Goal: Task Accomplishment & Management: Manage account settings

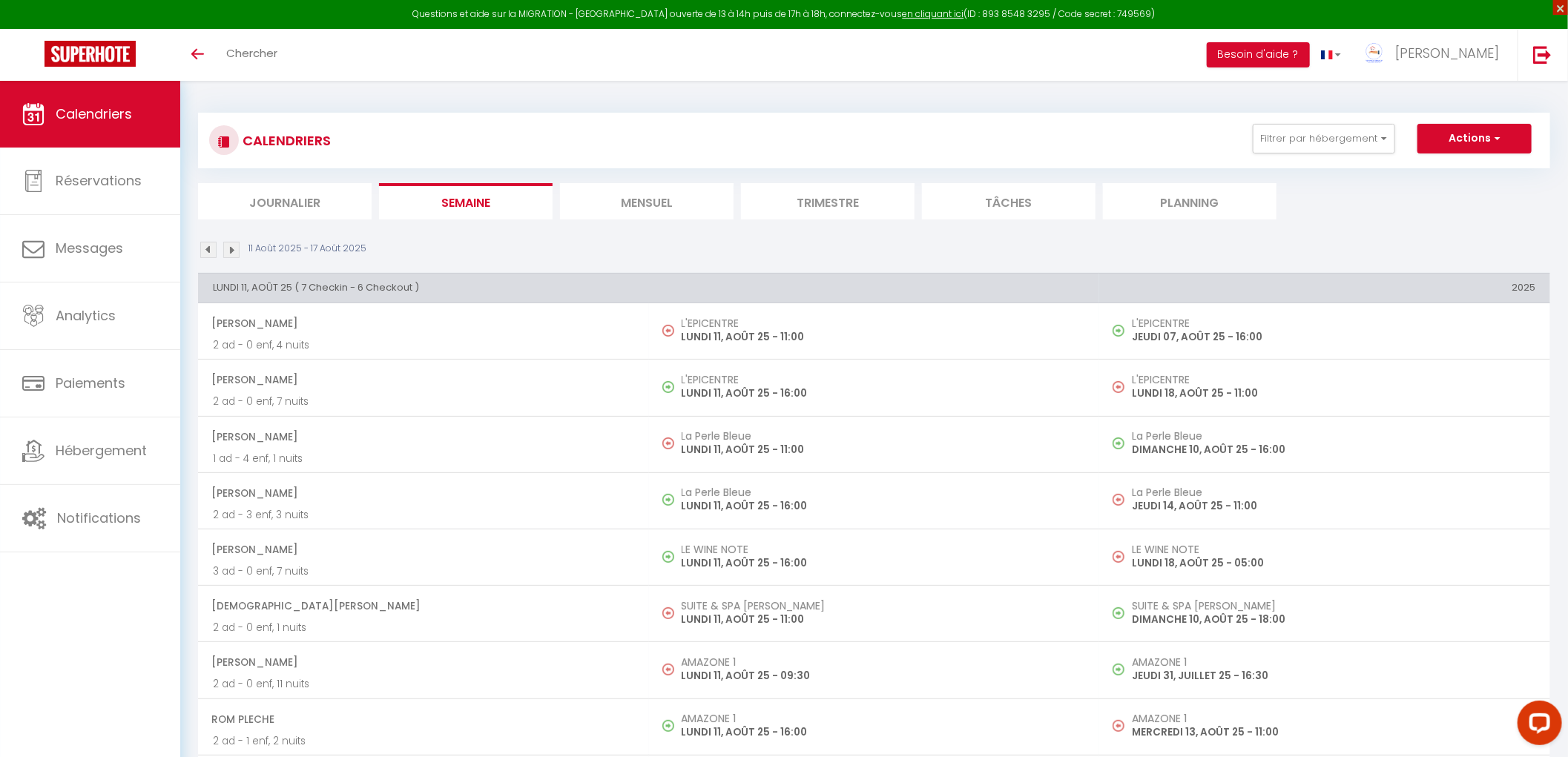
click at [1566, 8] on span "×" at bounding box center [1561, 8] width 15 height 15
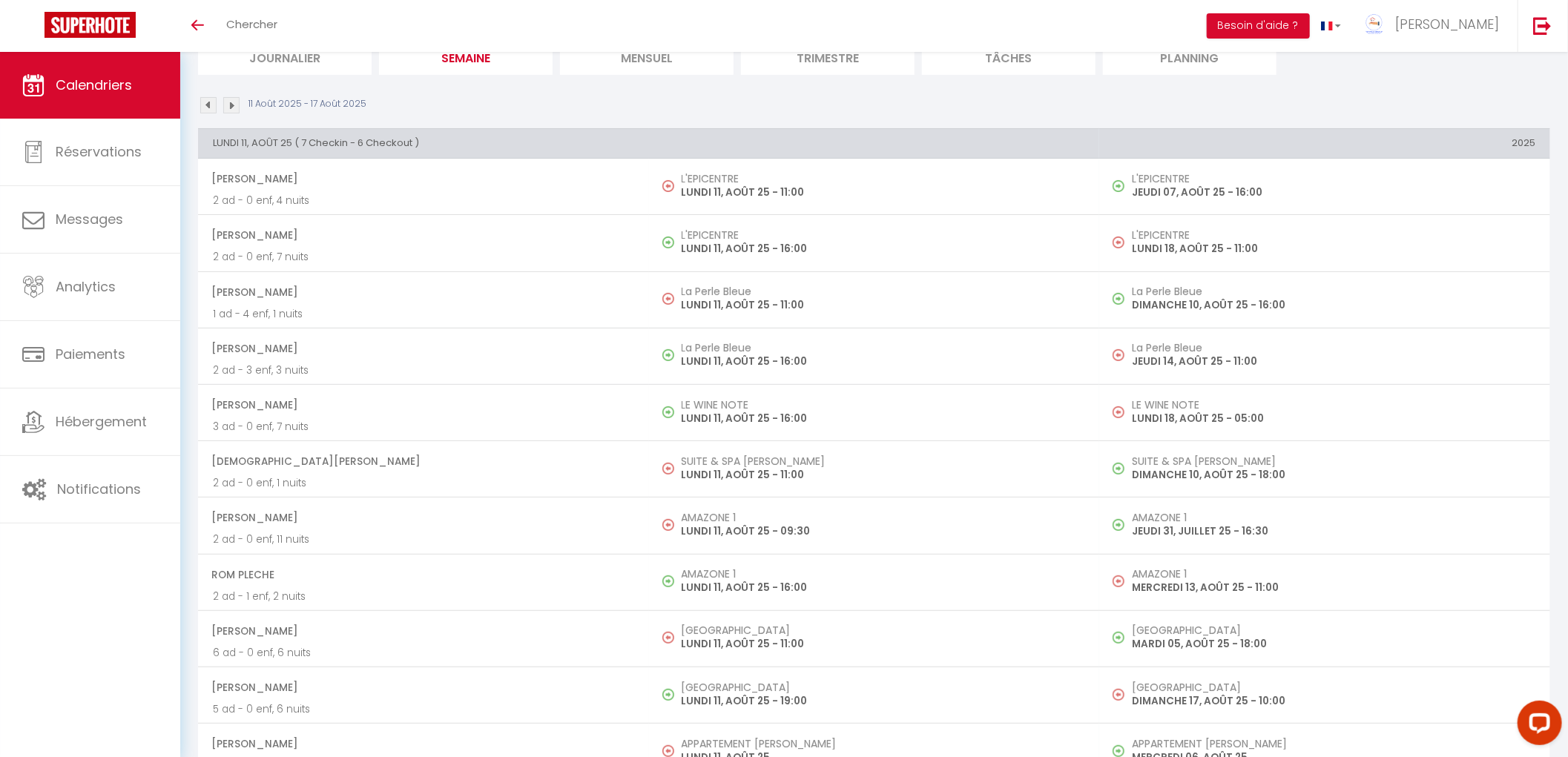
scroll to position [33, 0]
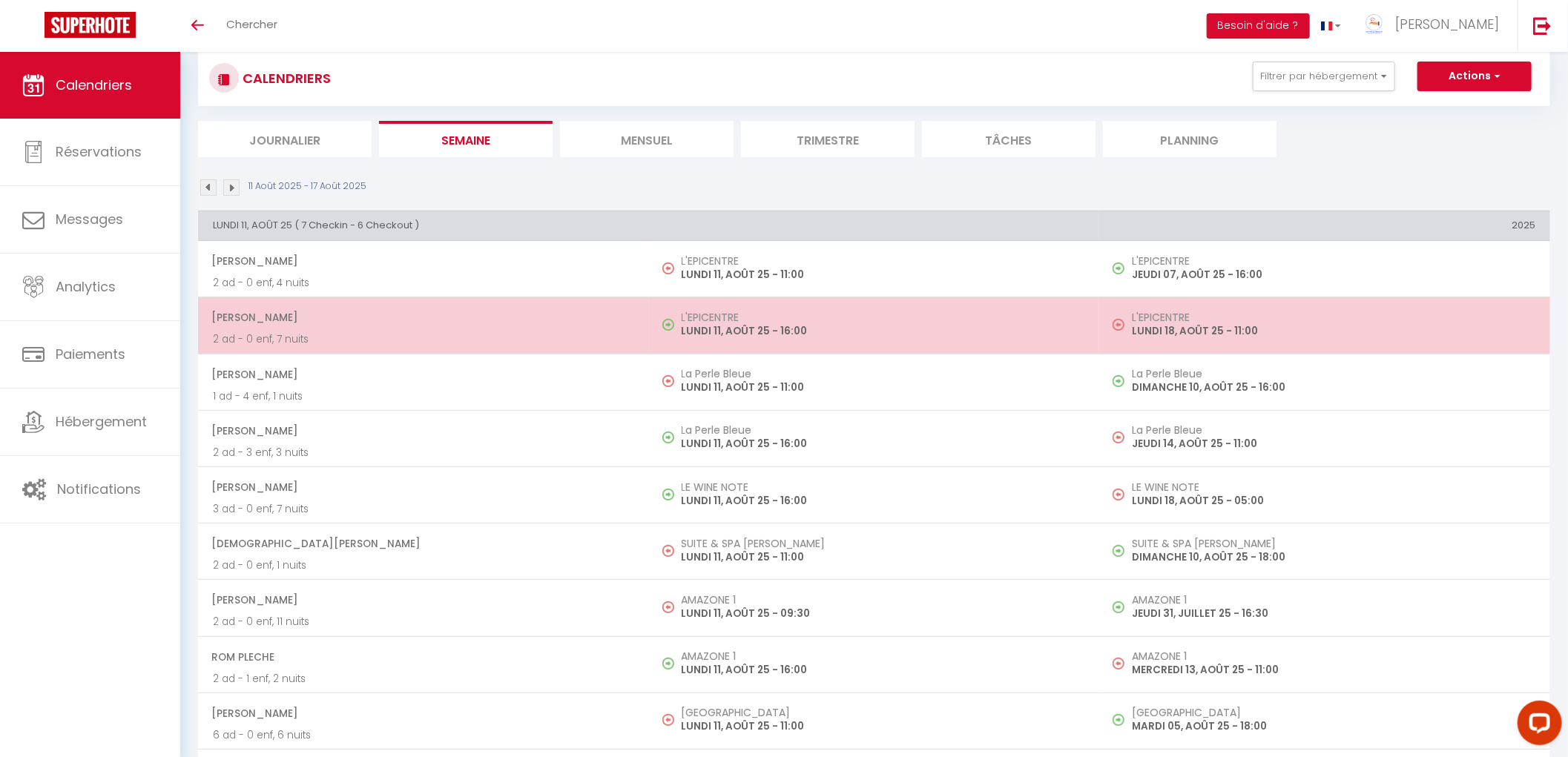
click at [779, 311] on h5 "L'EPICENTRE" at bounding box center [883, 317] width 403 height 12
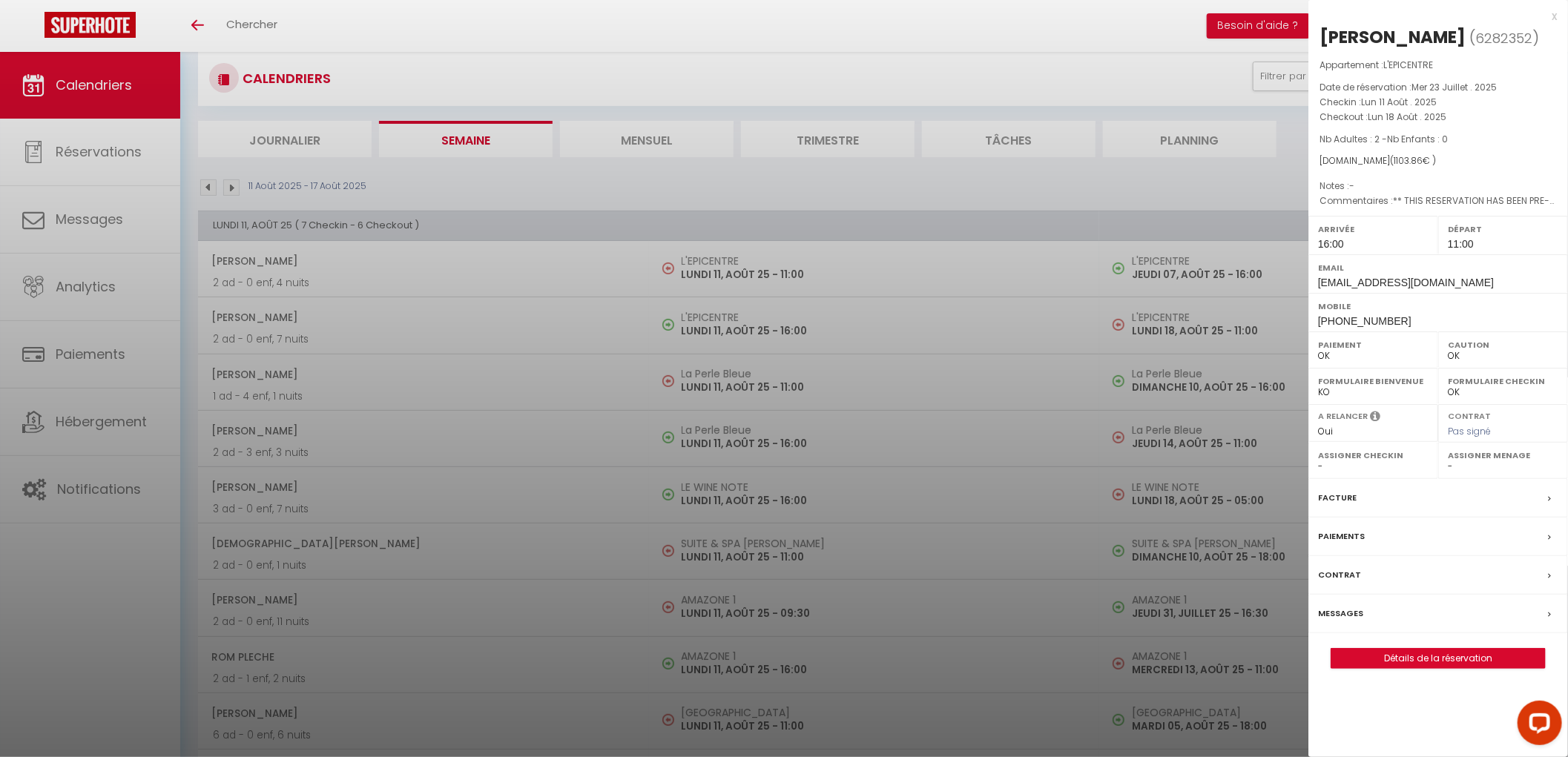
click at [1048, 181] on div at bounding box center [784, 378] width 1568 height 757
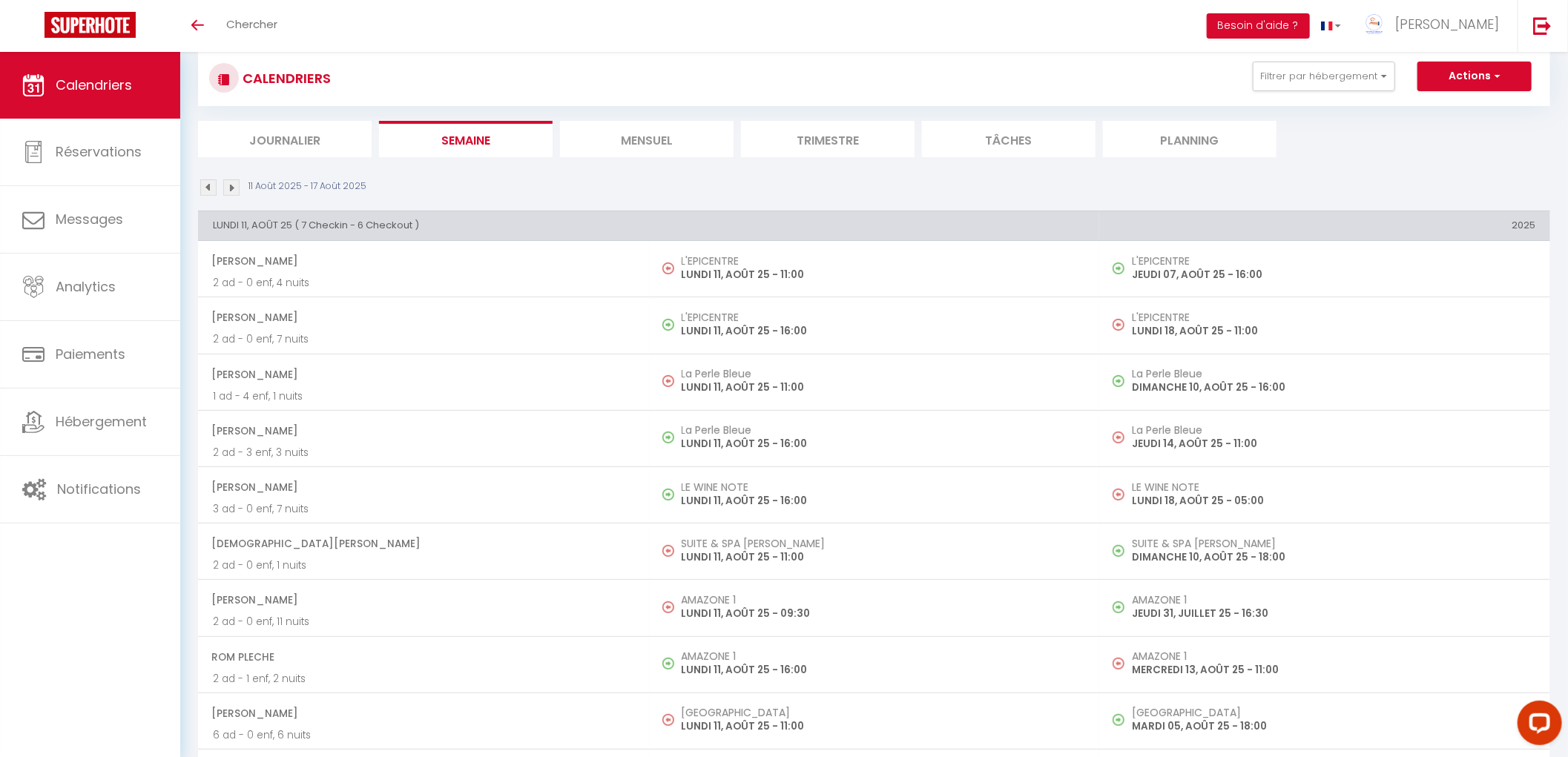
click at [1282, 224] on th "2025" at bounding box center [1325, 225] width 451 height 30
click at [231, 186] on img at bounding box center [231, 187] width 16 height 16
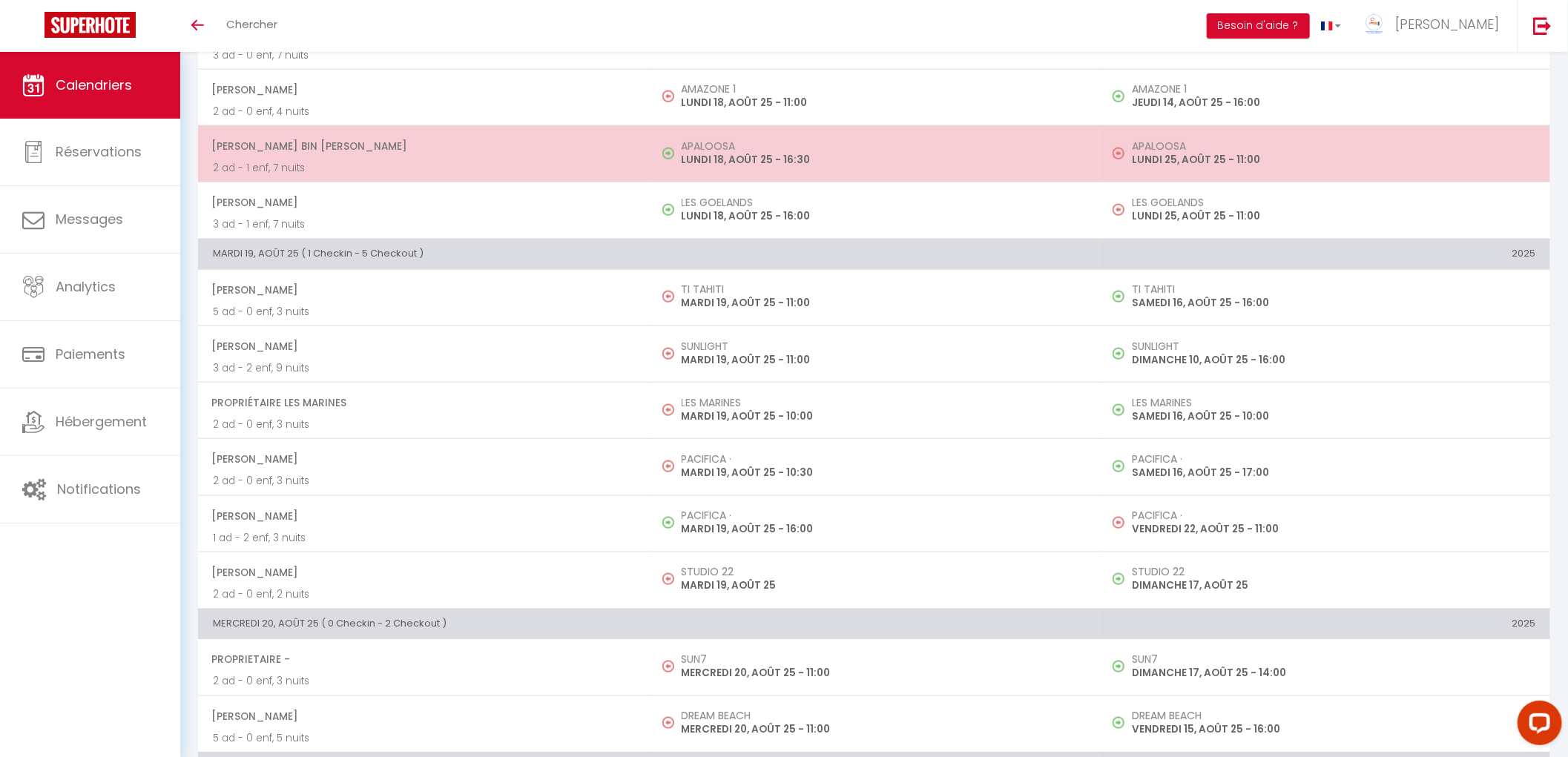
scroll to position [1022, 0]
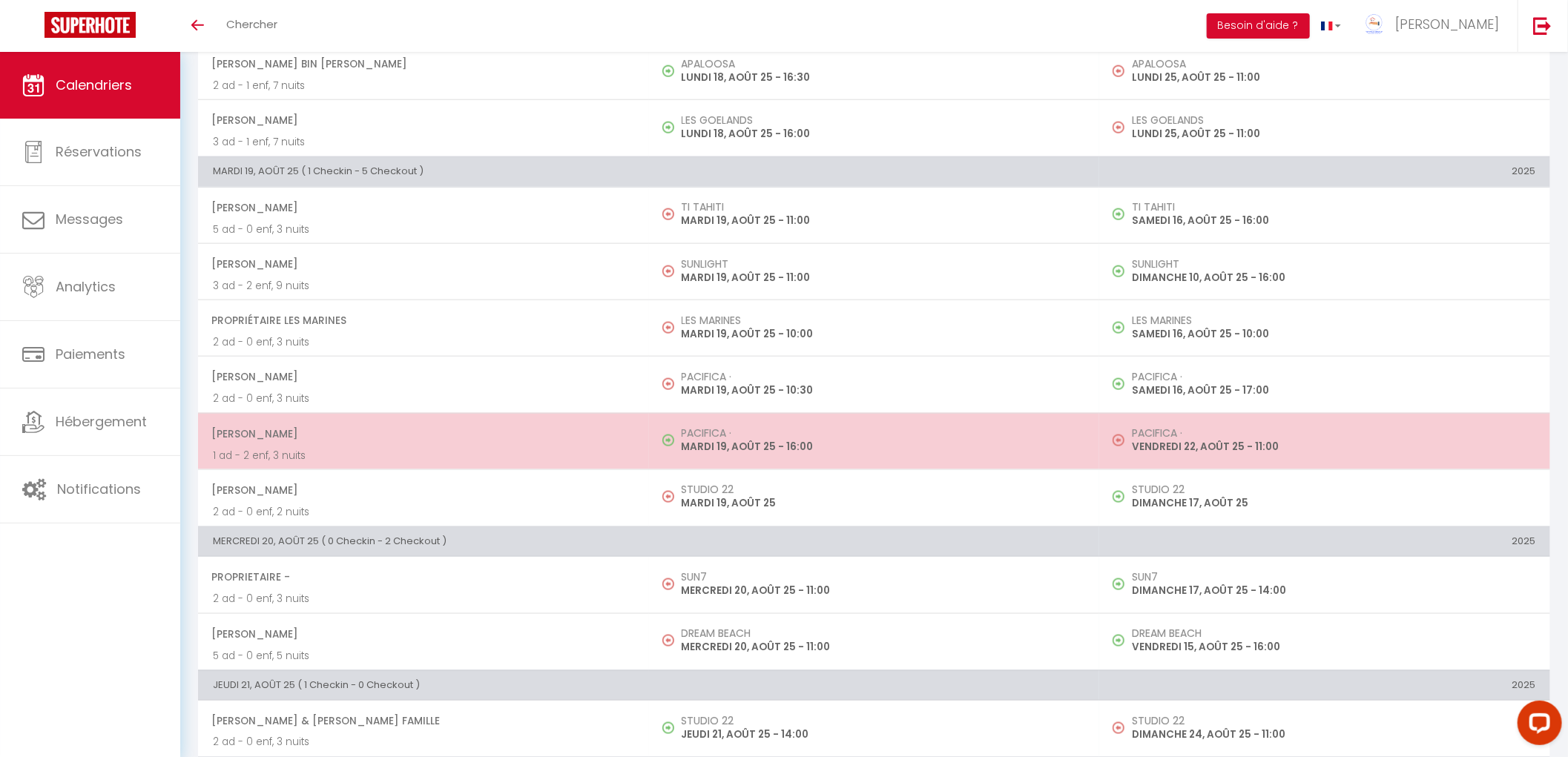
click at [744, 458] on td "PACIFICA · MARDI 19, AOÛT 25 - 16:00" at bounding box center [874, 441] width 451 height 56
select select "KO"
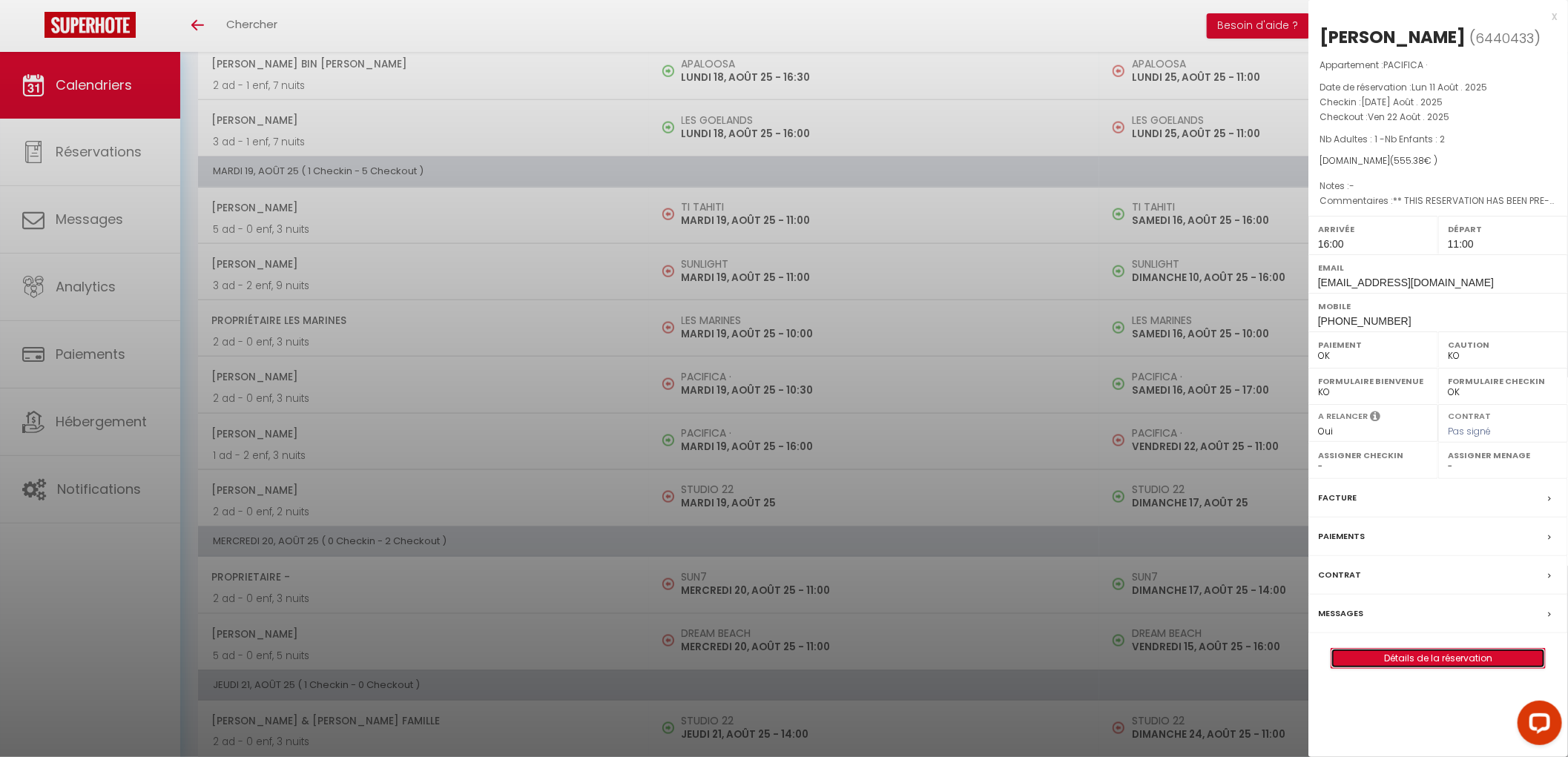
click at [1382, 668] on link "Détails de la réservation" at bounding box center [1438, 658] width 213 height 19
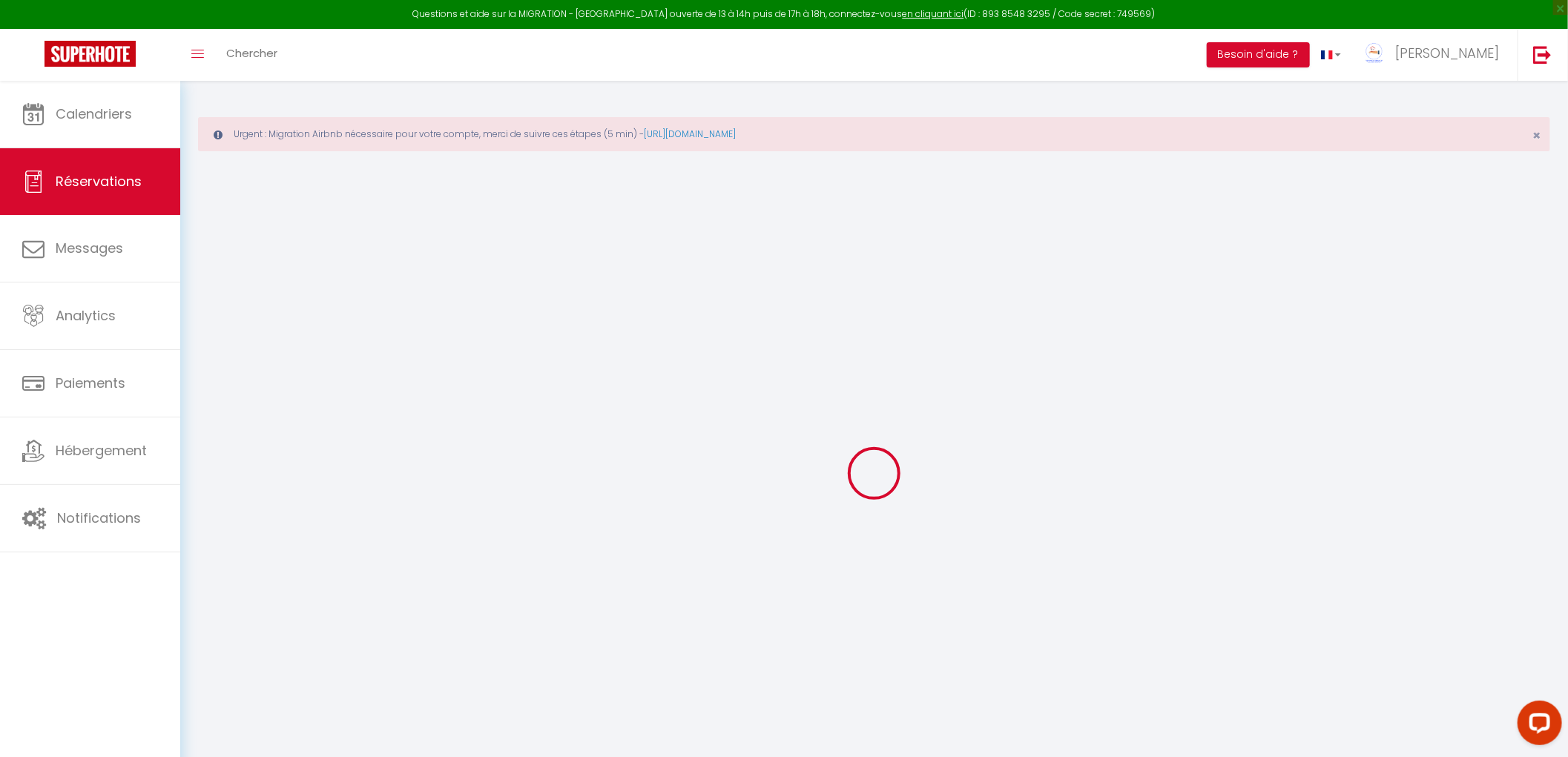
type input "[PERSON_NAME]"
type input "[EMAIL_ADDRESS][DOMAIN_NAME]"
type input "[PERSON_NAME][EMAIL_ADDRESS][DOMAIN_NAME]"
type input "[PHONE_NUMBER]"
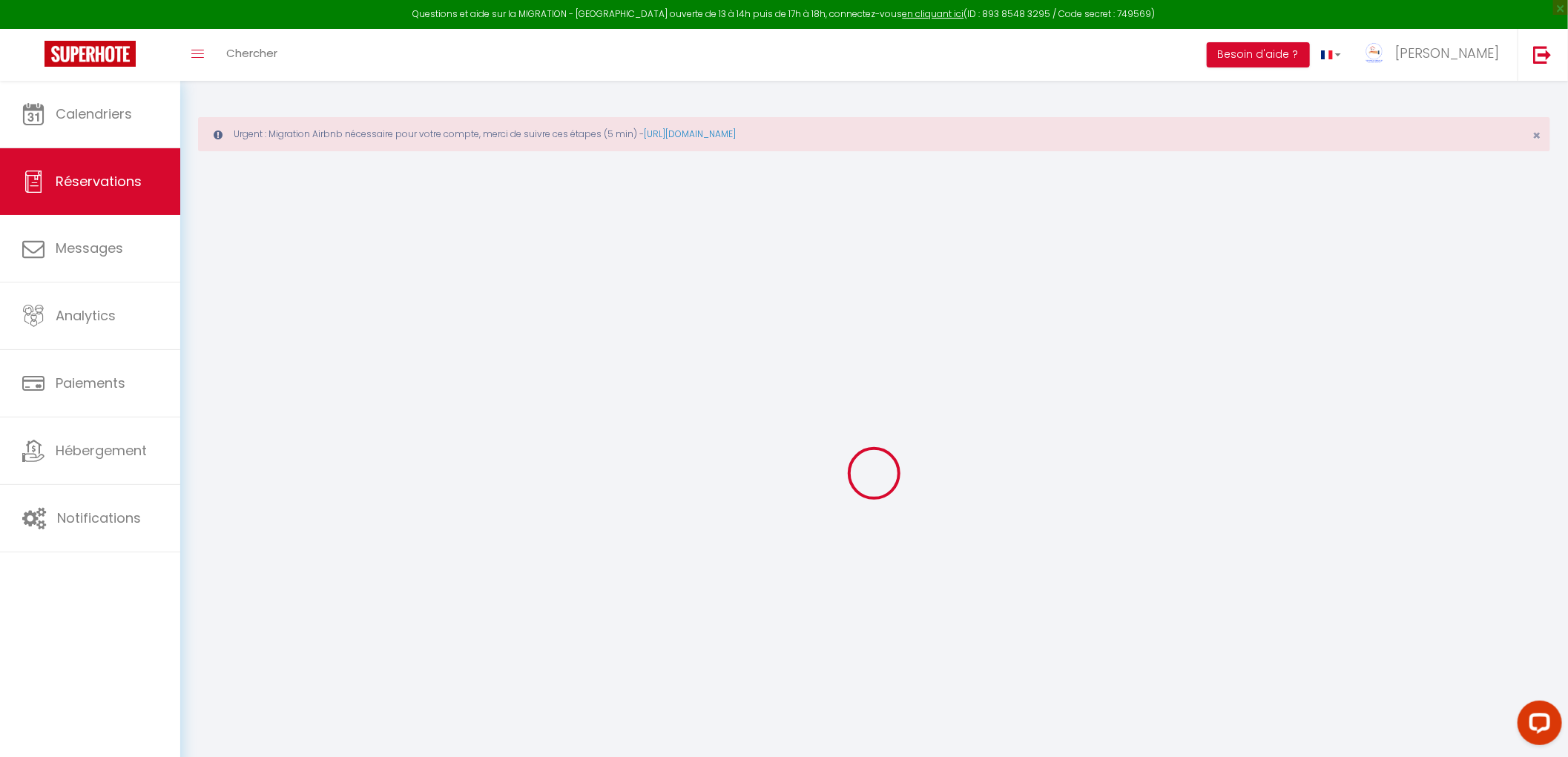
type input "0664333992"
type input "."
select select "FR"
type input "49"
type input "117.62"
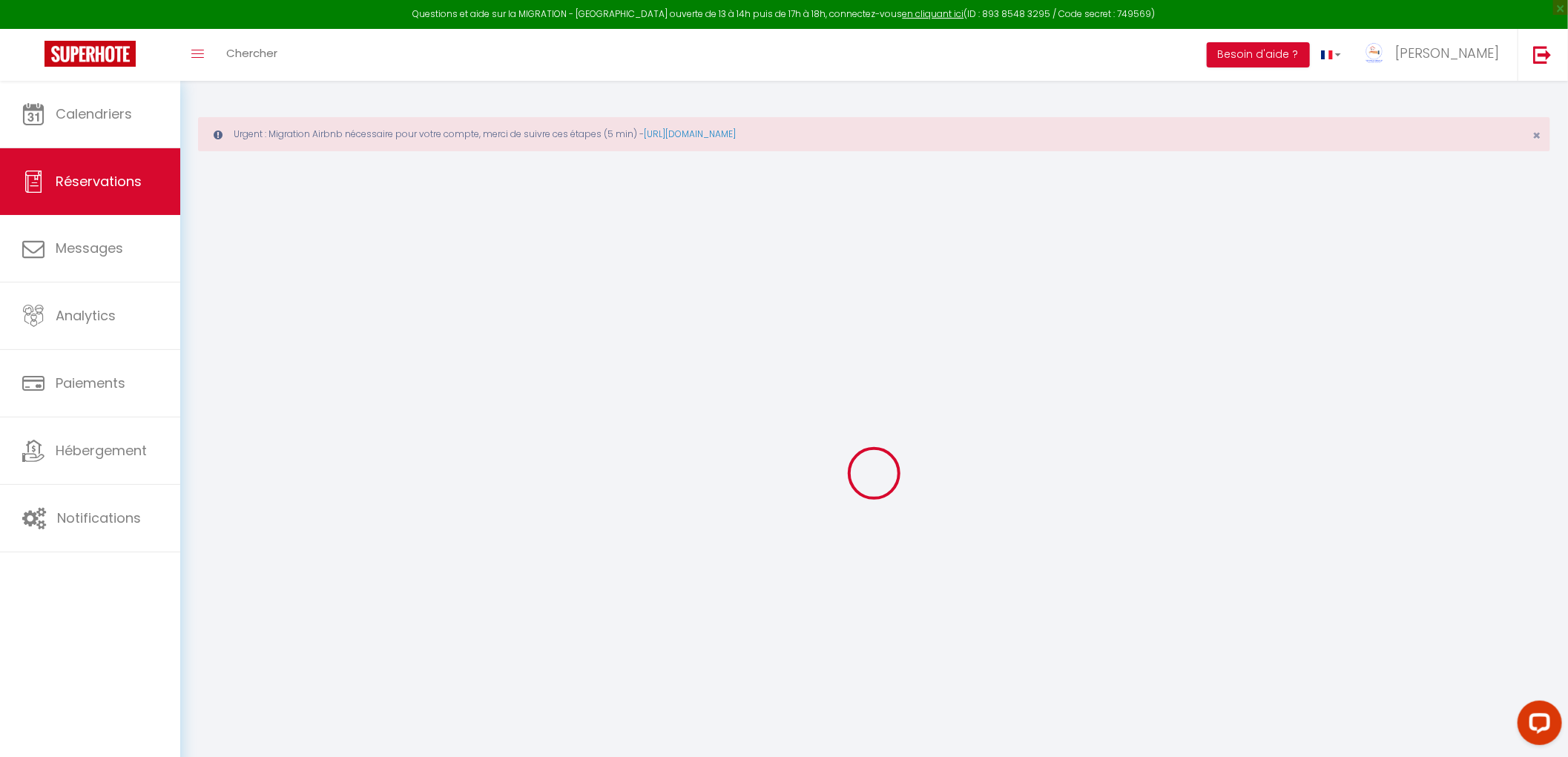
type input "7.78"
select select "31222"
select select "1"
select select
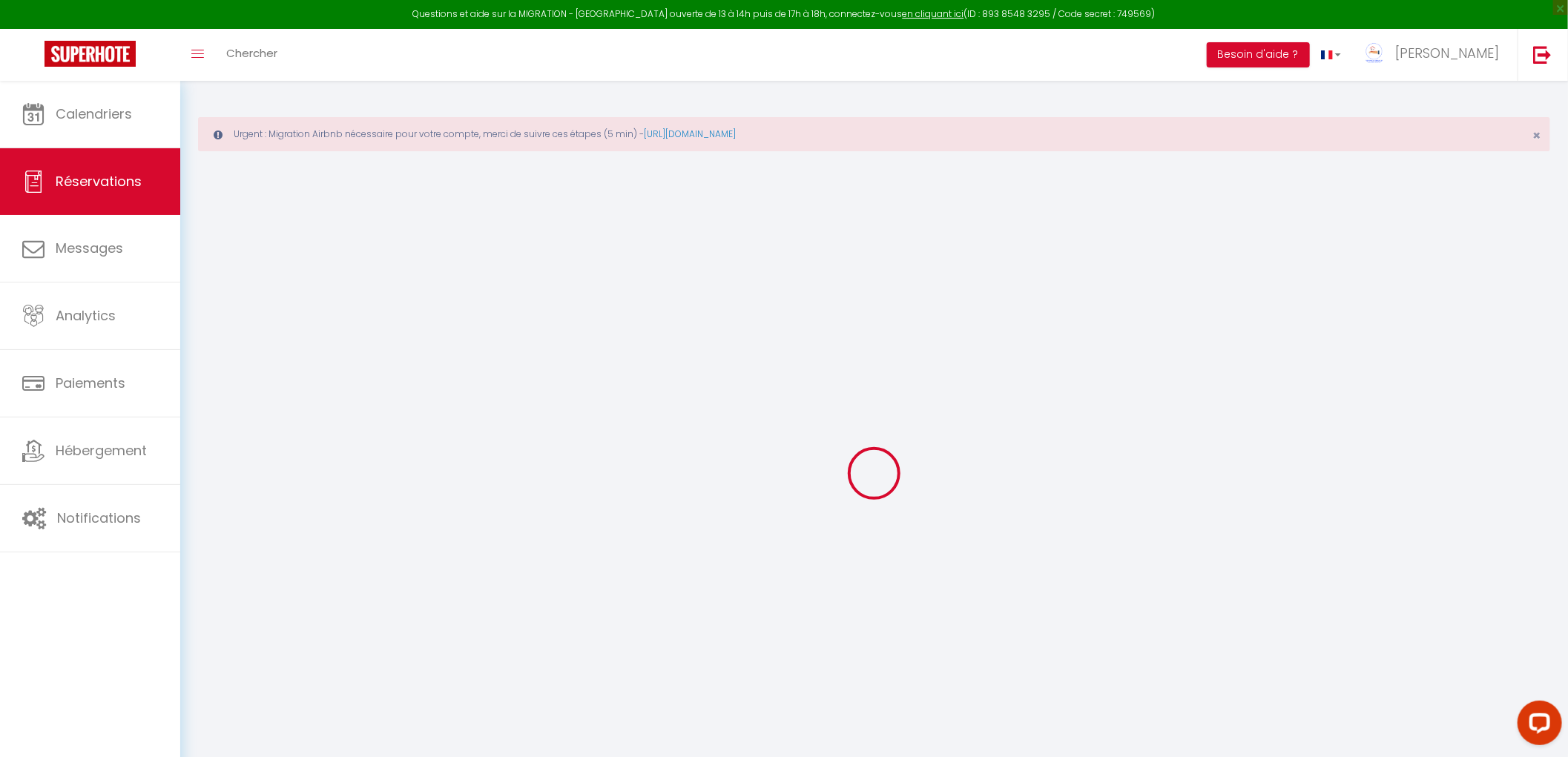
type input "1"
type input "2"
select select "12"
select select
type input "440.64"
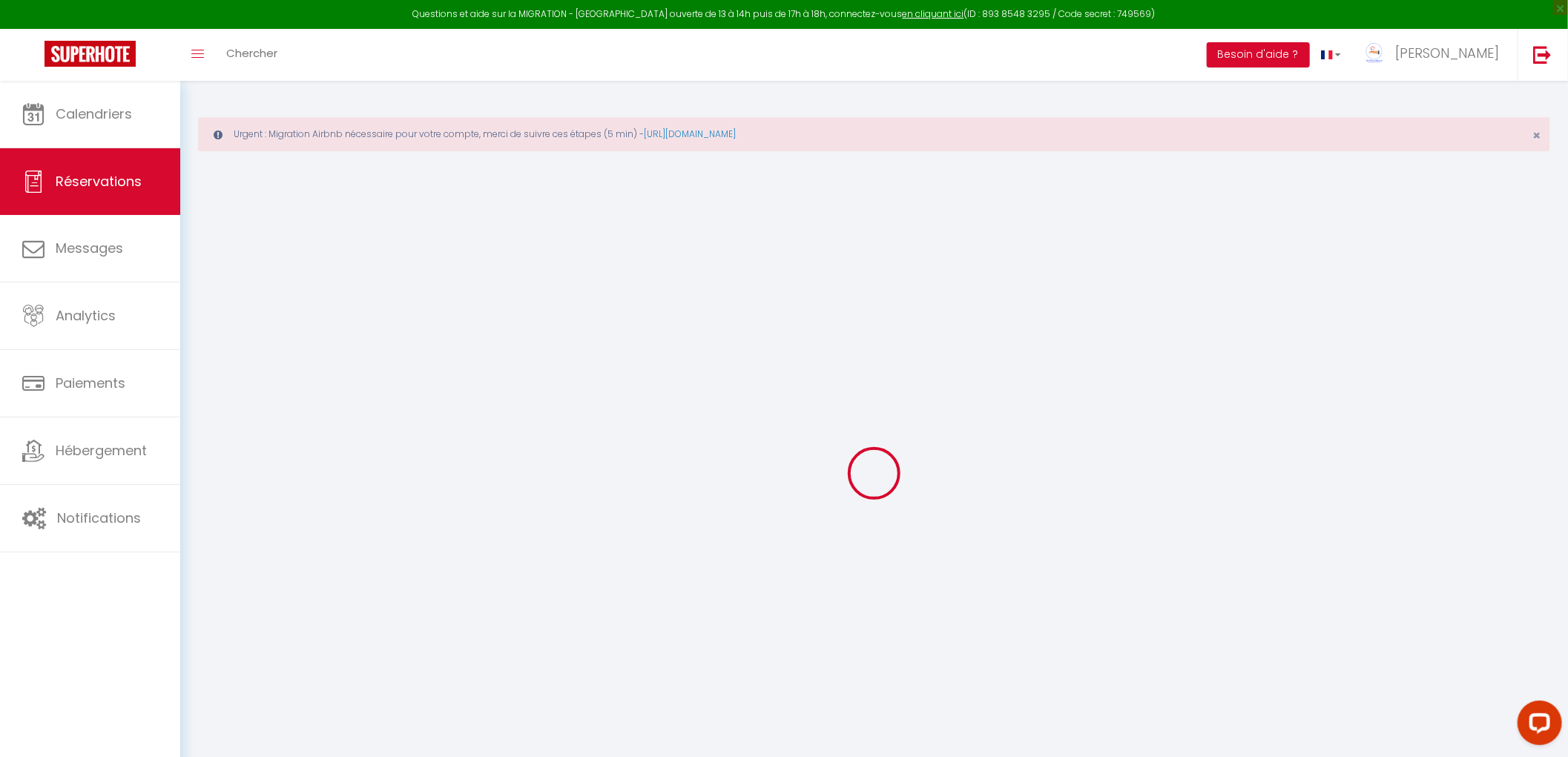
checkbox input "false"
type input "0"
select select "2"
type input "75"
type input "0"
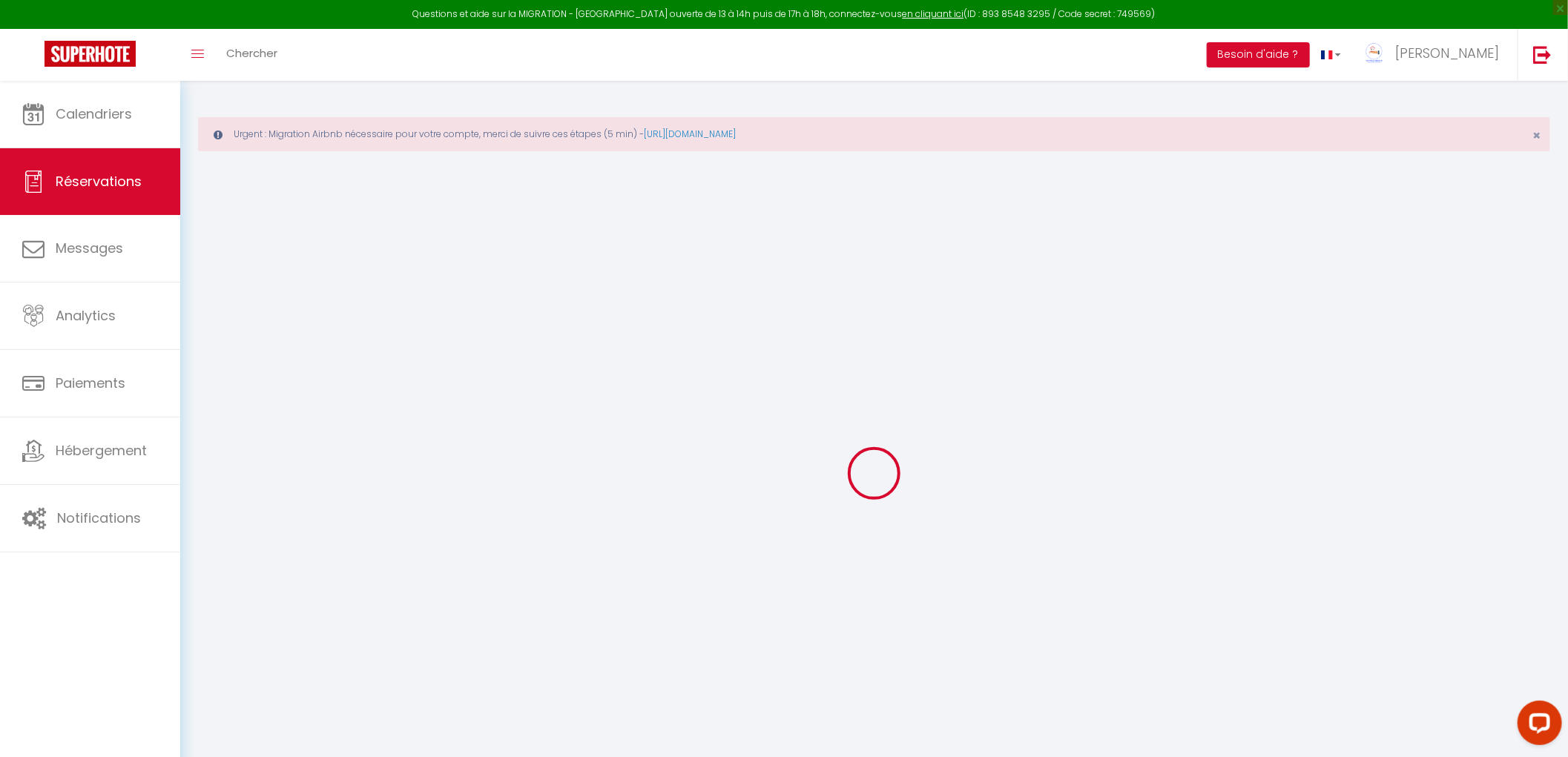
type input "0"
select select
select select "14"
checkbox input "false"
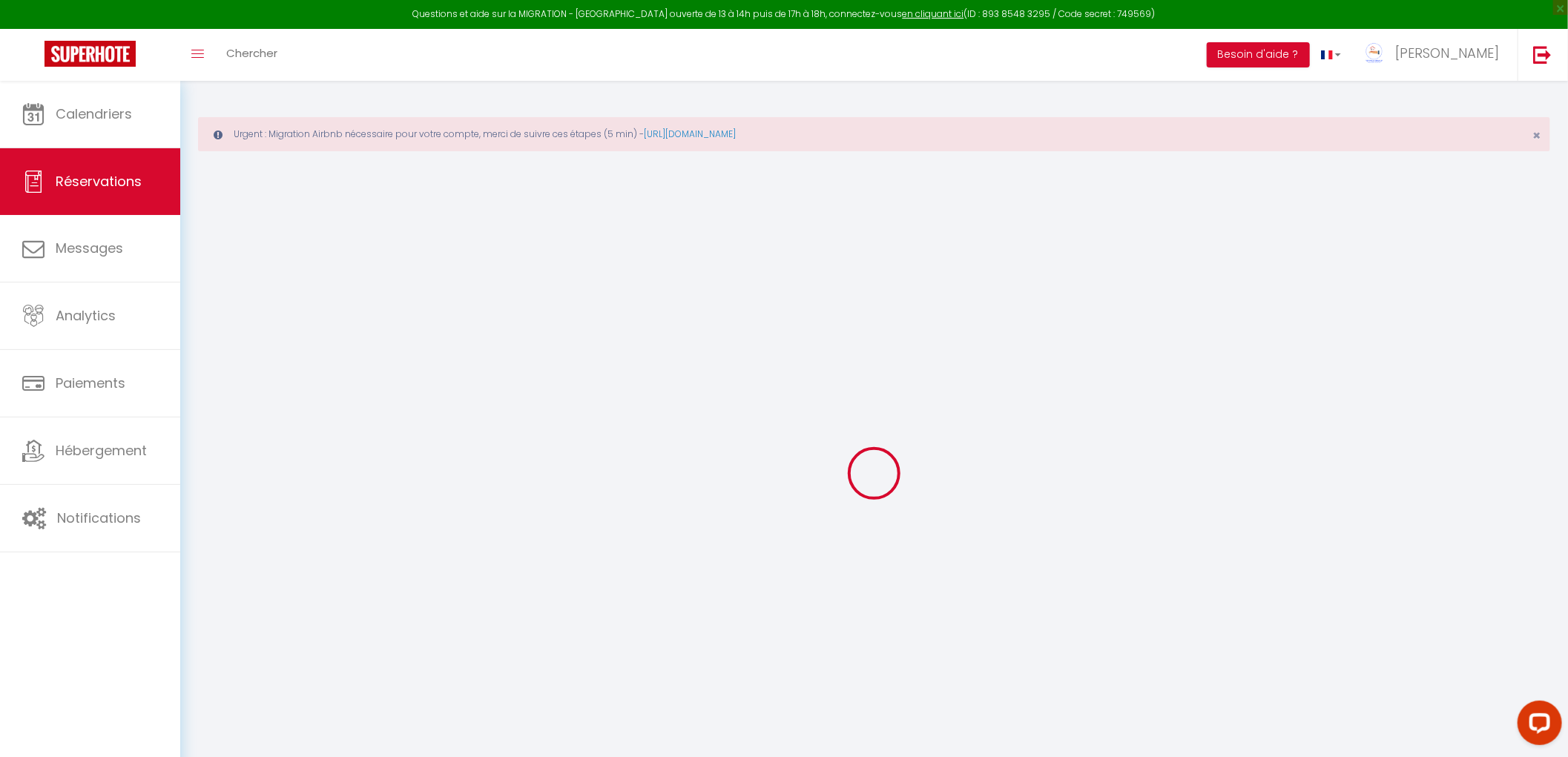
select select
checkbox input "false"
select select
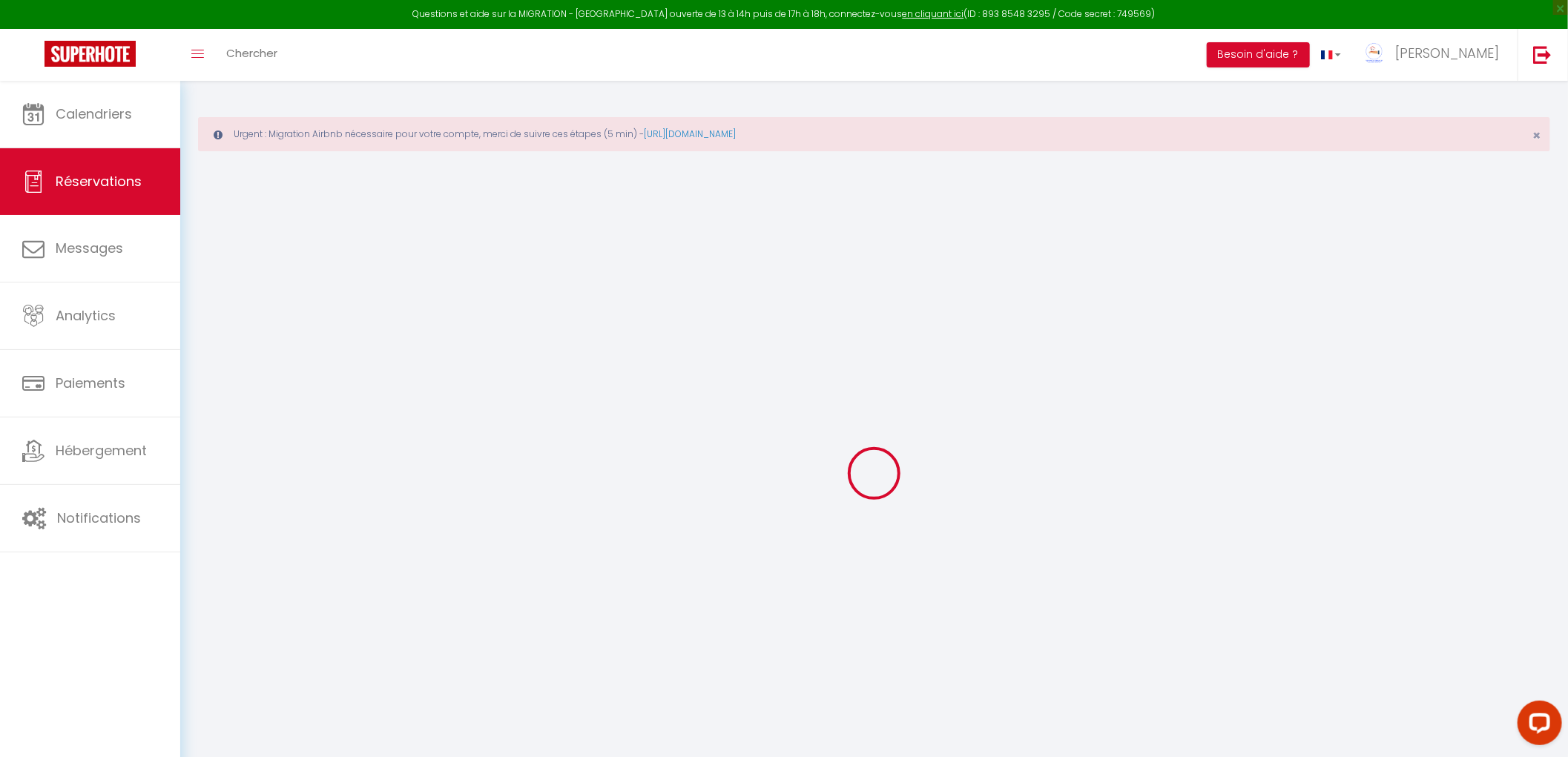
checkbox input "false"
type textarea "** THIS RESERVATION HAS BEEN PRE-PAID ** Reservation has a cancellation grace p…"
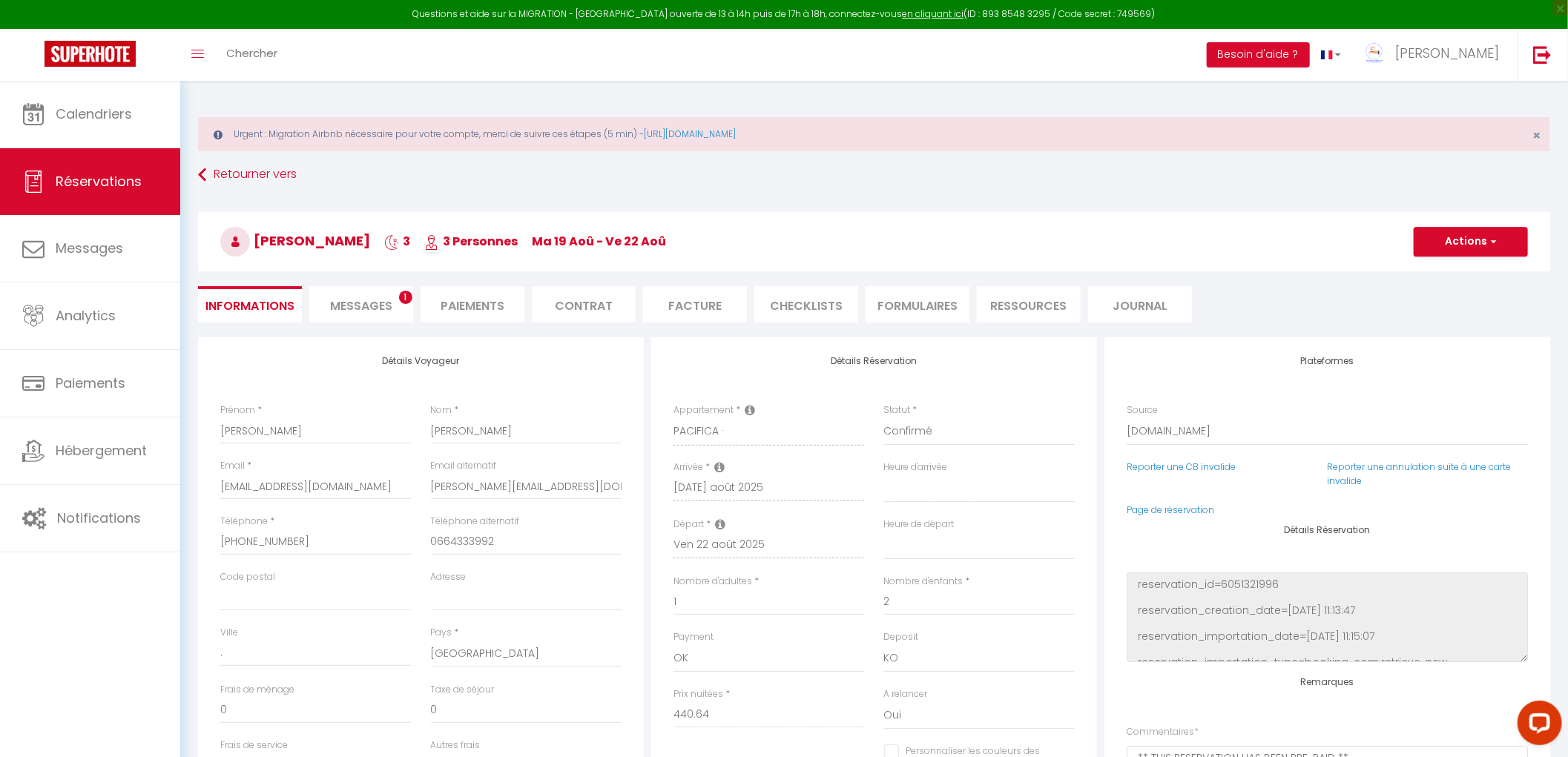
select select
checkbox input "false"
type input "45"
type input "20.74"
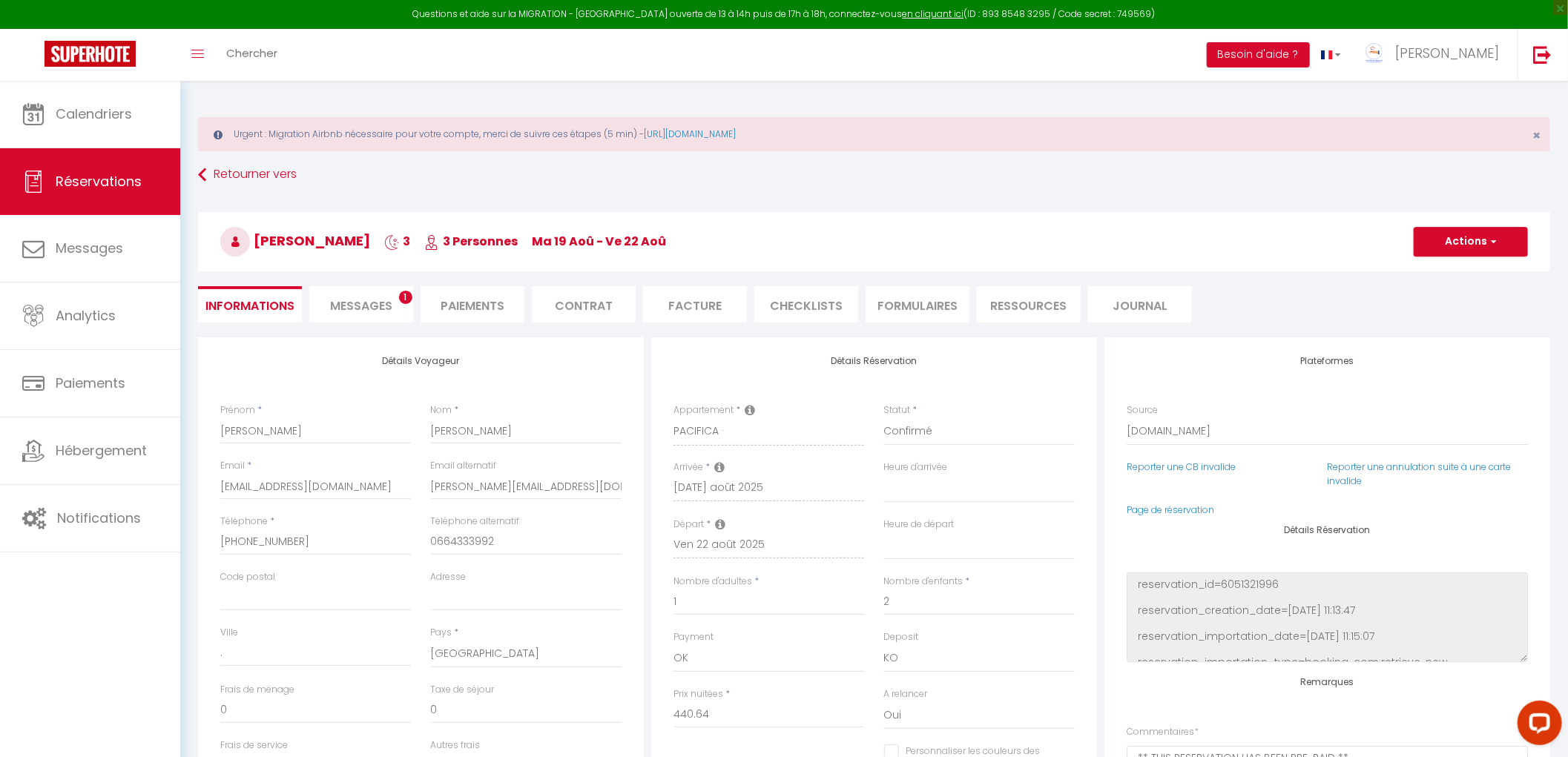
select select
checkbox input "false"
select select "16:00"
select select "11:00"
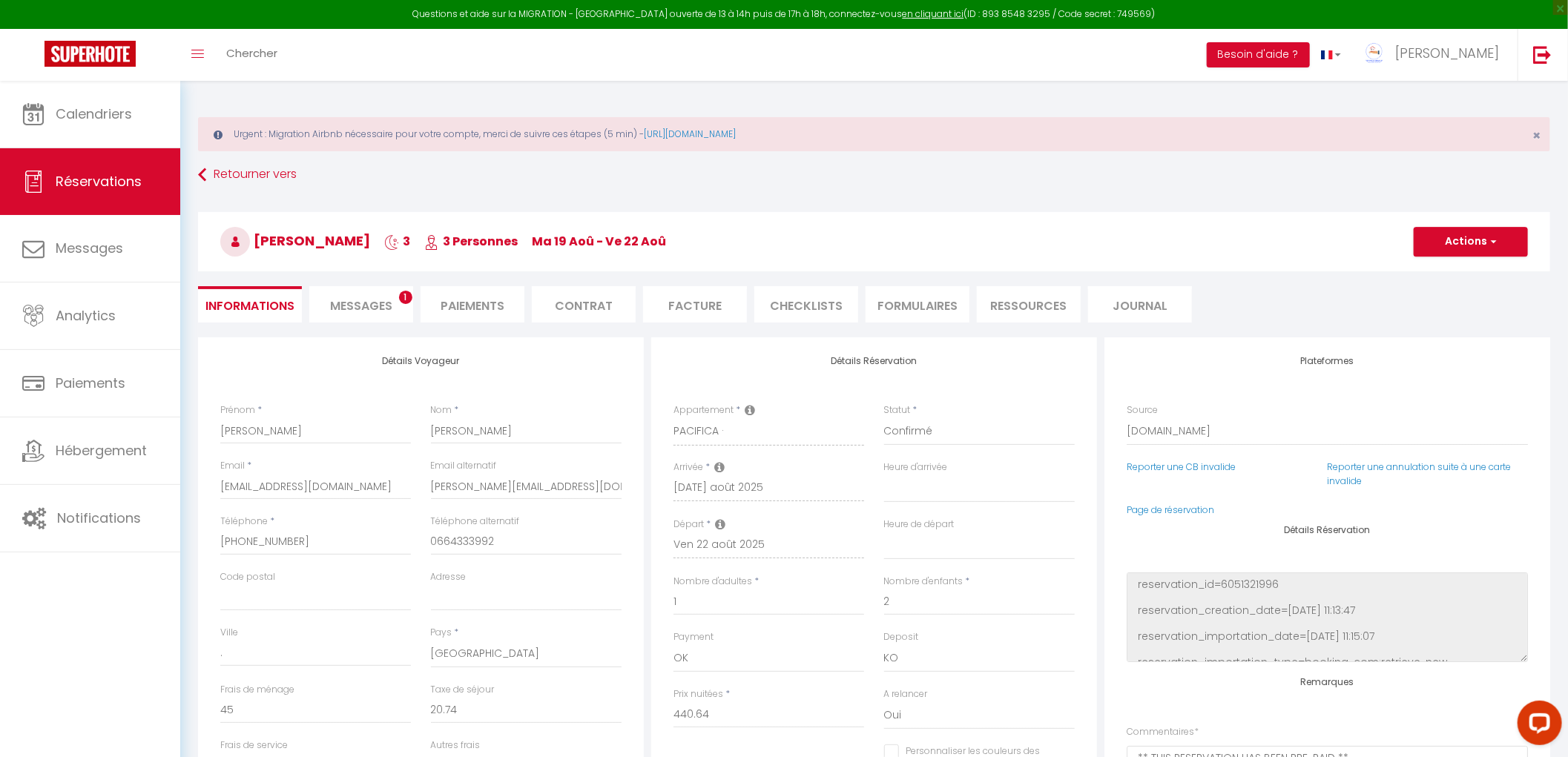
checkbox input "false"
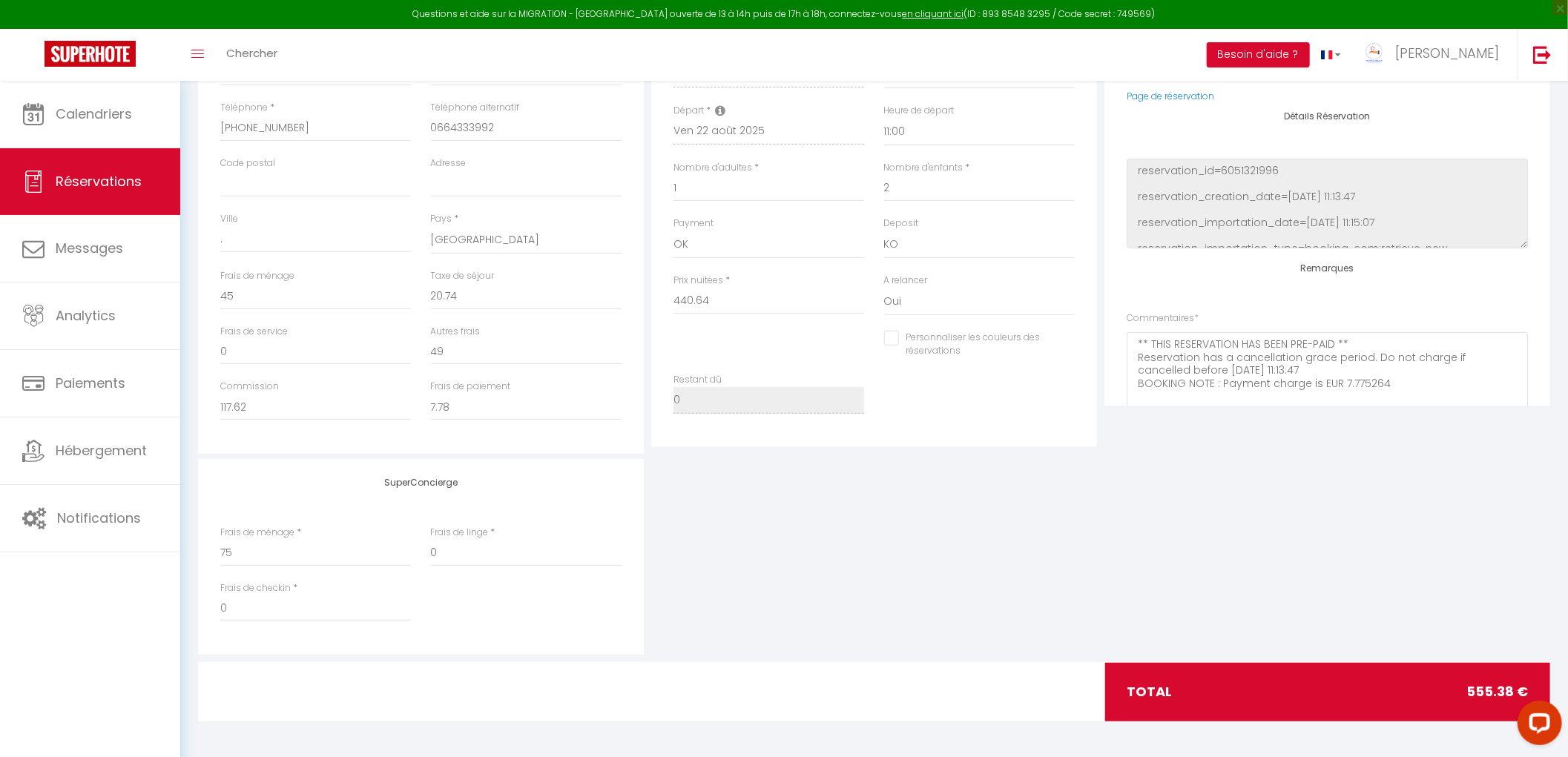
scroll to position [175, 0]
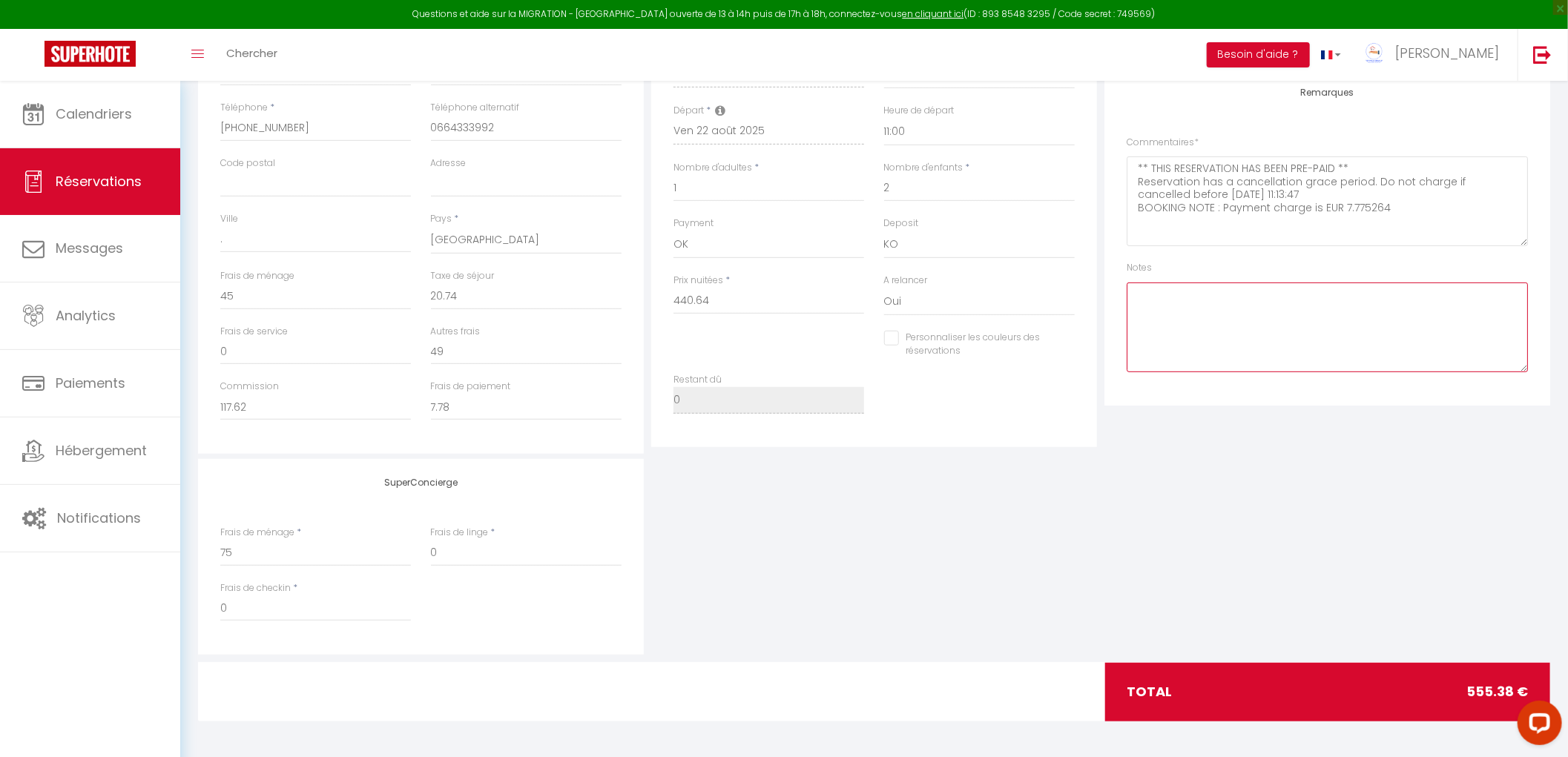
click at [1264, 354] on textarea at bounding box center [1327, 327] width 401 height 90
click at [1355, 302] on textarea "Arrivée anticipée cozy up réglé" at bounding box center [1327, 327] width 401 height 90
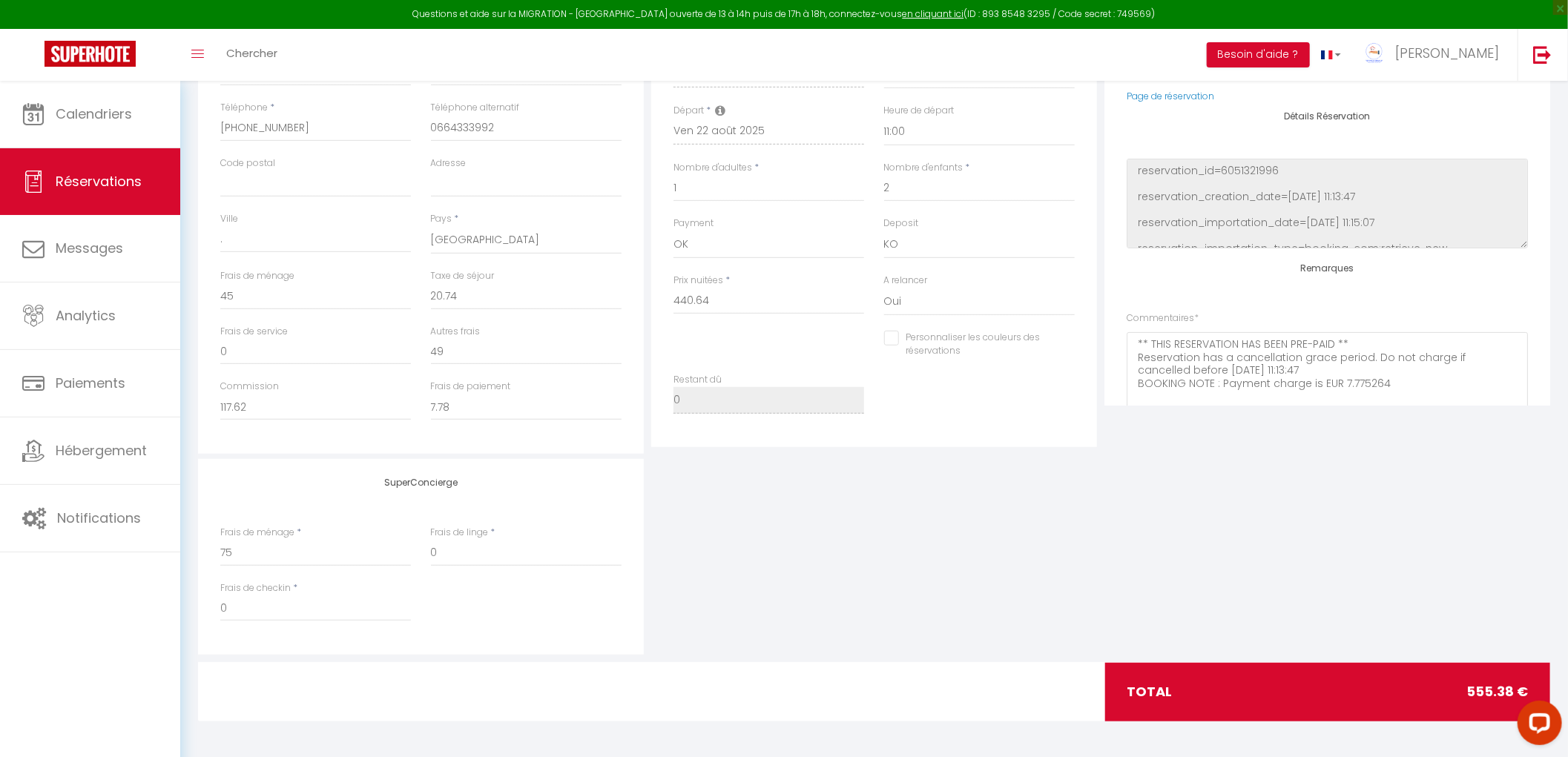
scroll to position [167, 0]
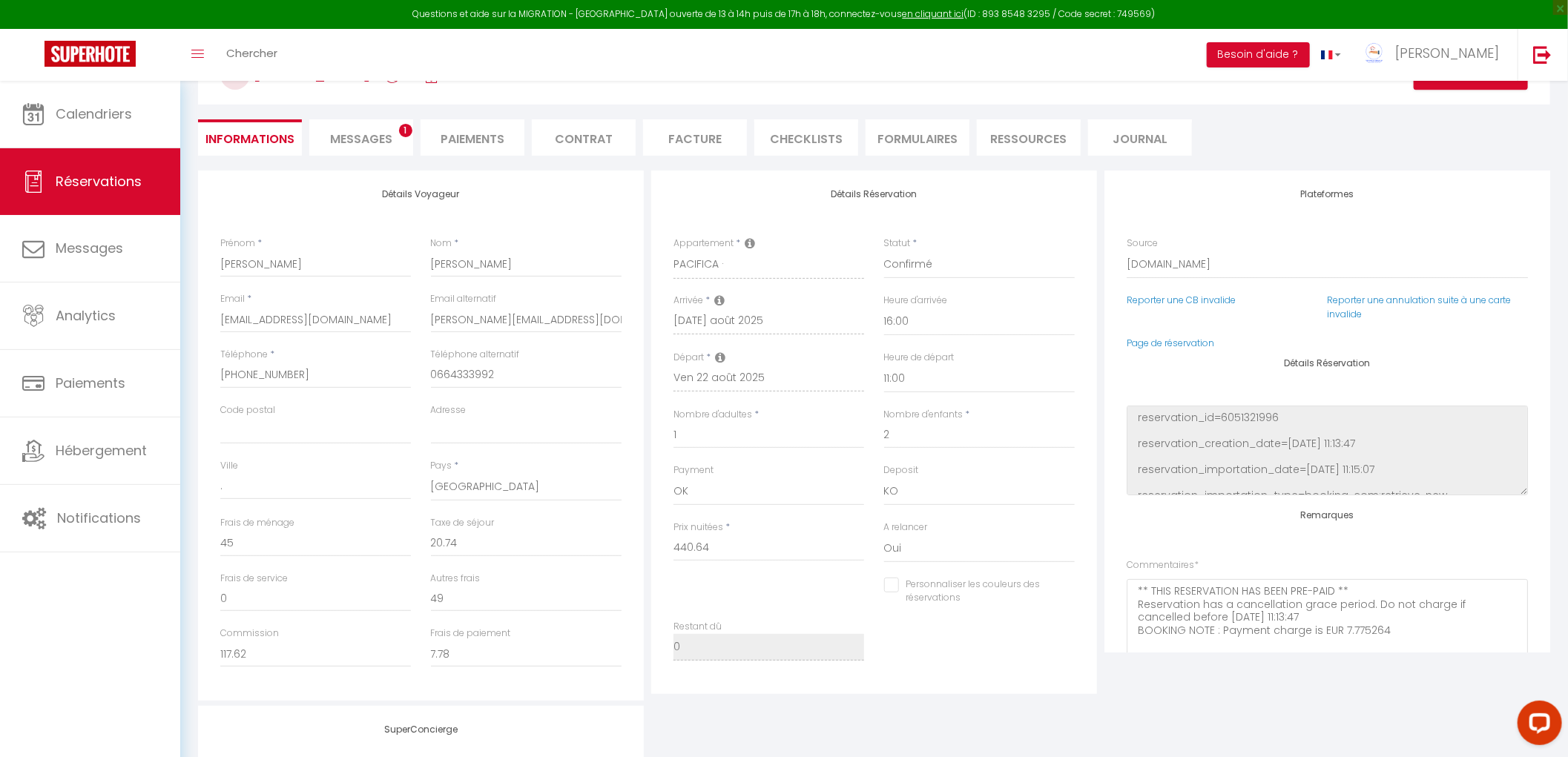
type textarea "Arrivée anticipée cozy up réglé 13h"
click at [1455, 84] on button "Actions" at bounding box center [1471, 74] width 114 height 30
click at [1429, 109] on link "Enregistrer" at bounding box center [1456, 107] width 117 height 19
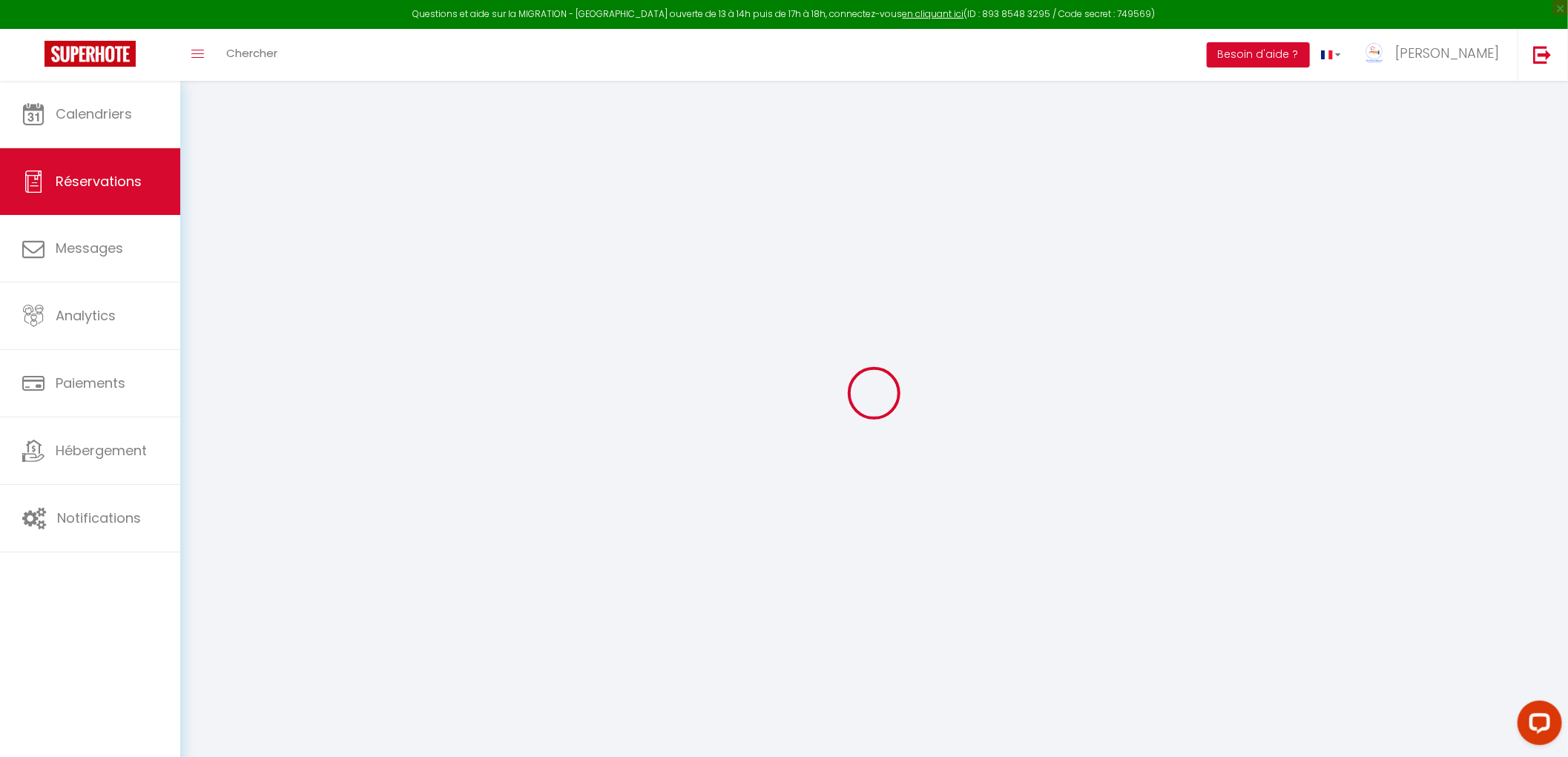
select select "not_cancelled"
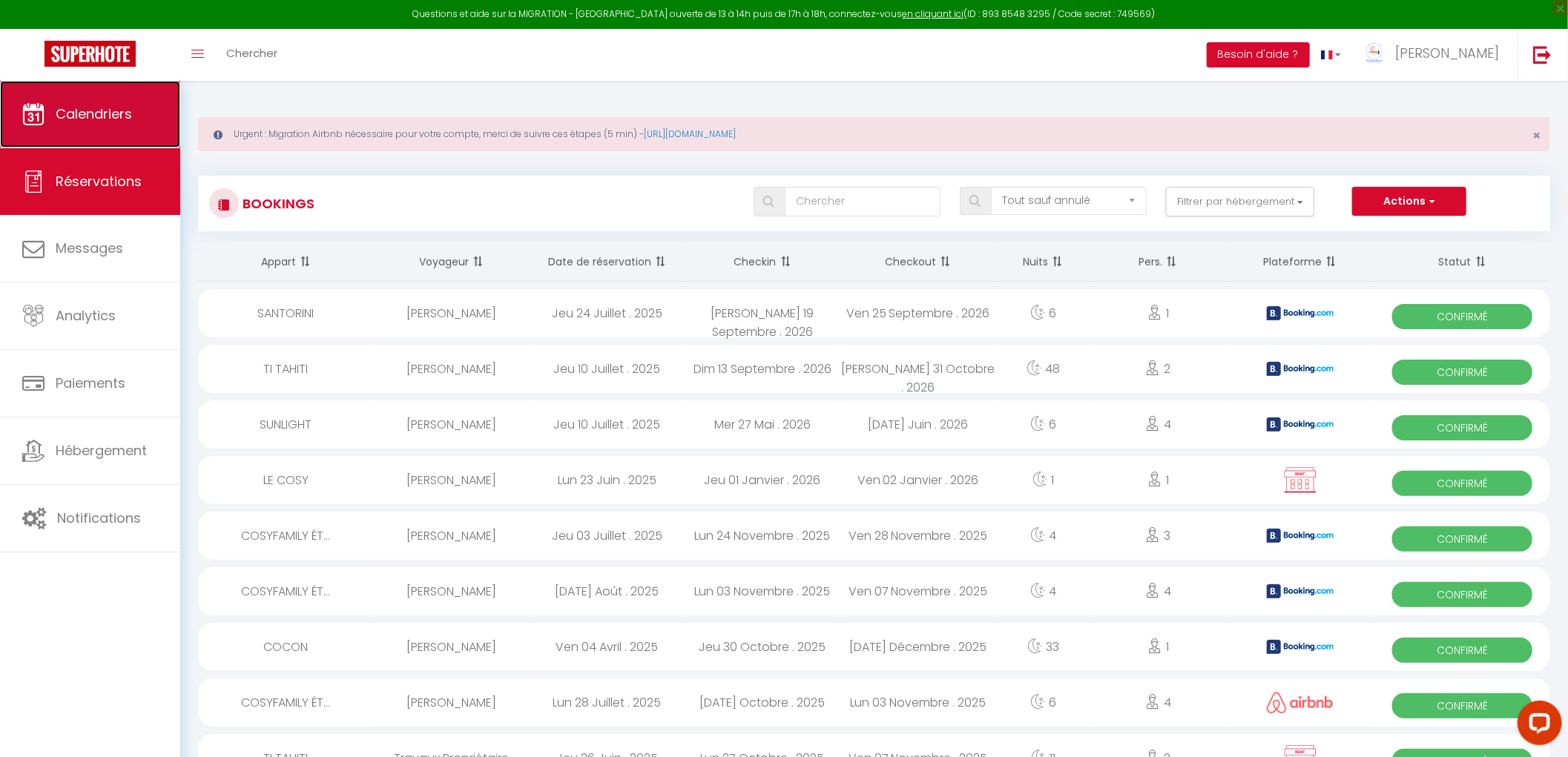
click at [96, 138] on link "Calendriers" at bounding box center [90, 114] width 180 height 67
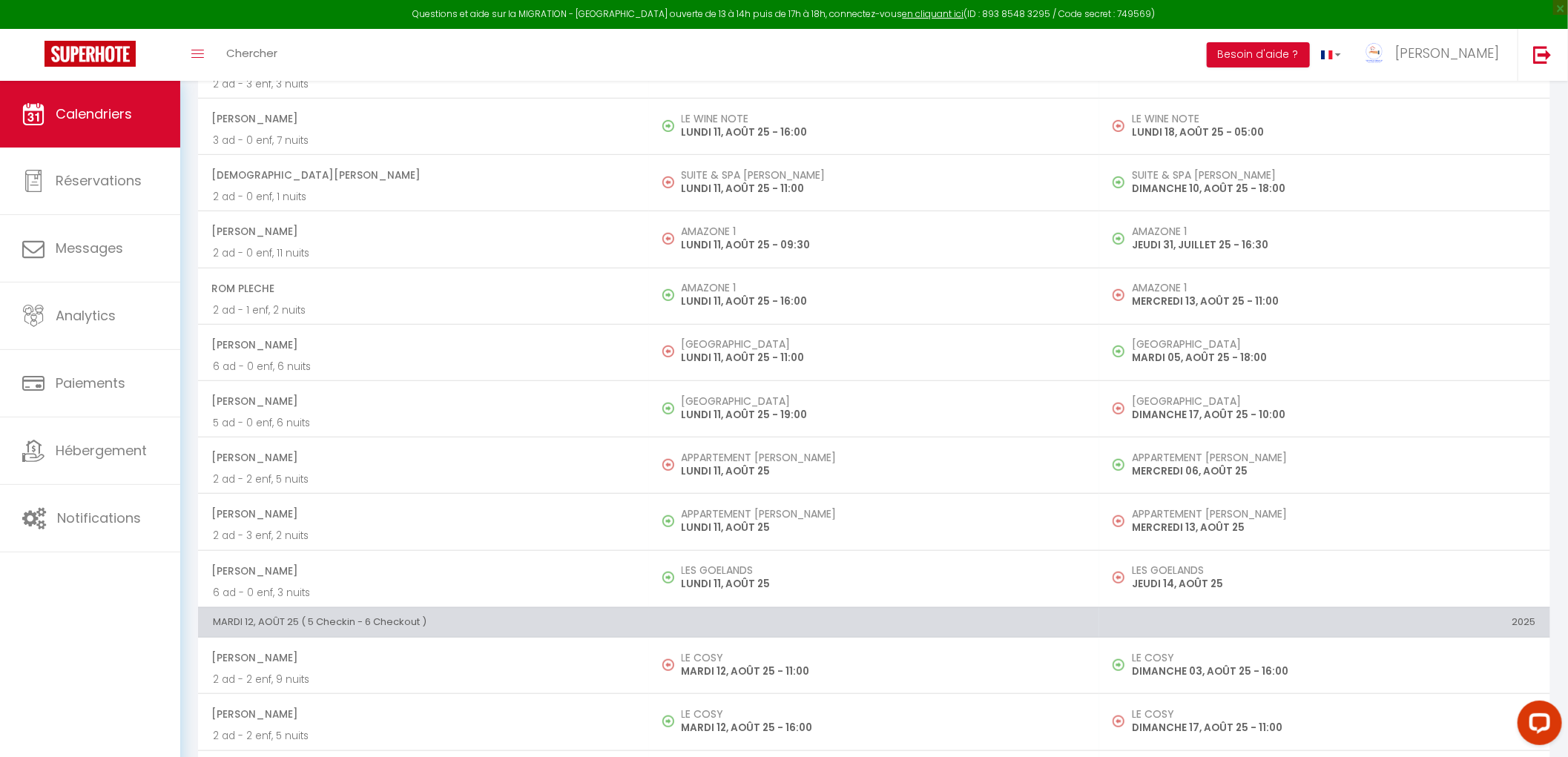
scroll to position [824, 0]
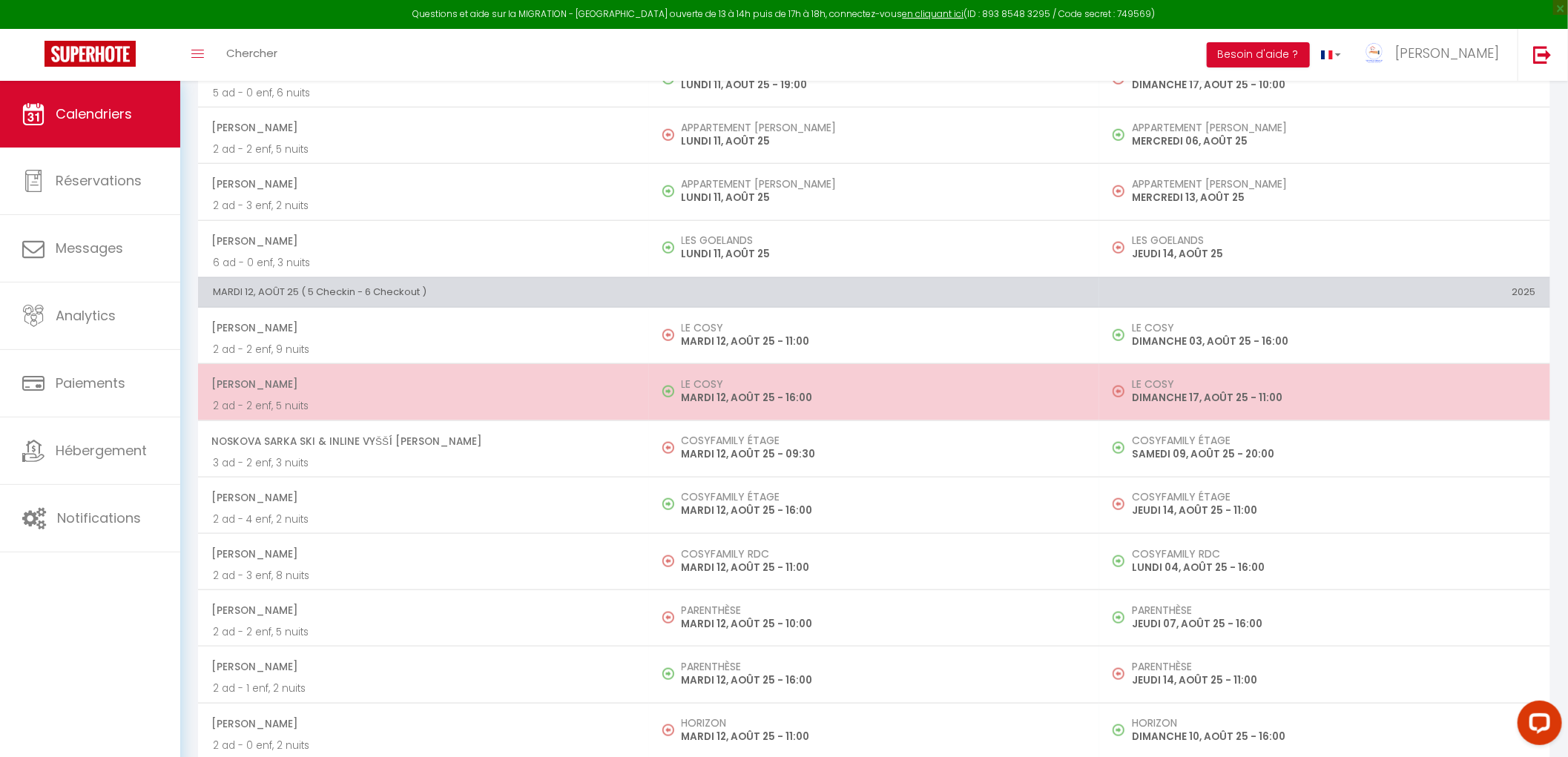
click at [712, 401] on p "MARDI 12, AOÛT 25 - 16:00" at bounding box center [883, 398] width 403 height 16
select select "OK"
select select "0"
select select "1"
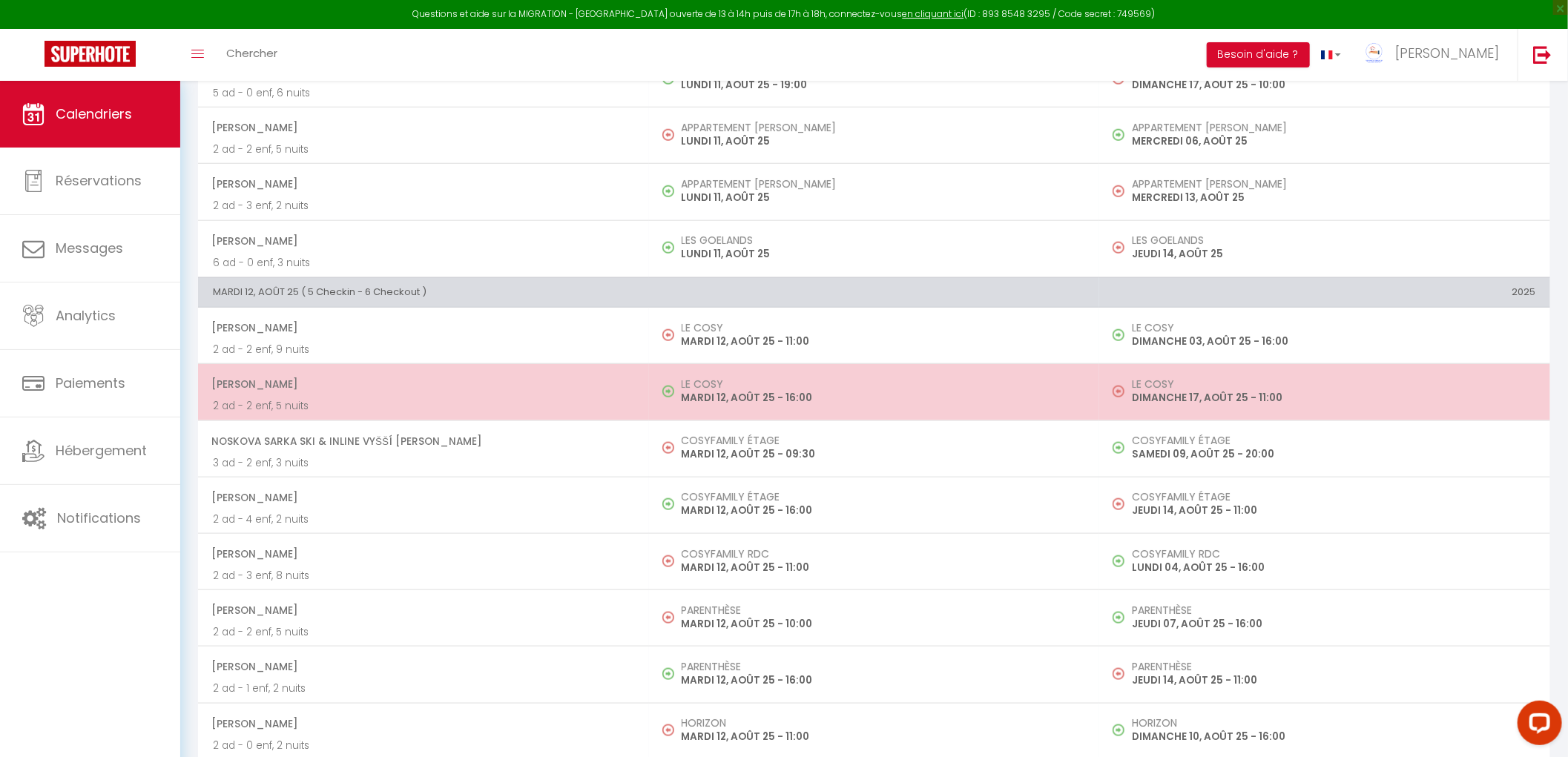
select select "1"
select select
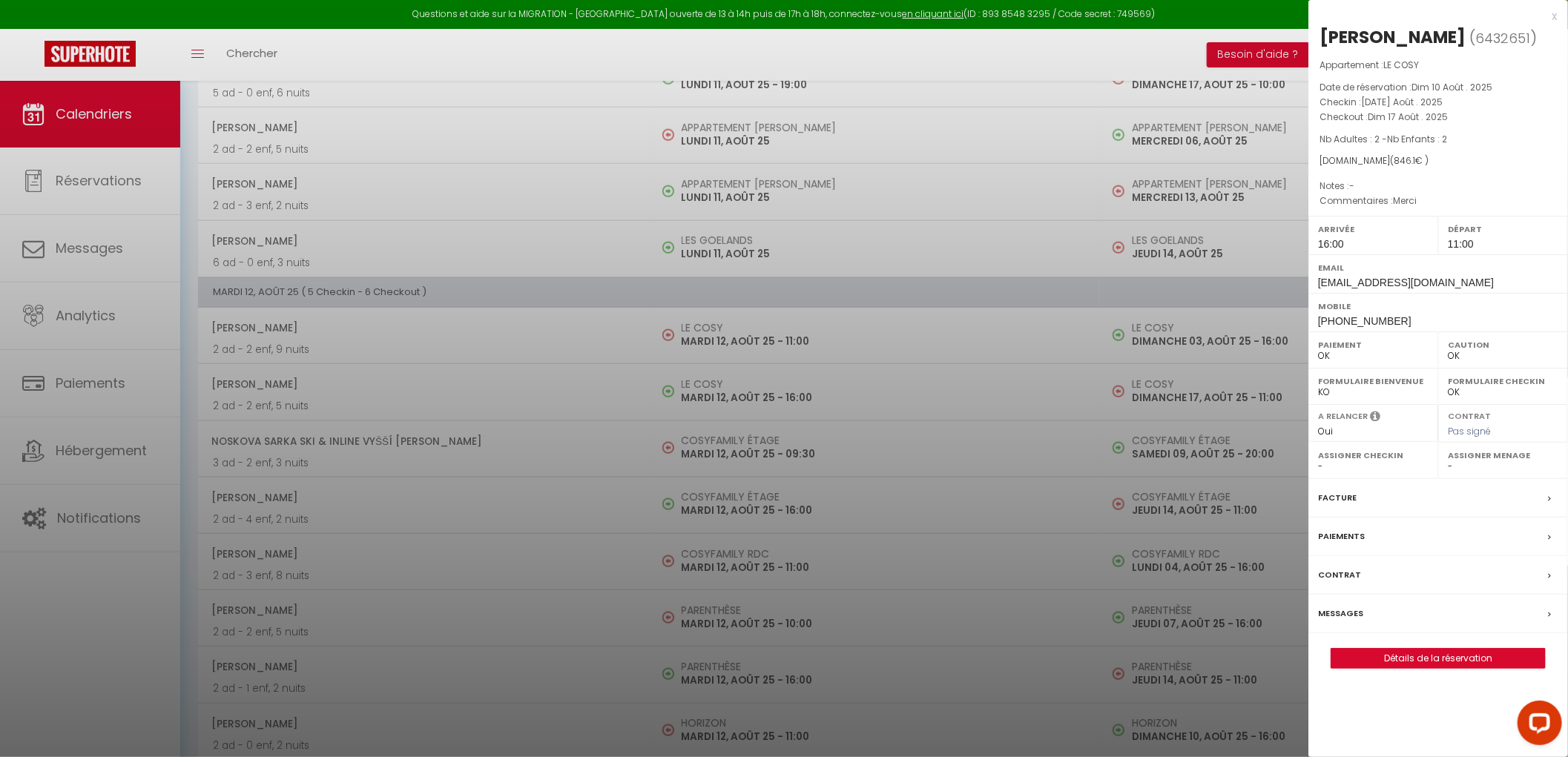
click at [736, 383] on div at bounding box center [784, 378] width 1568 height 757
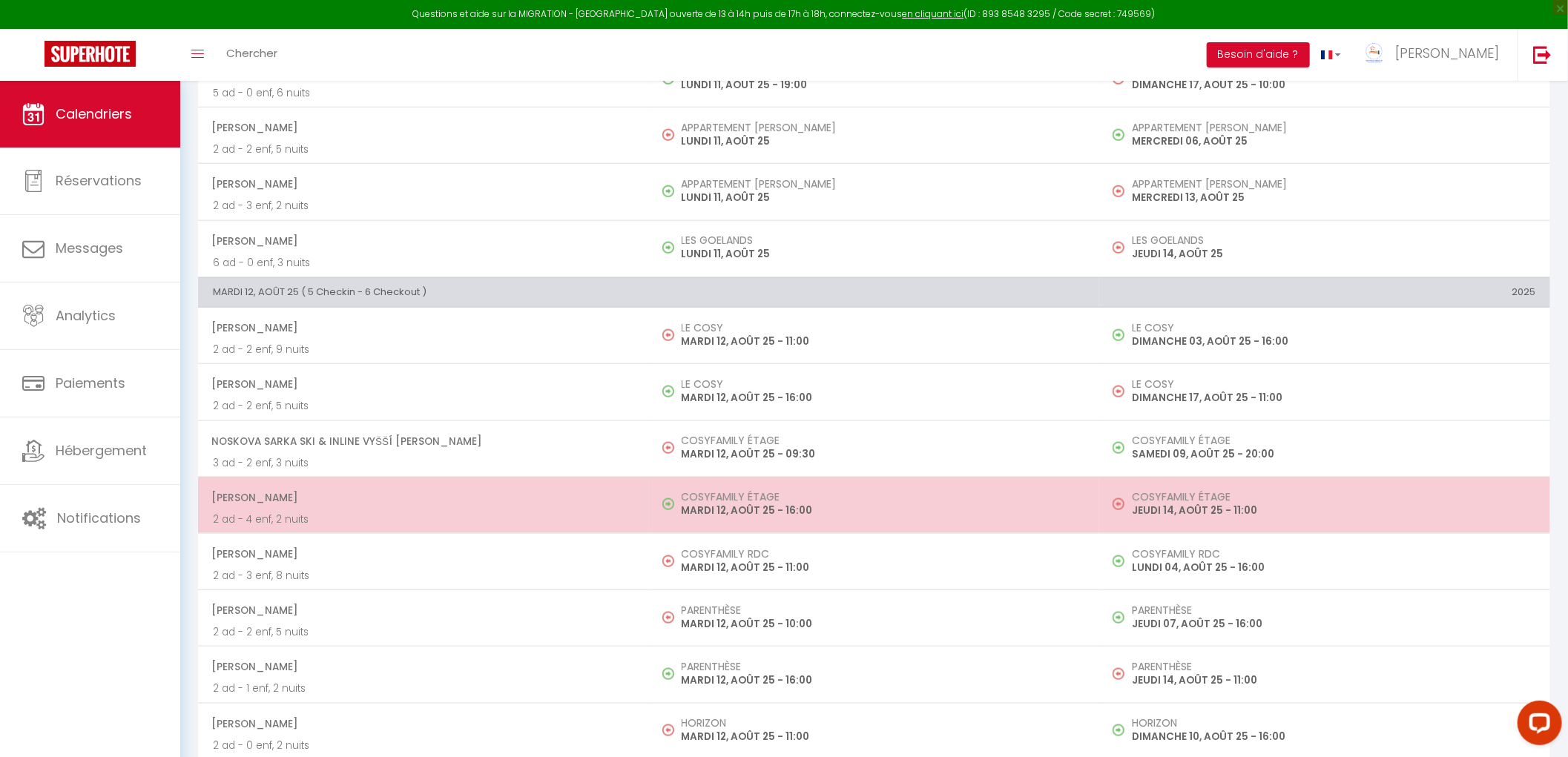
click at [740, 519] on p "MARDI 12, AOÛT 25 - 16:00" at bounding box center [883, 510] width 403 height 16
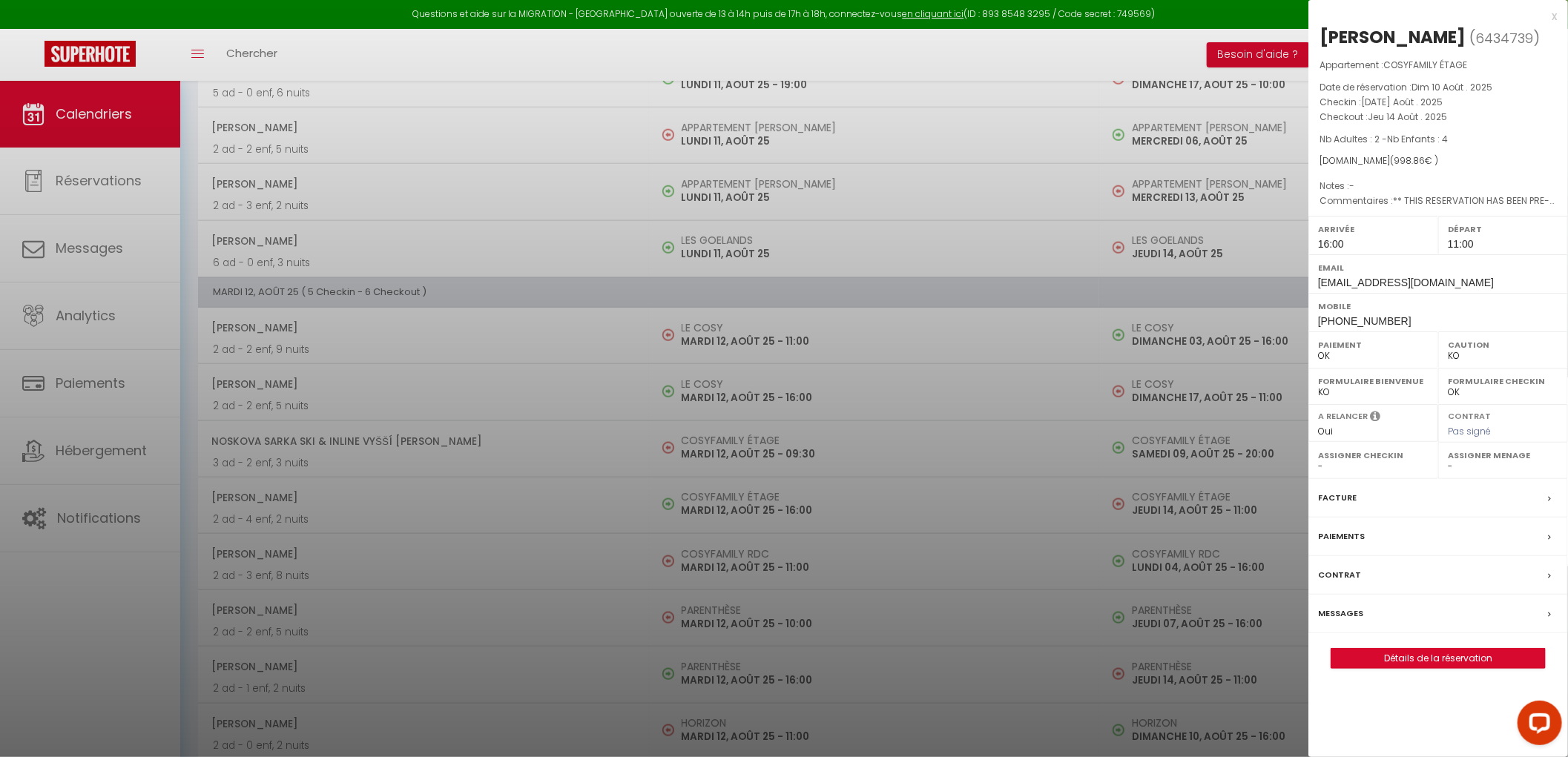
drag, startPoint x: 946, startPoint y: 468, endPoint x: 907, endPoint y: 453, distance: 41.8
click at [944, 467] on div at bounding box center [784, 378] width 1568 height 757
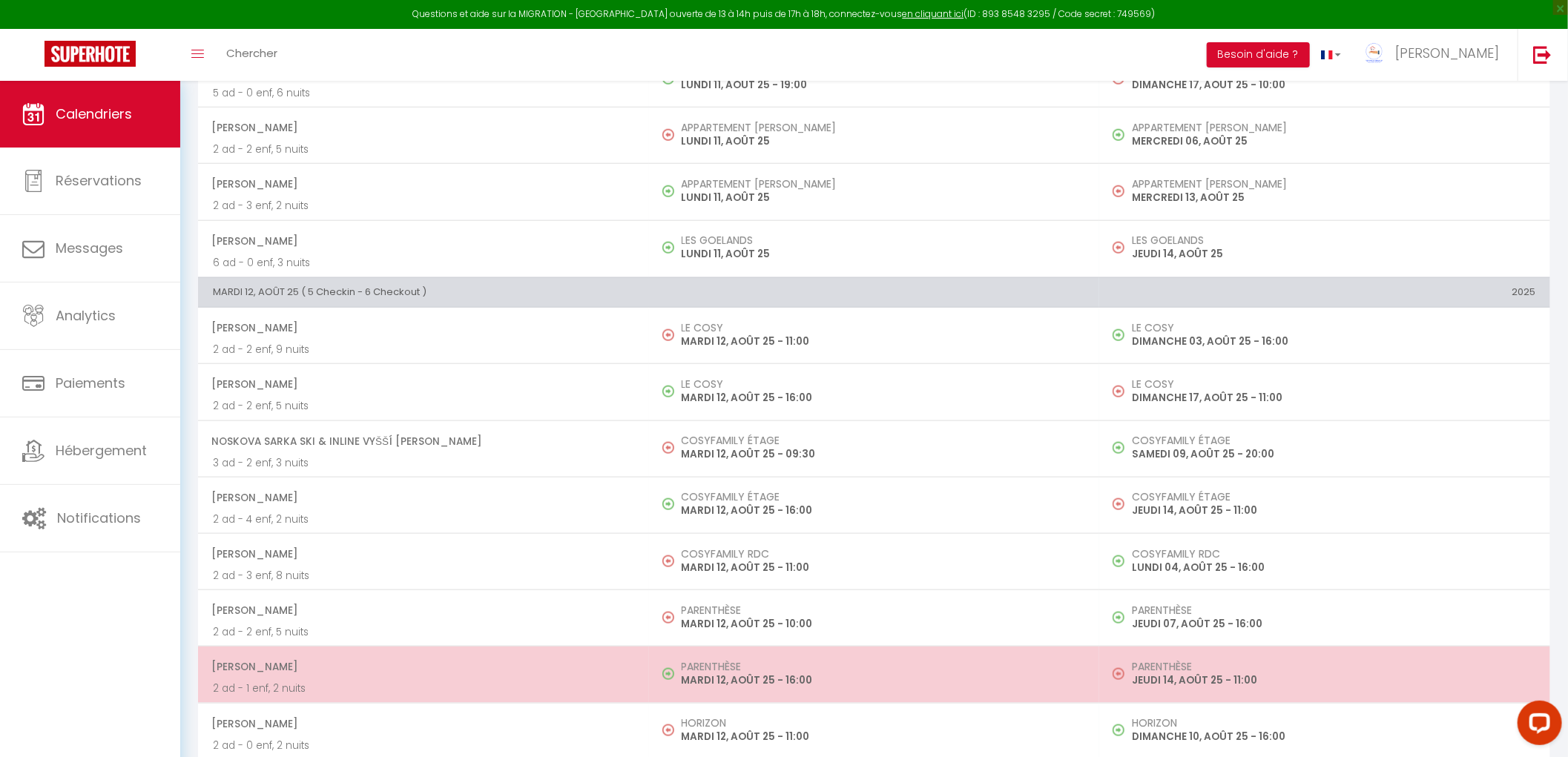
scroll to position [906, 0]
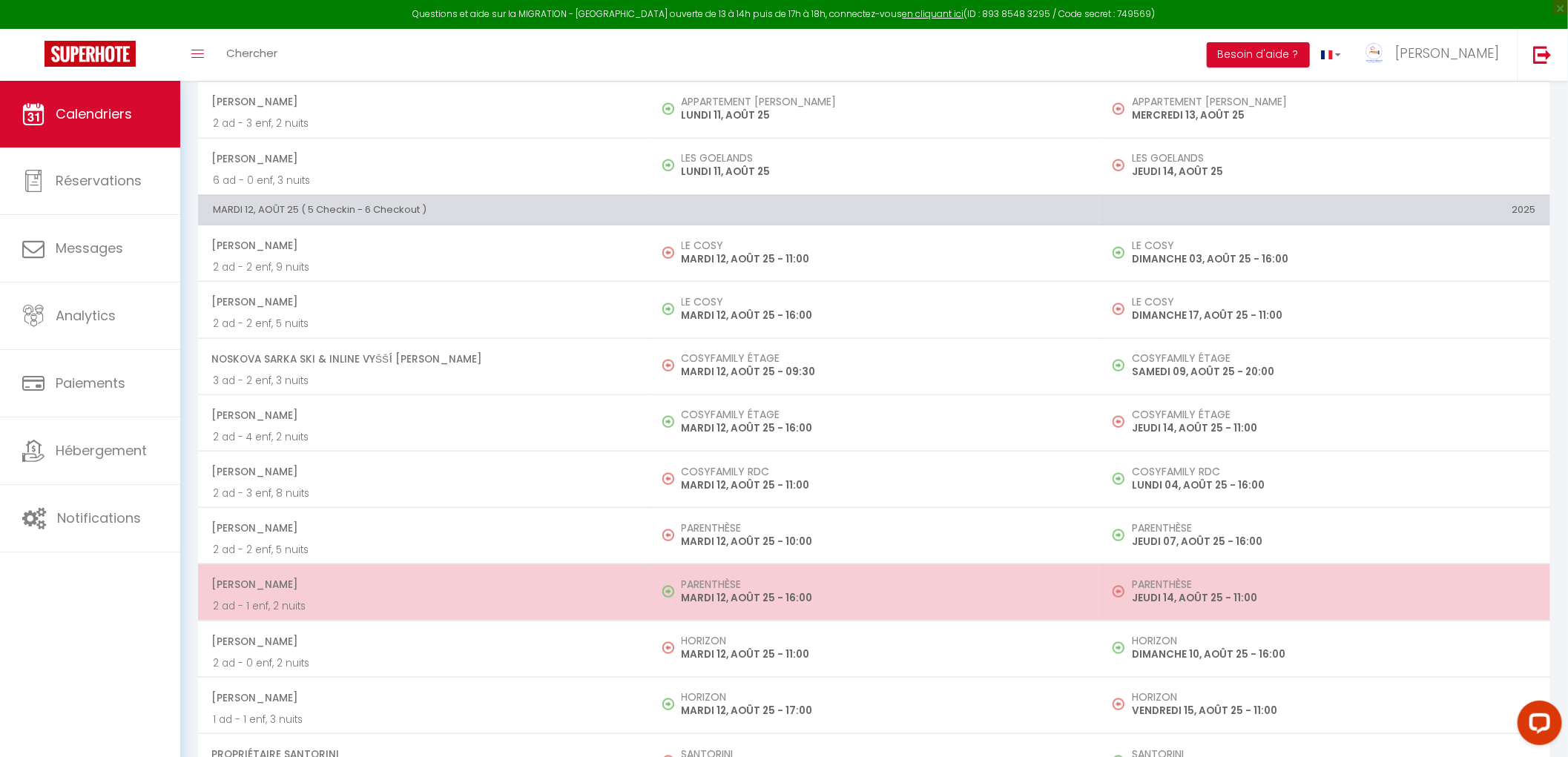
click at [760, 584] on h5 "PARENTHÈSE" at bounding box center [883, 585] width 403 height 12
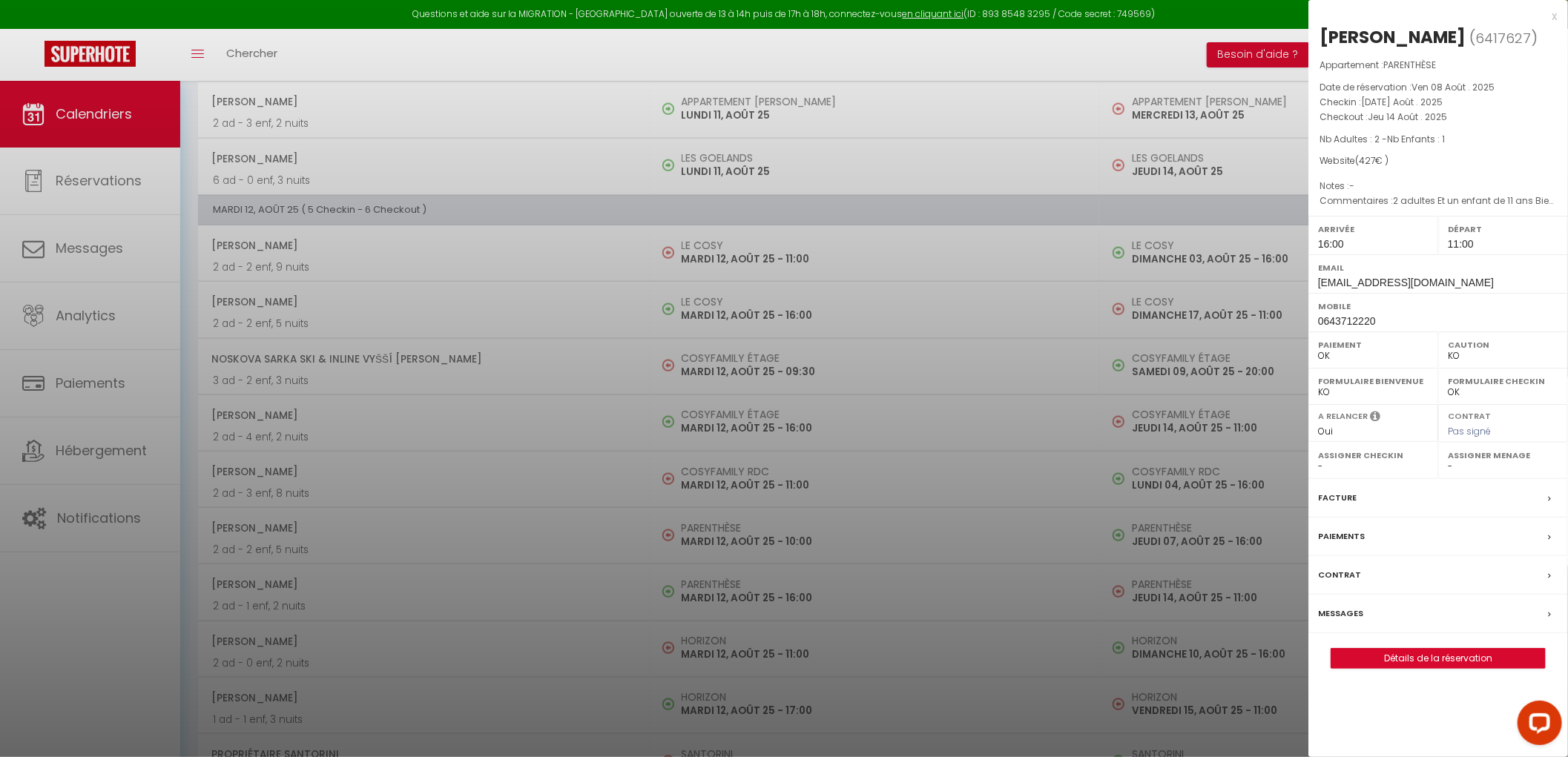
scroll to position [989, 0]
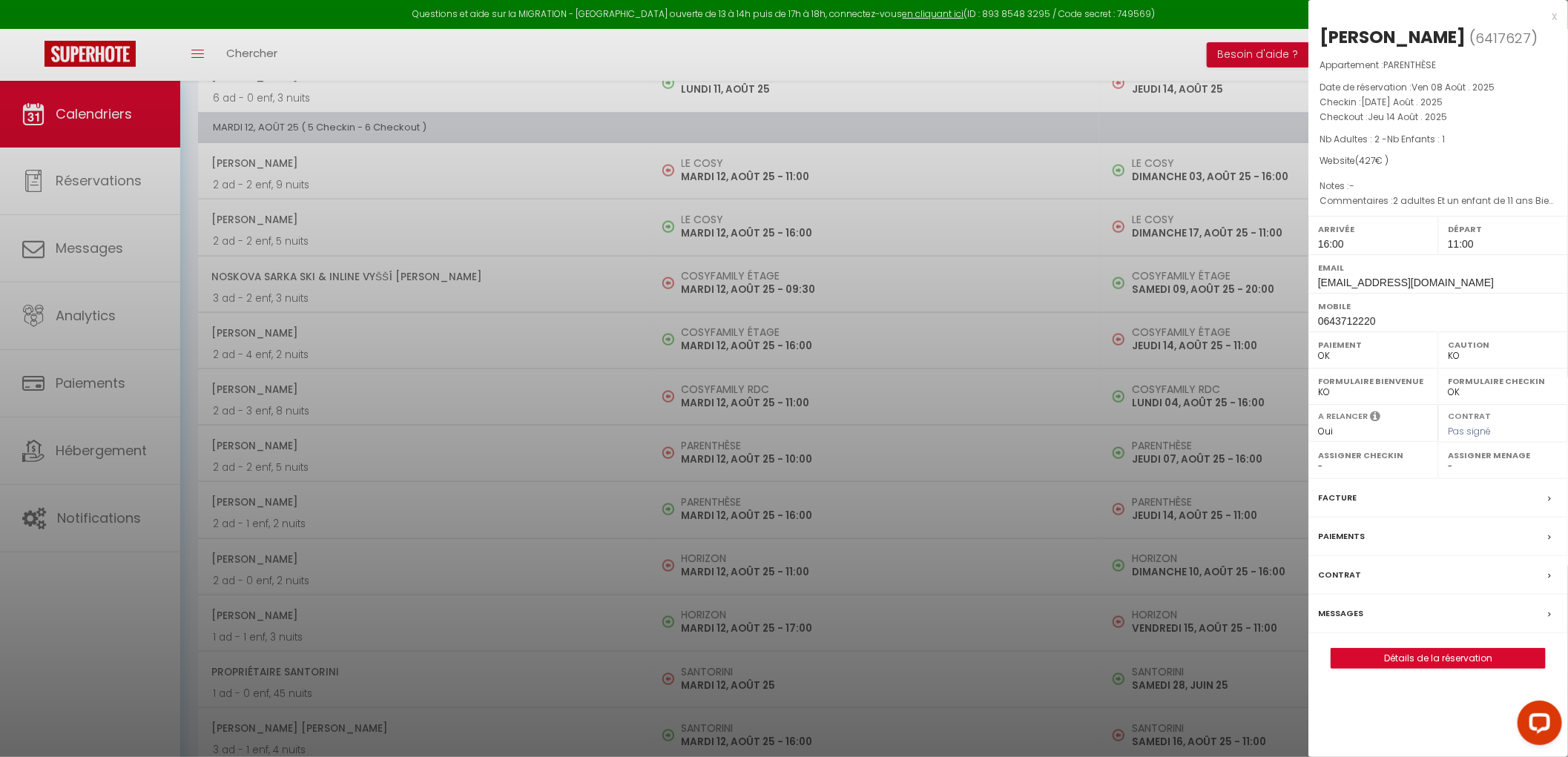
click at [626, 596] on div at bounding box center [784, 378] width 1568 height 757
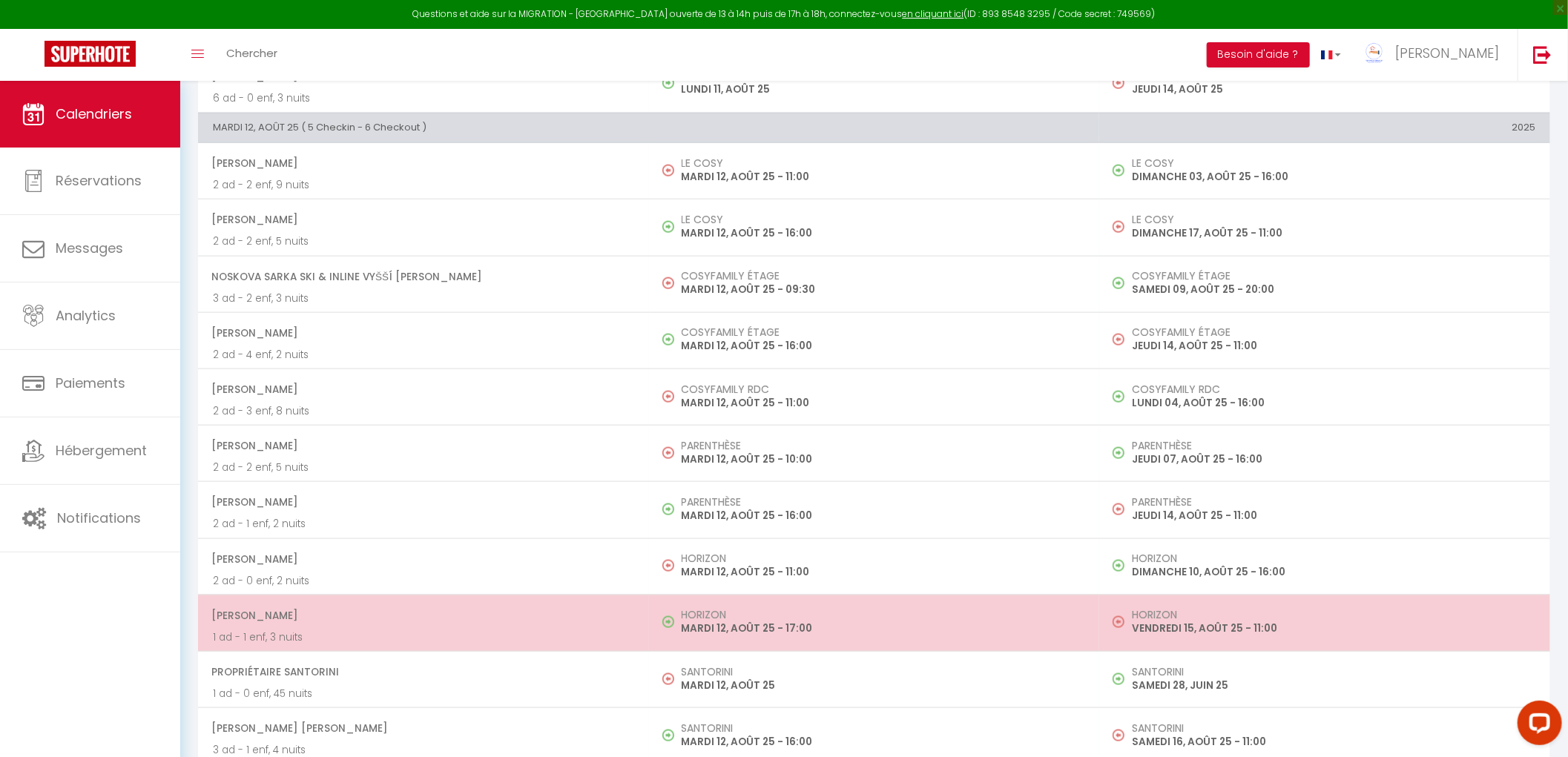
click at [607, 609] on span "[PERSON_NAME]" at bounding box center [422, 615] width 423 height 28
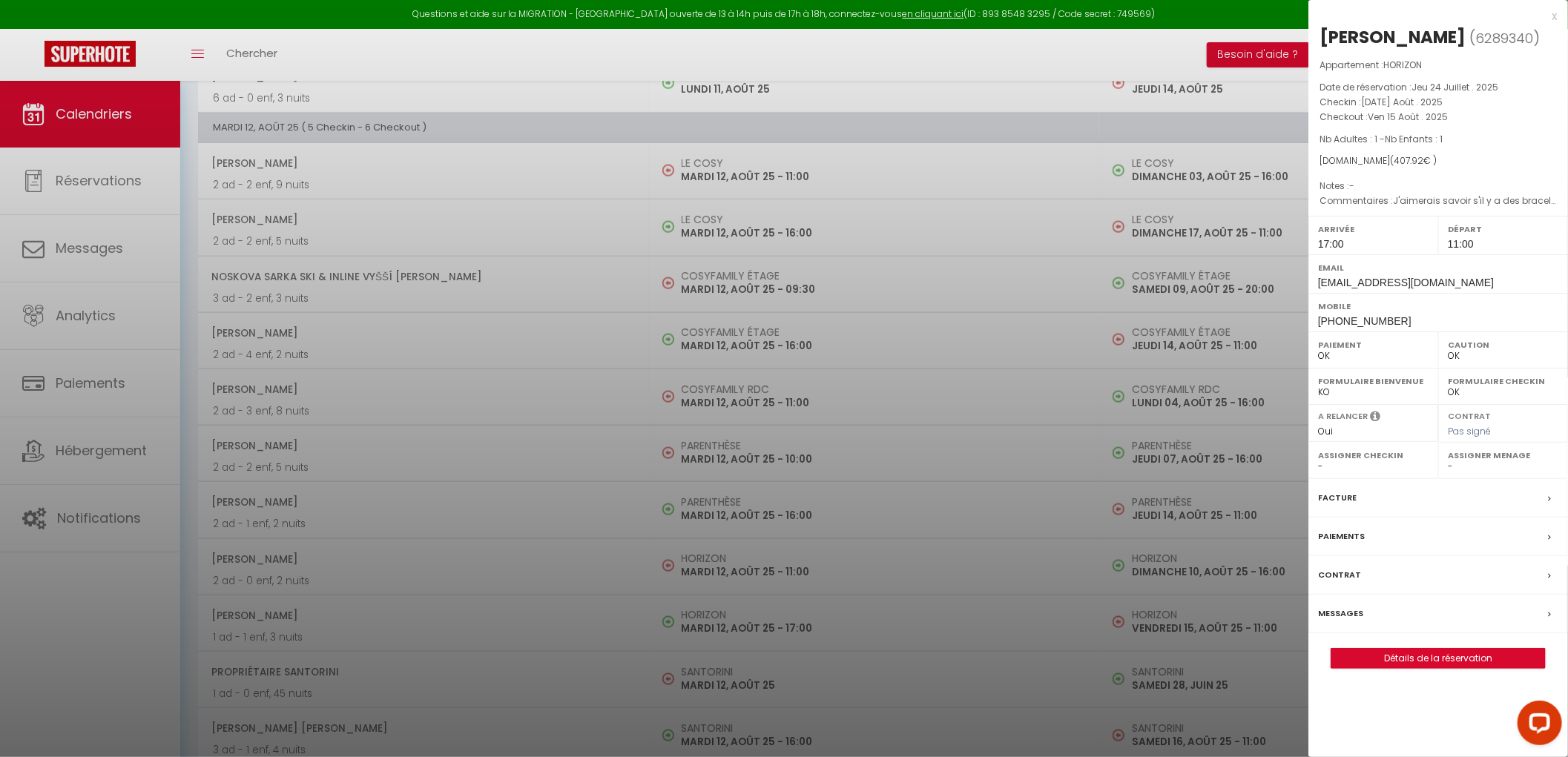
drag, startPoint x: 774, startPoint y: 621, endPoint x: 759, endPoint y: 644, distance: 27.5
click at [771, 636] on div at bounding box center [784, 378] width 1568 height 757
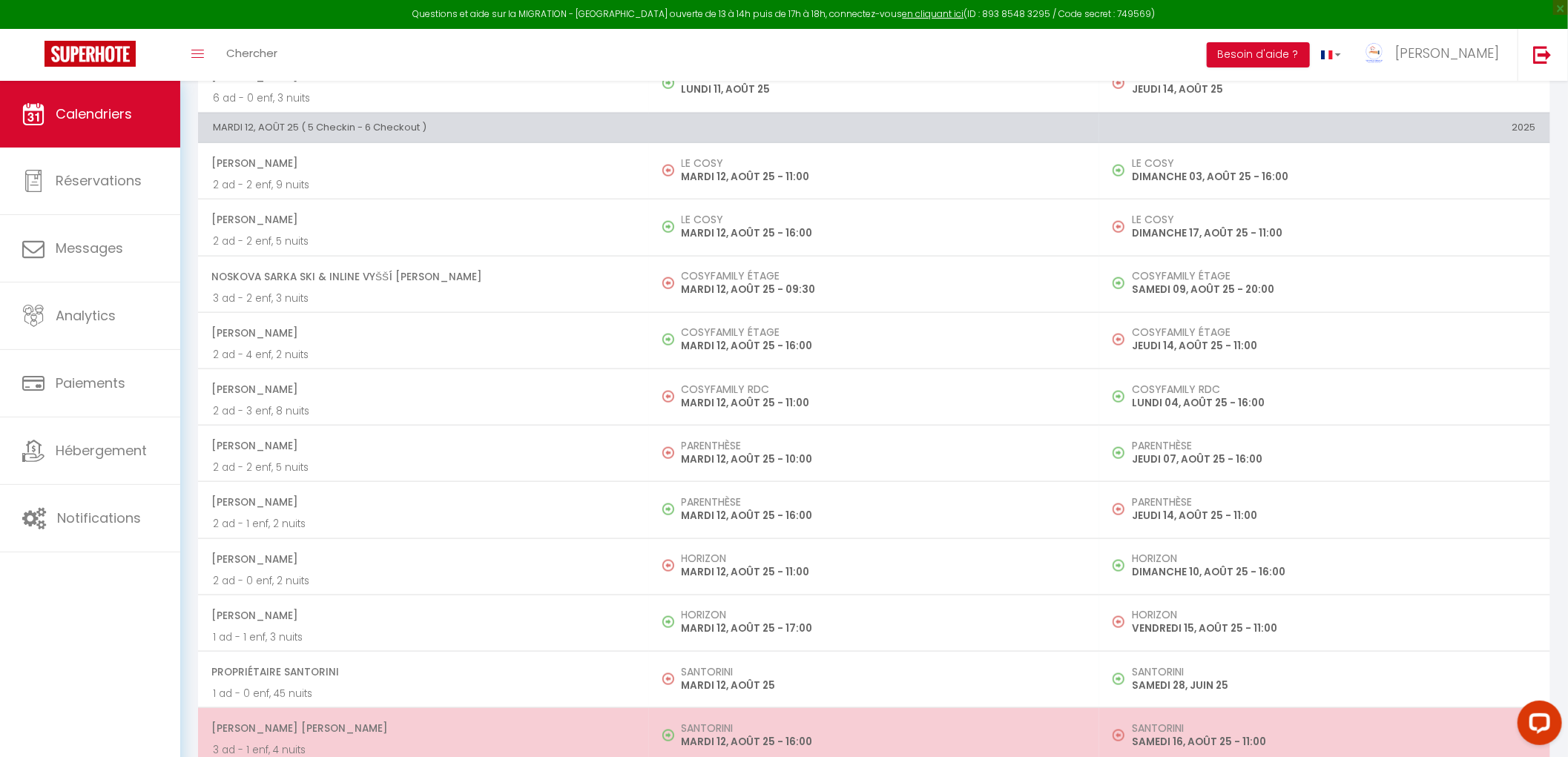
click at [686, 749] on p "MARDI 12, AOÛT 25 - 16:00" at bounding box center [883, 742] width 403 height 16
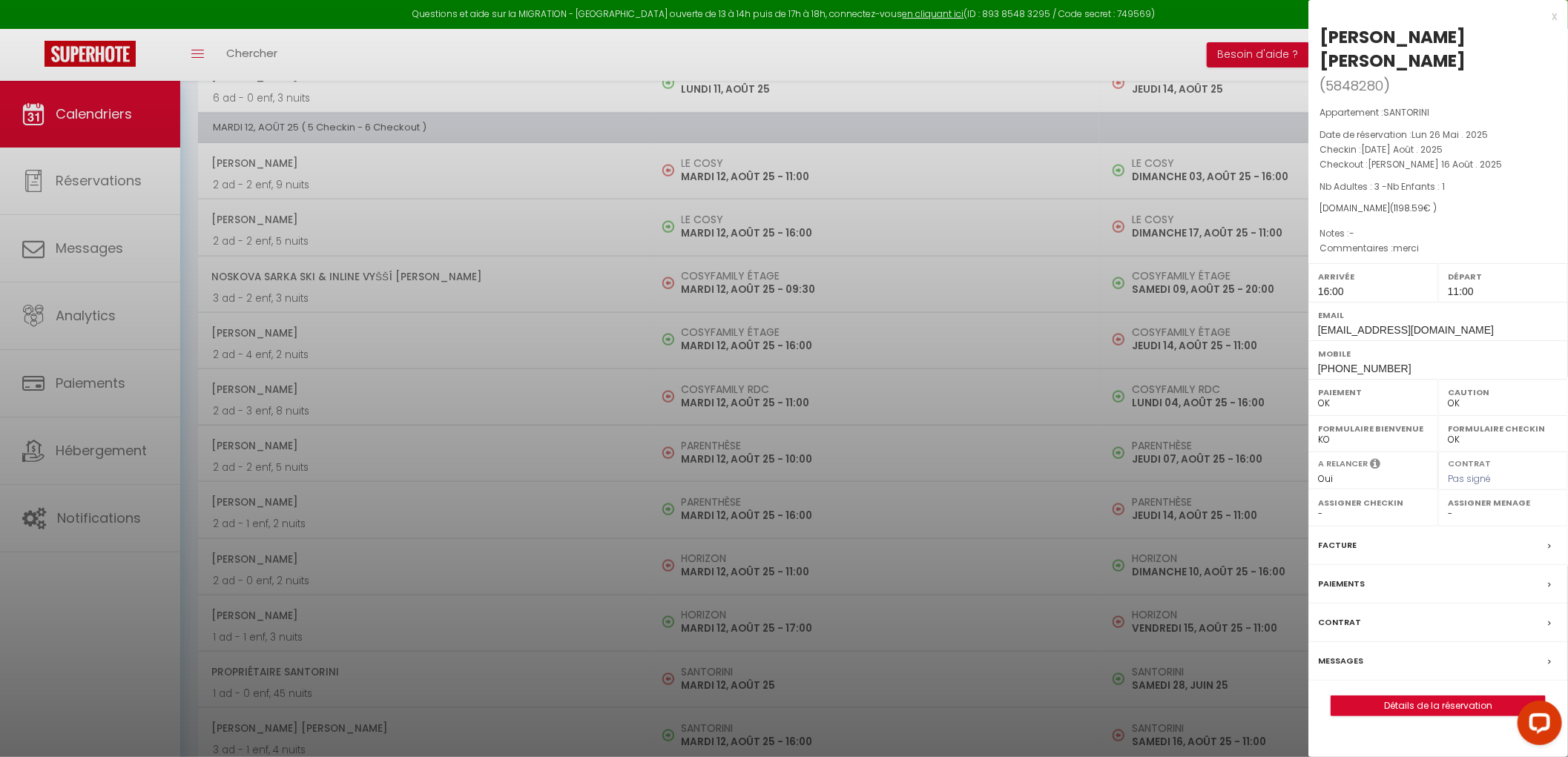
scroll to position [1235, 0]
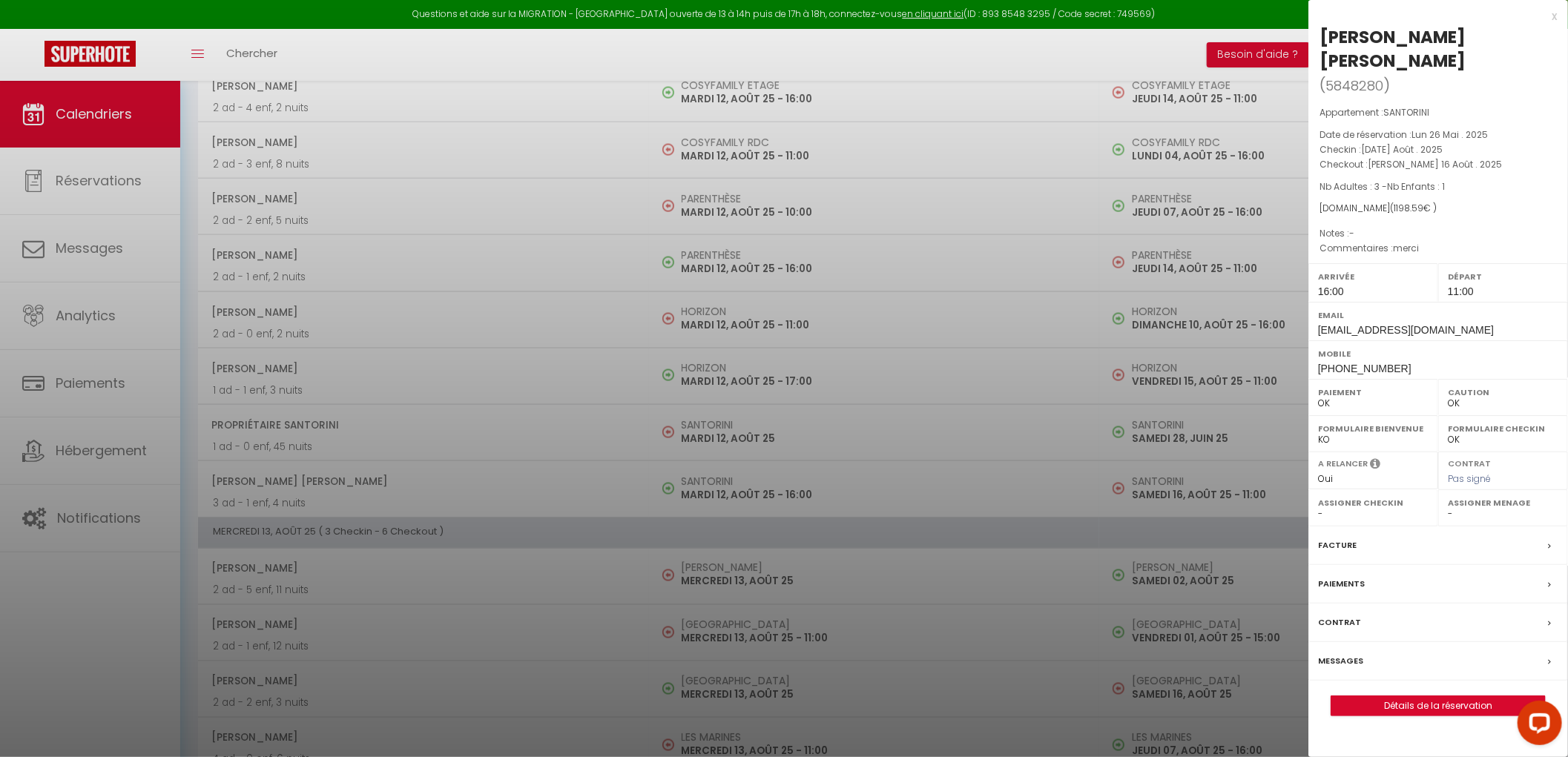
click at [818, 553] on div at bounding box center [784, 378] width 1568 height 757
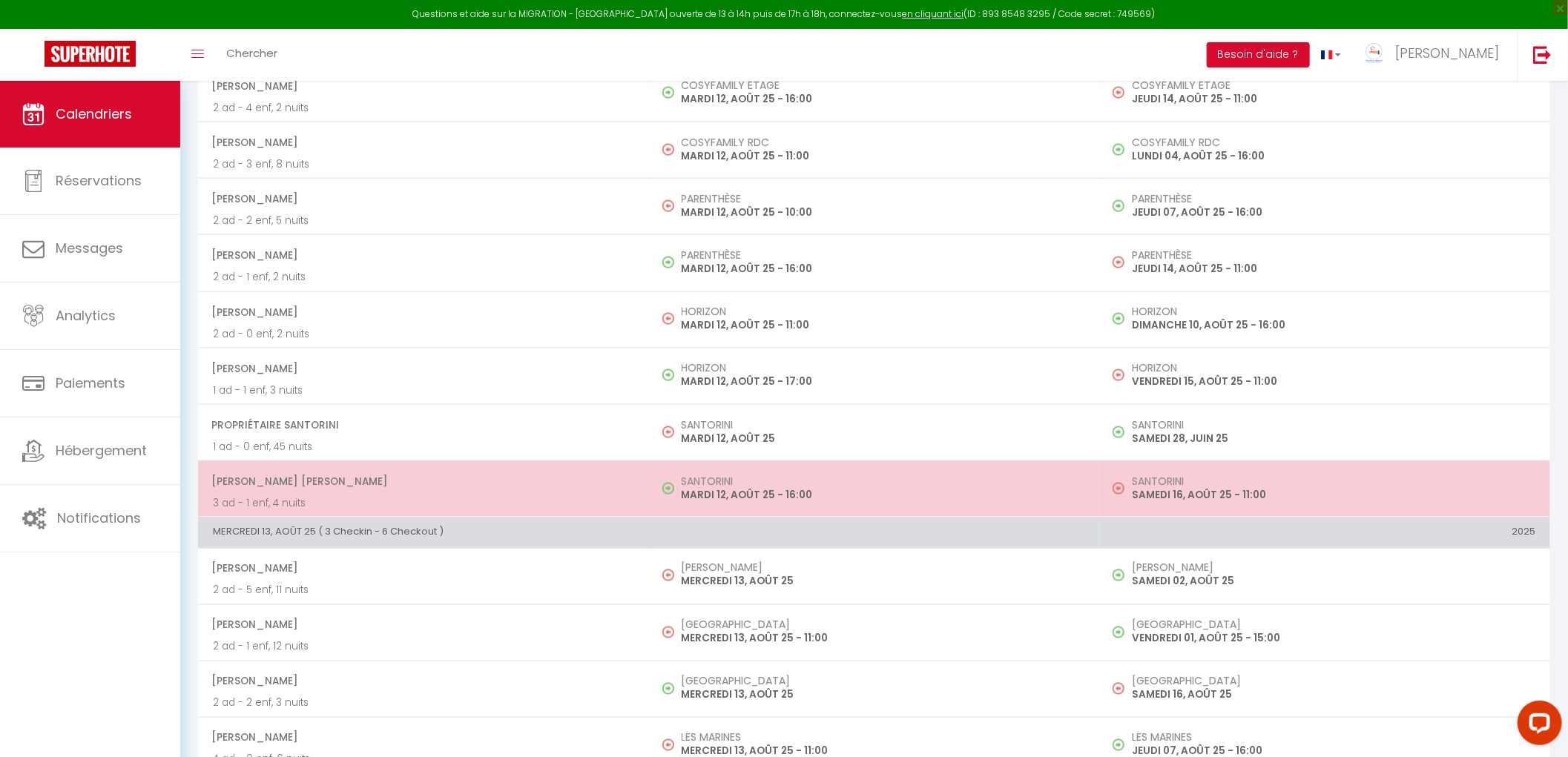
click at [732, 494] on p "MARDI 12, AOÛT 25 - 16:00" at bounding box center [883, 495] width 403 height 16
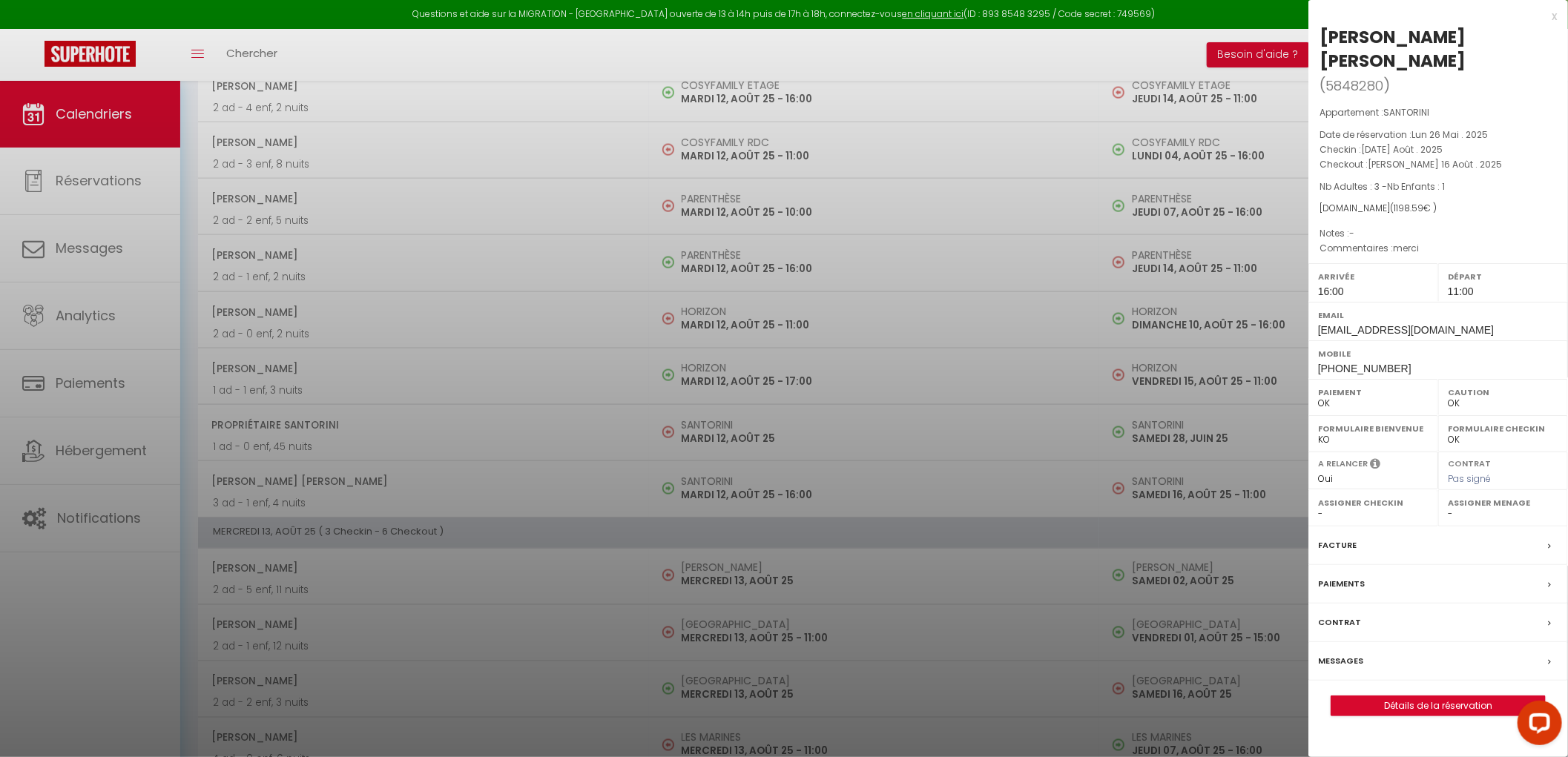
click at [552, 396] on div at bounding box center [784, 378] width 1568 height 757
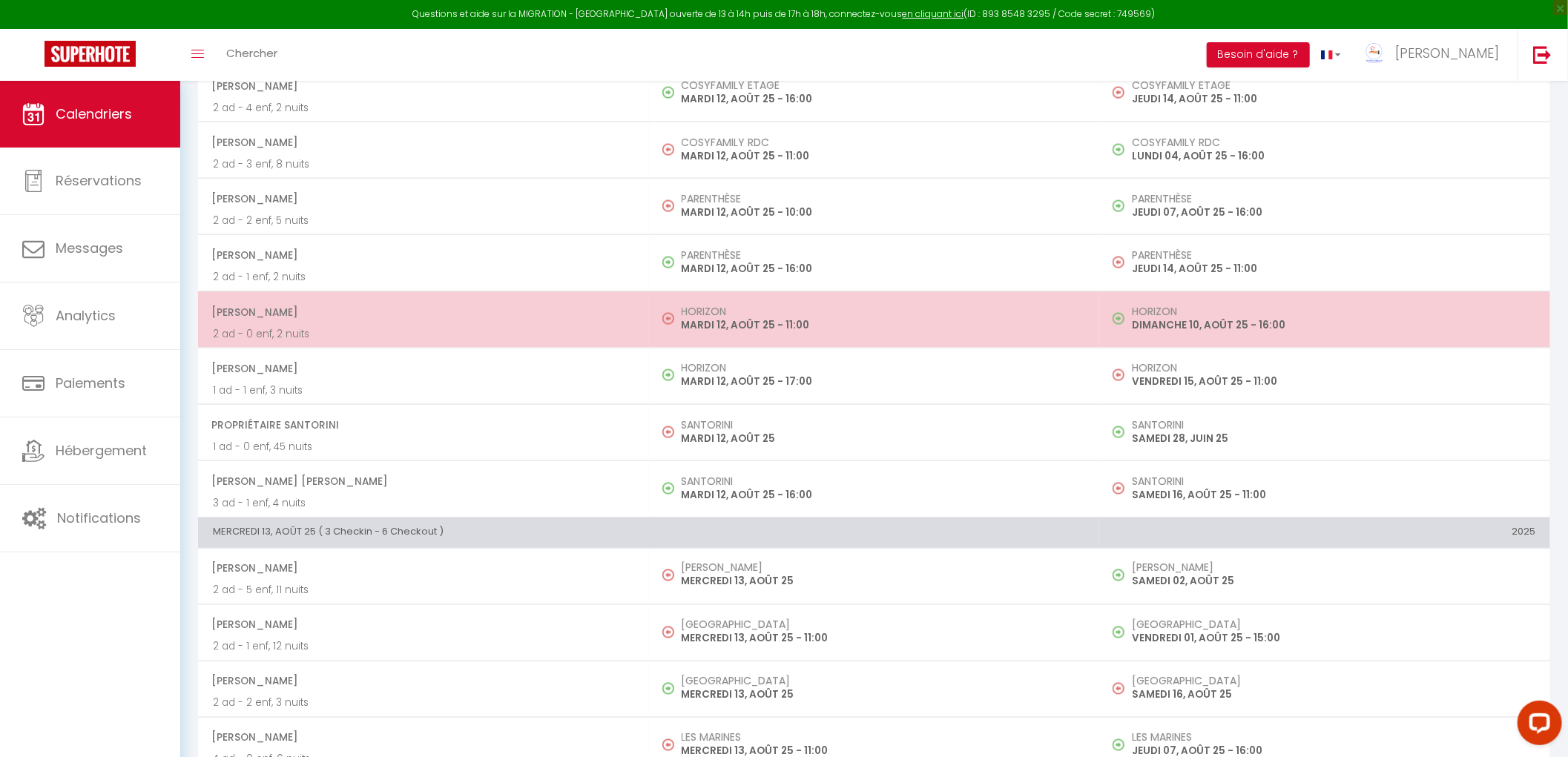
click at [790, 310] on h5 "HORIZON" at bounding box center [883, 311] width 403 height 12
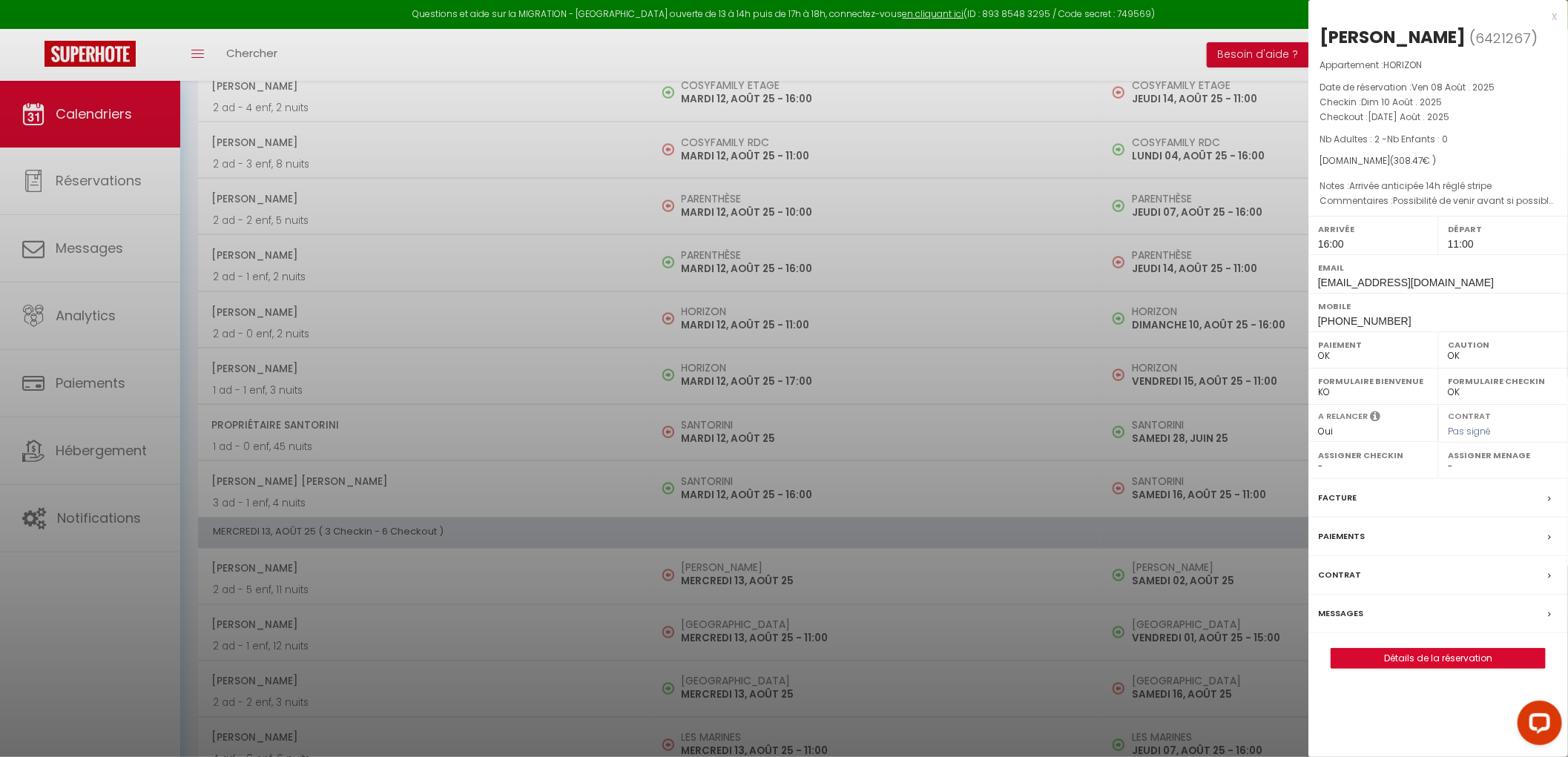
click at [872, 272] on div at bounding box center [784, 378] width 1568 height 757
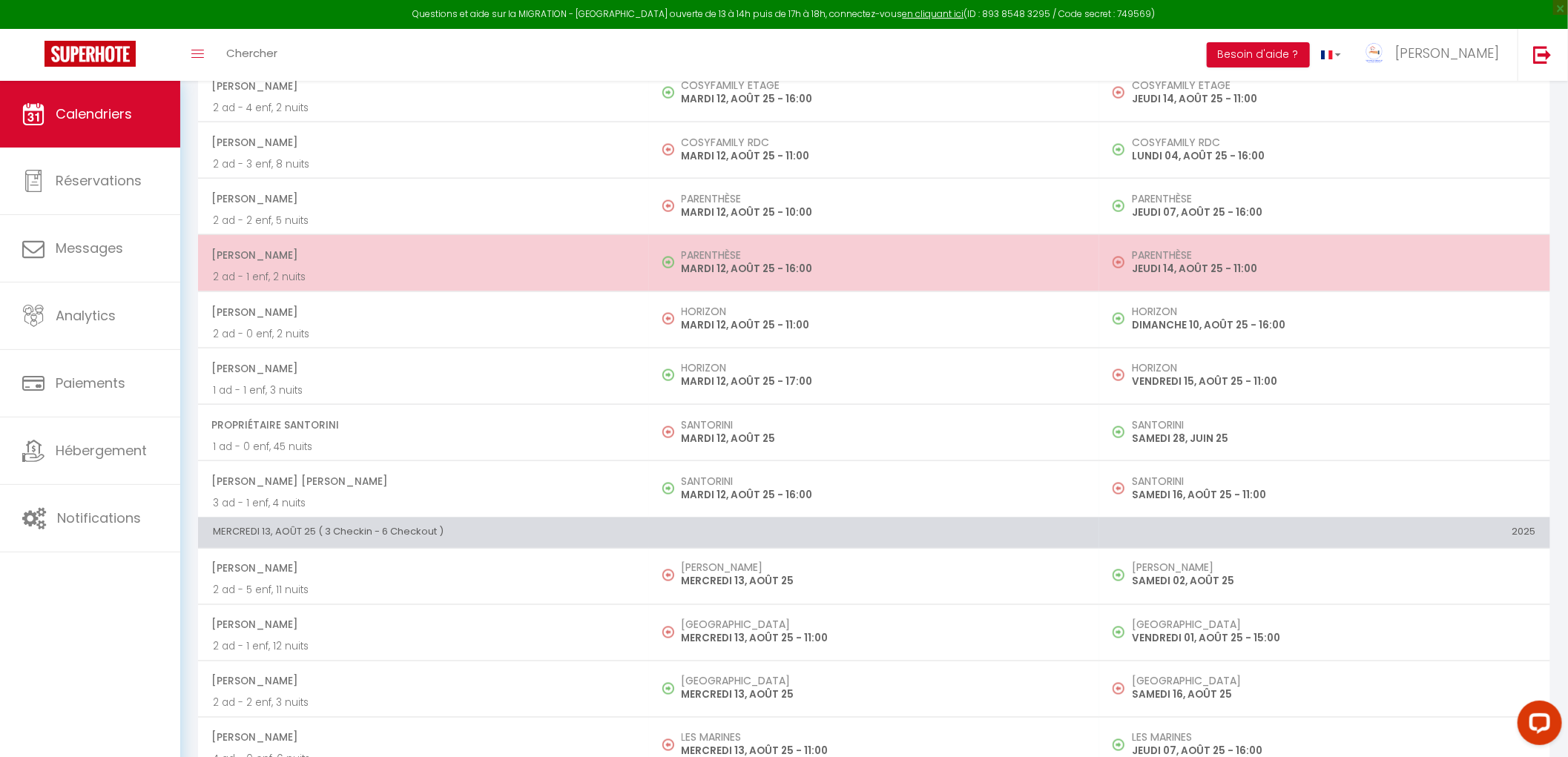
click at [877, 267] on p "MARDI 12, AOÛT 25 - 16:00" at bounding box center [883, 269] width 403 height 16
select select "KO"
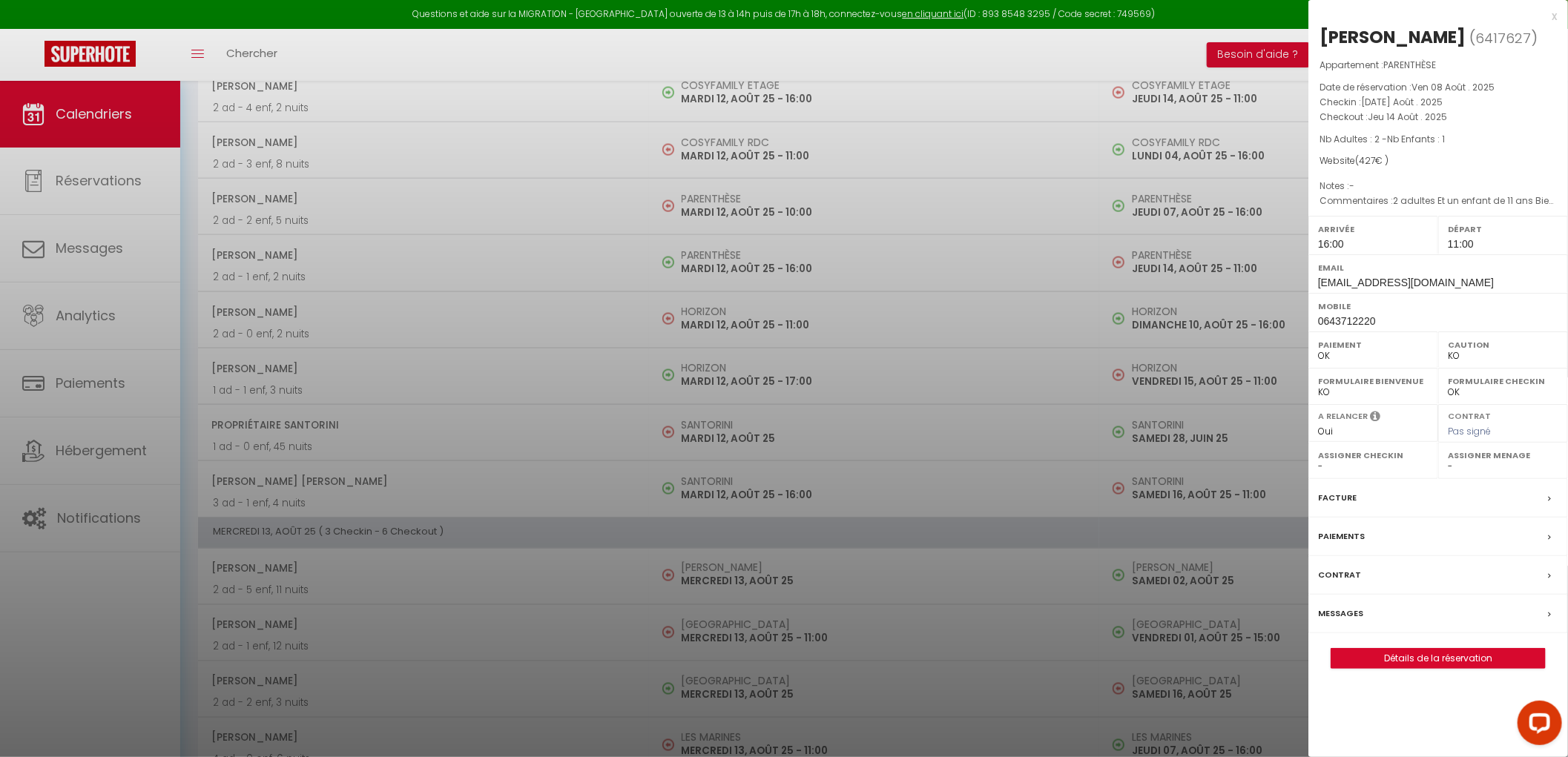
click at [1329, 602] on div "Messages" at bounding box center [1438, 613] width 260 height 39
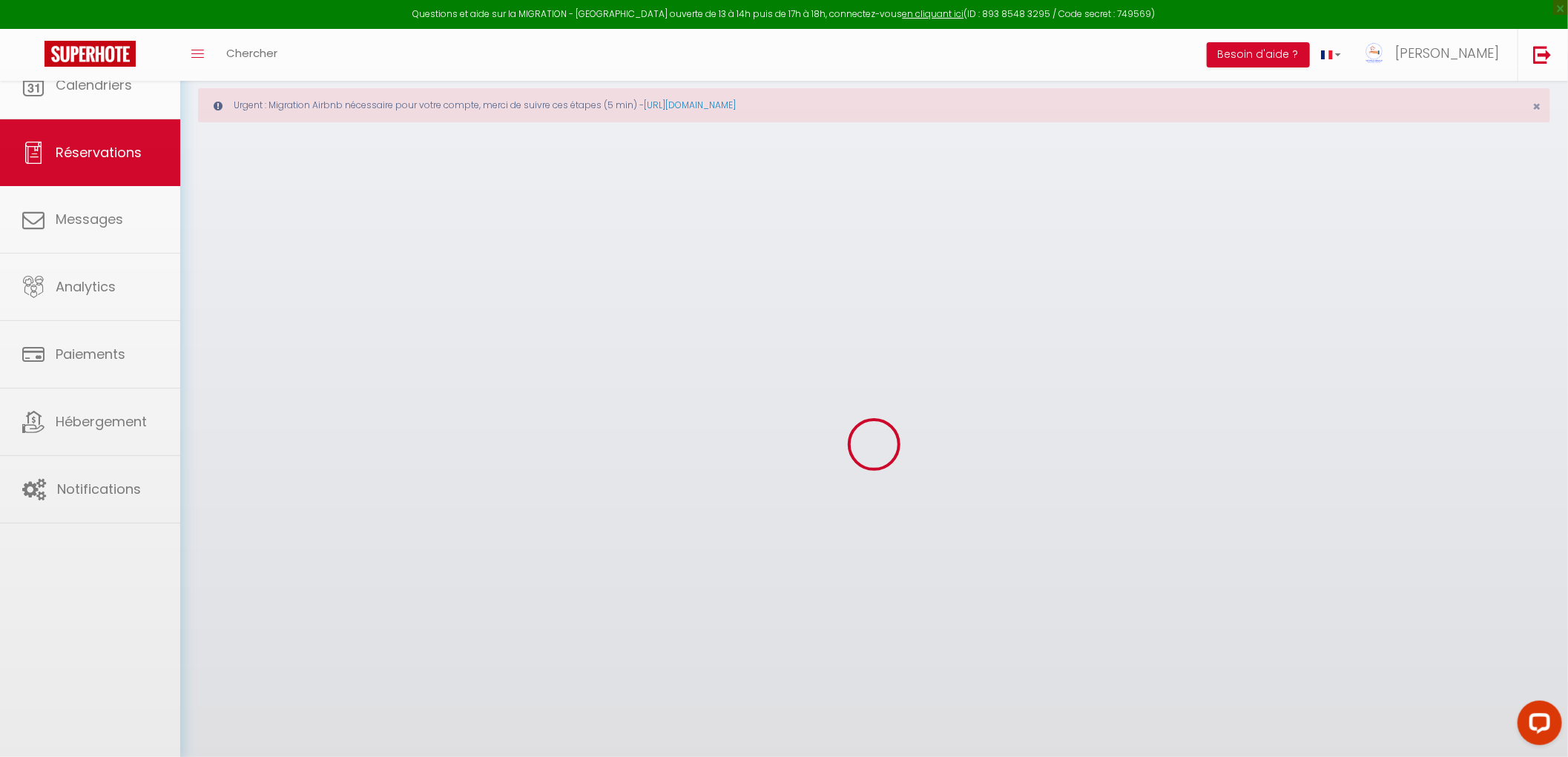
click at [1329, 603] on div at bounding box center [784, 378] width 1568 height 757
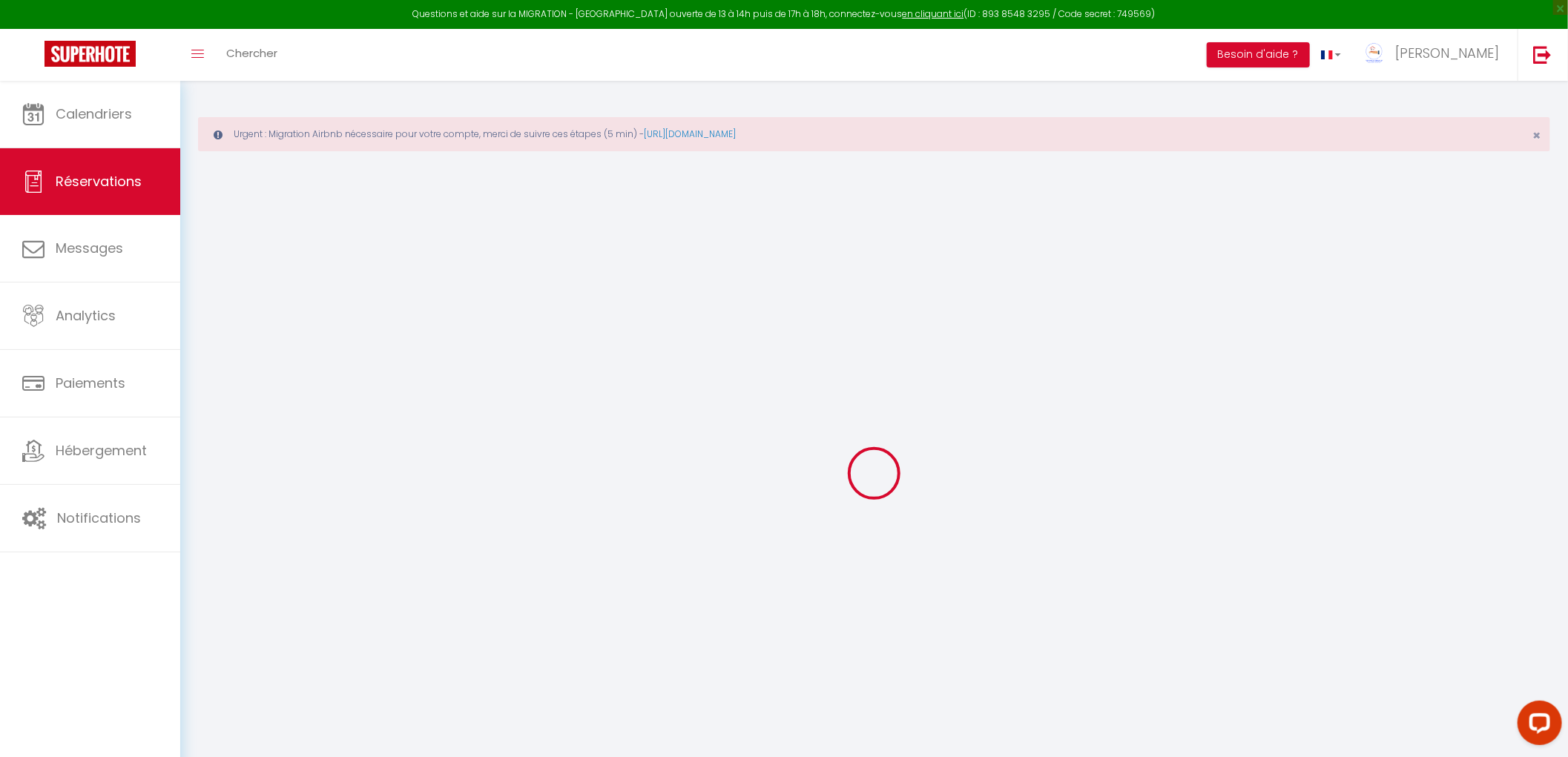
select select
checkbox input "false"
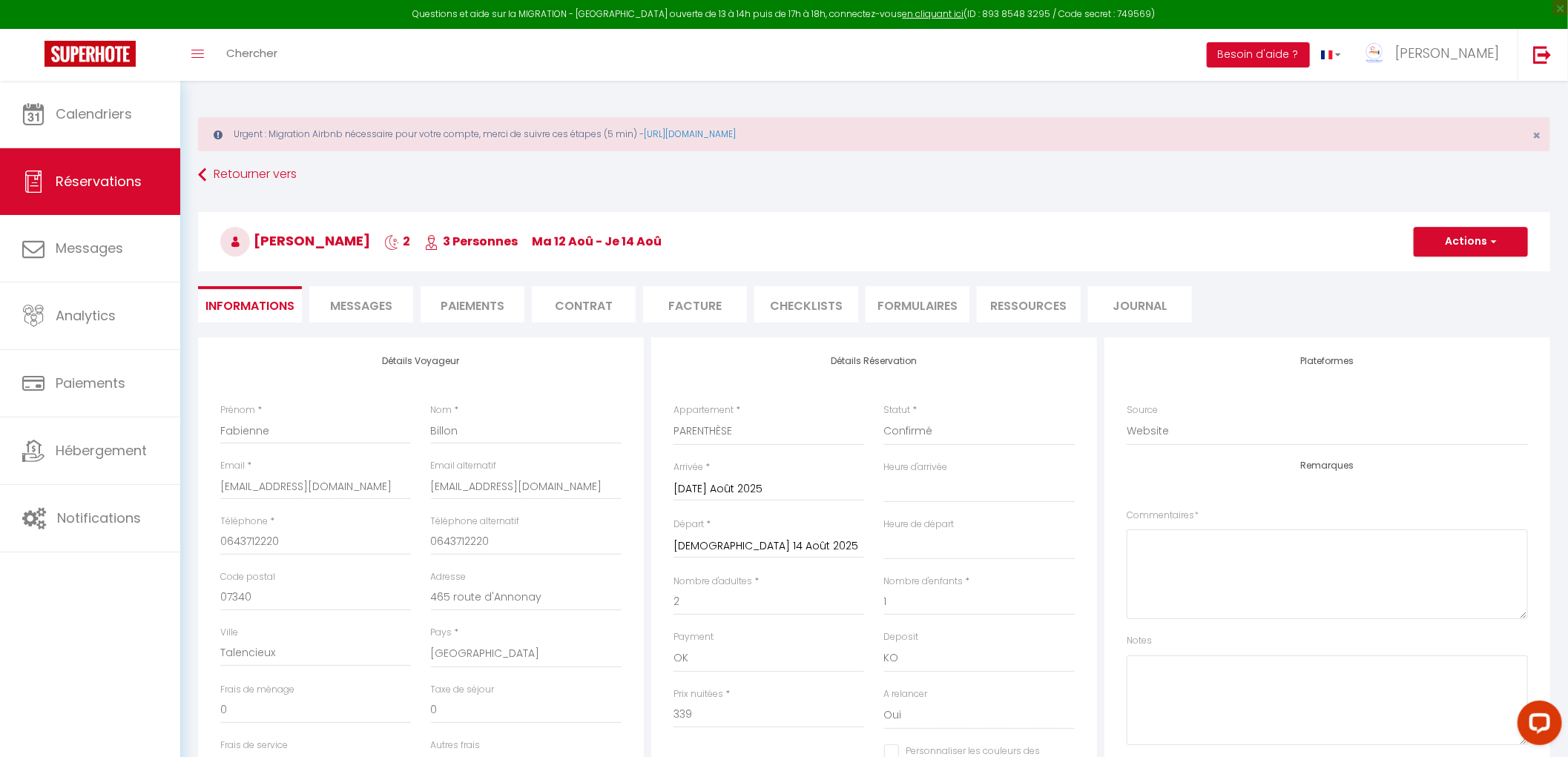
select select
checkbox input "false"
type textarea "2 adultes Et un enfant de 11 ans Bien pensée a nous garder une place de parking…"
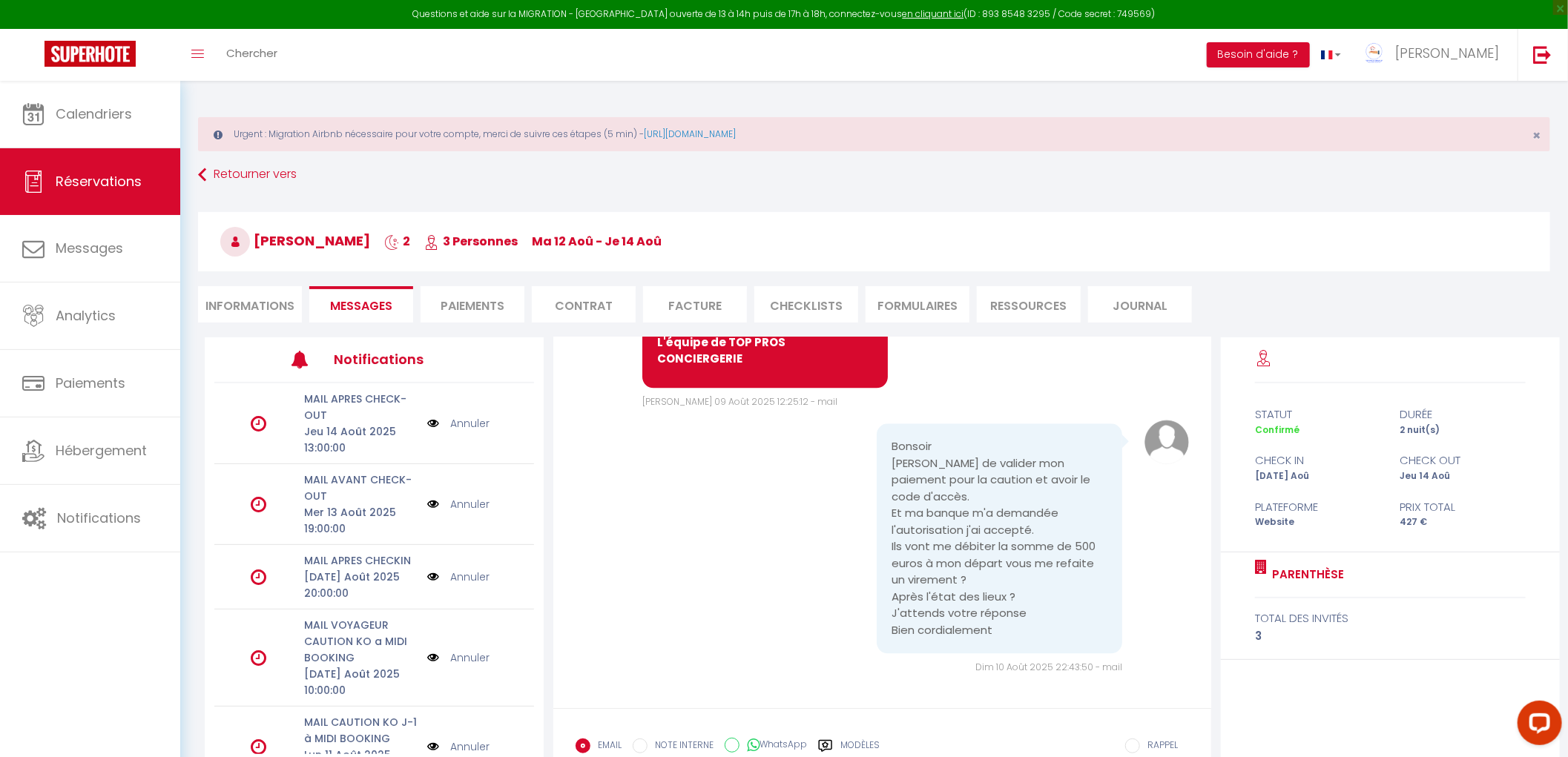
scroll to position [100, 0]
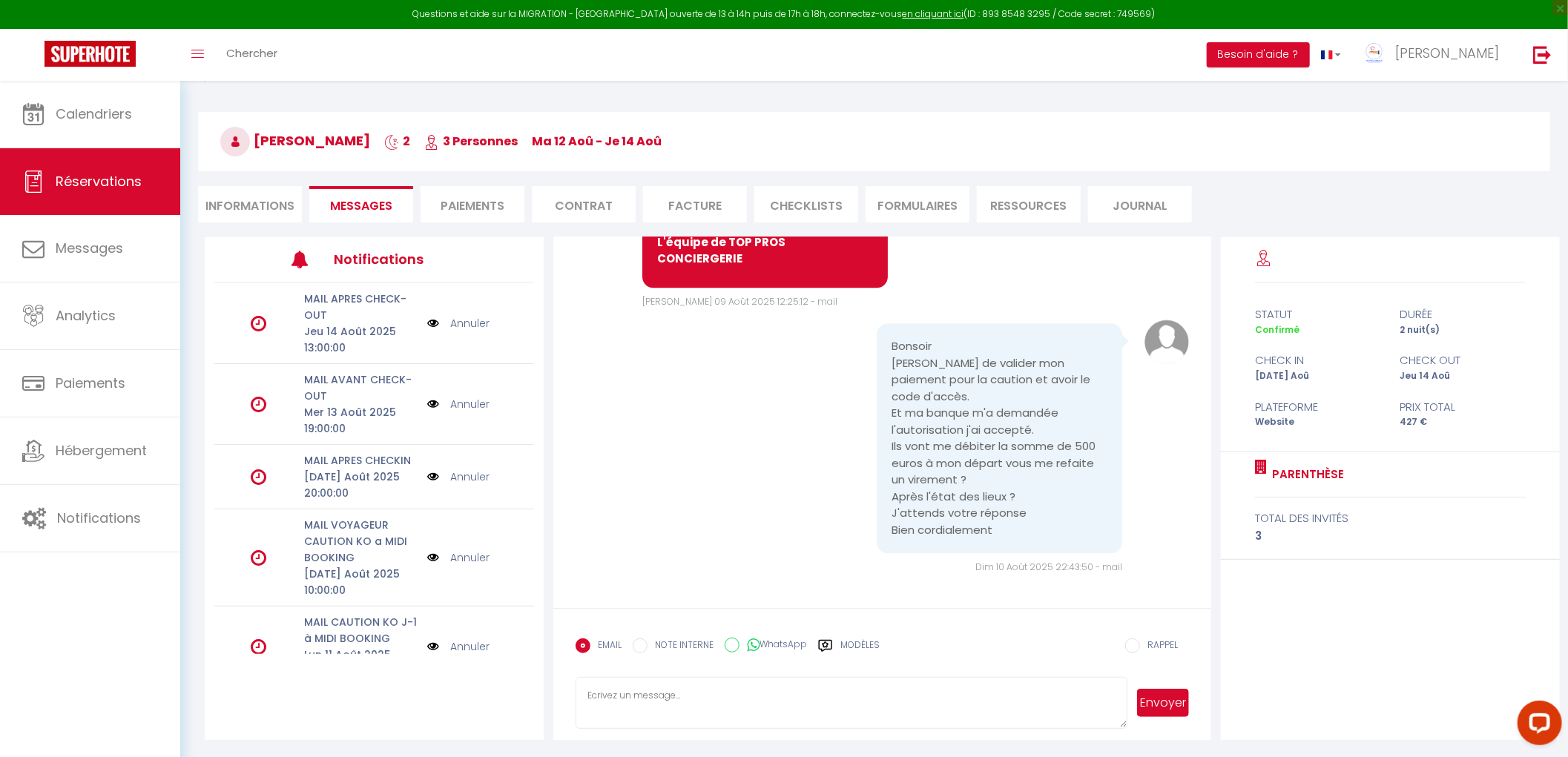
click at [894, 495] on pre "Bonsoir [PERSON_NAME] de valider mon paiement pour la caution et avoir le code …" at bounding box center [1000, 438] width 216 height 200
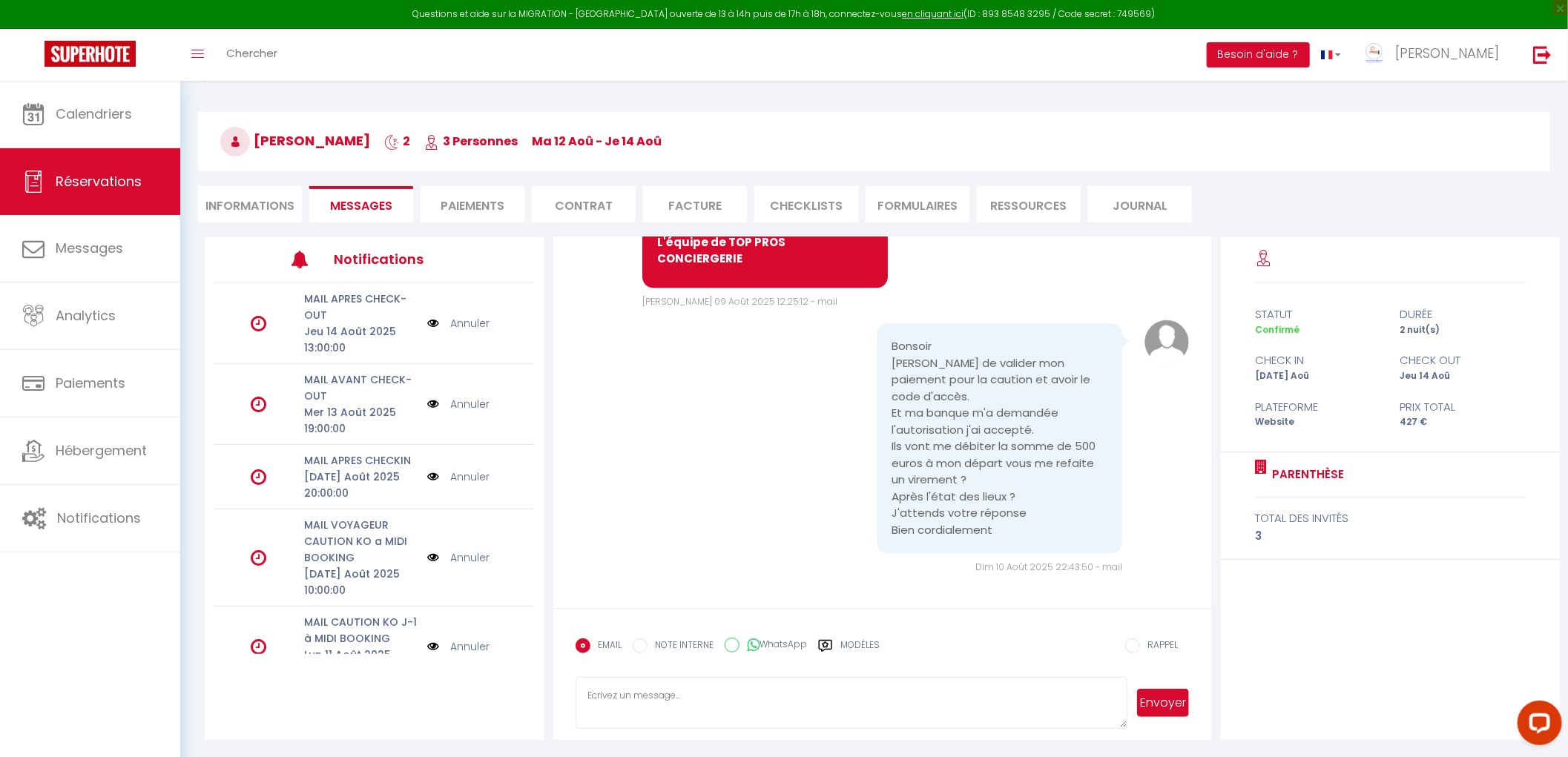
click at [1418, 320] on div "durée" at bounding box center [1463, 314] width 145 height 17
click at [1417, 321] on div "durée" at bounding box center [1463, 314] width 145 height 17
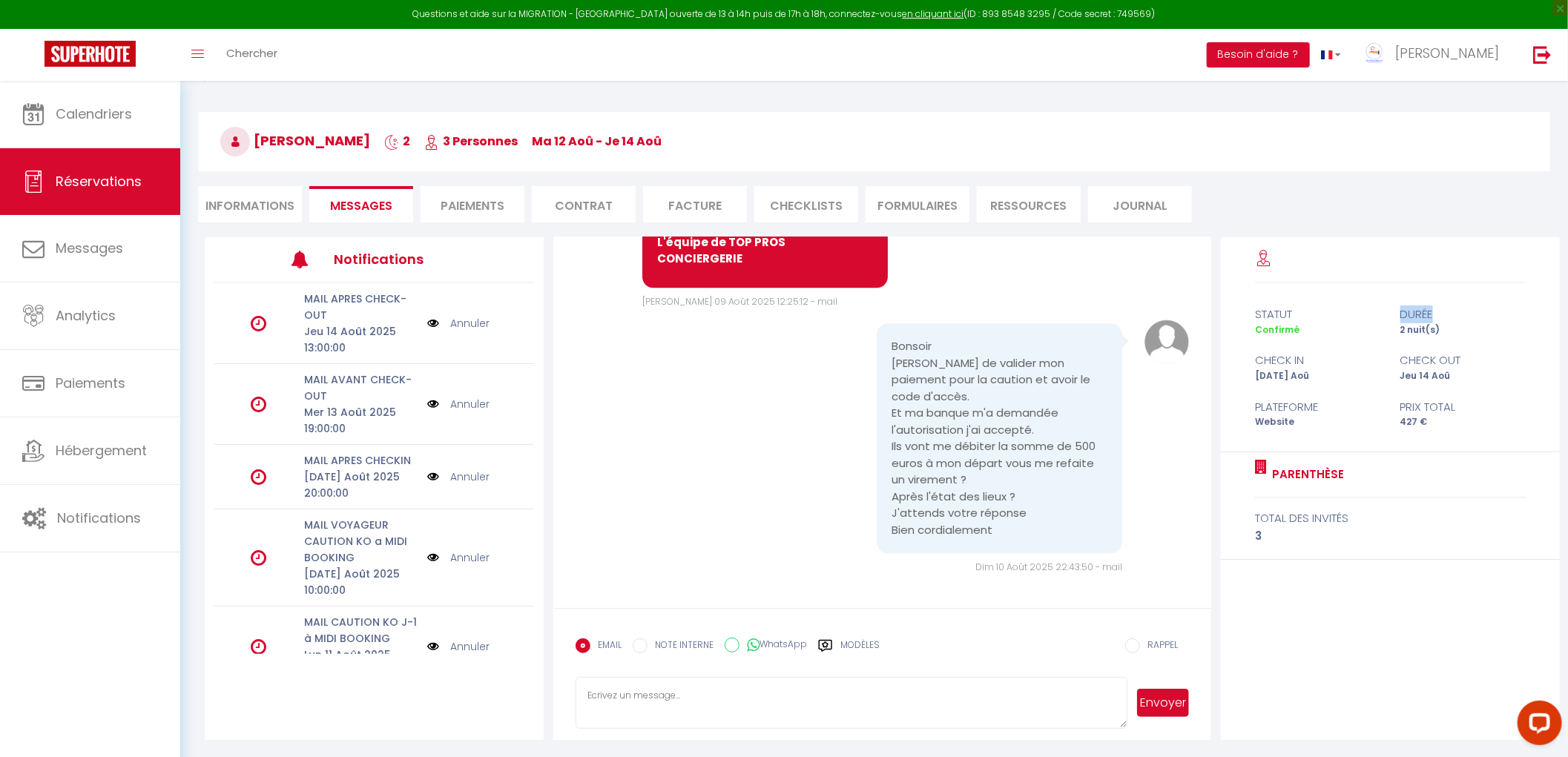
click at [1417, 321] on div "durée" at bounding box center [1463, 314] width 145 height 17
click at [1415, 315] on div "durée" at bounding box center [1463, 314] width 145 height 17
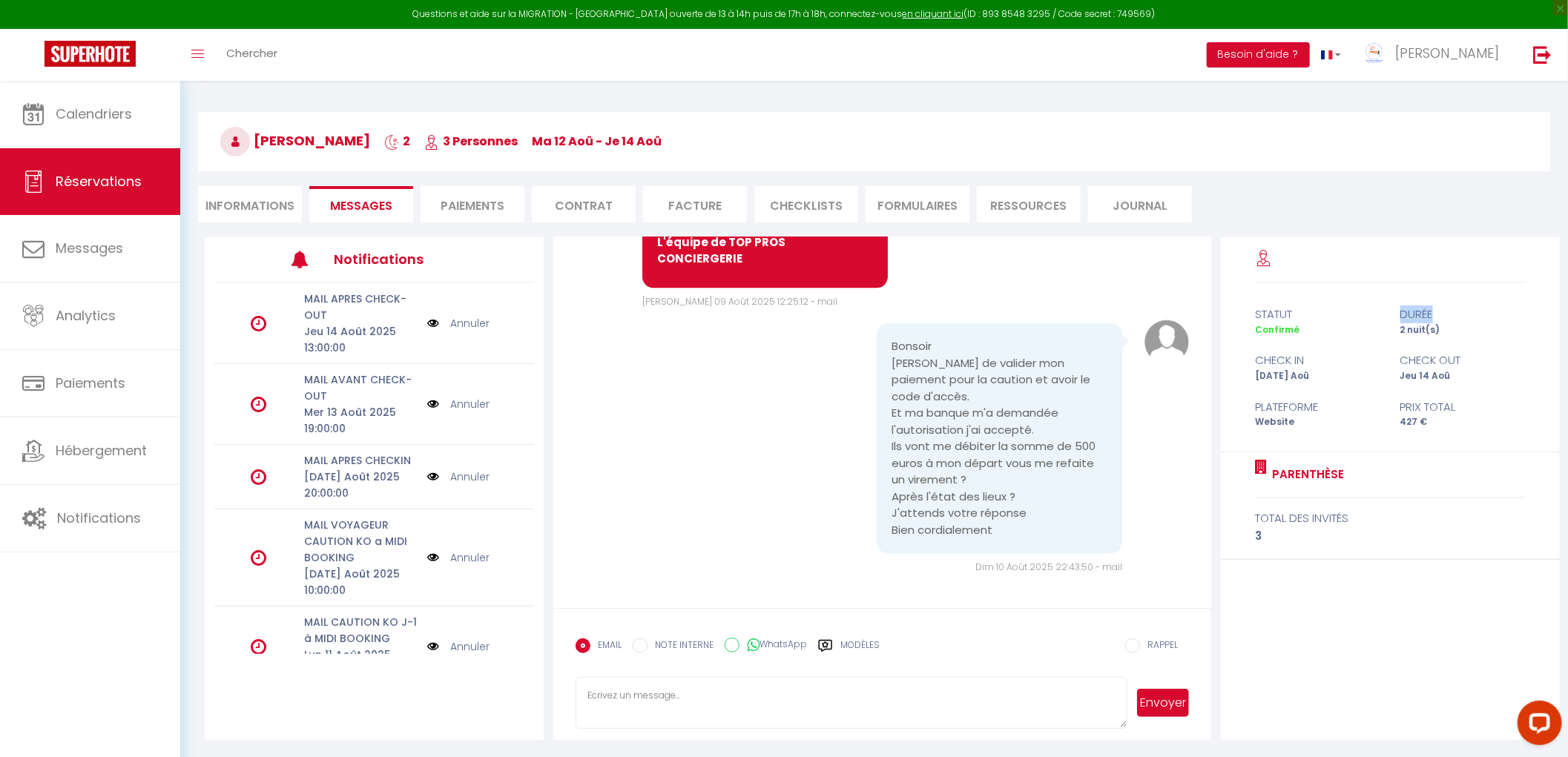
click at [1415, 315] on div "durée" at bounding box center [1463, 314] width 145 height 17
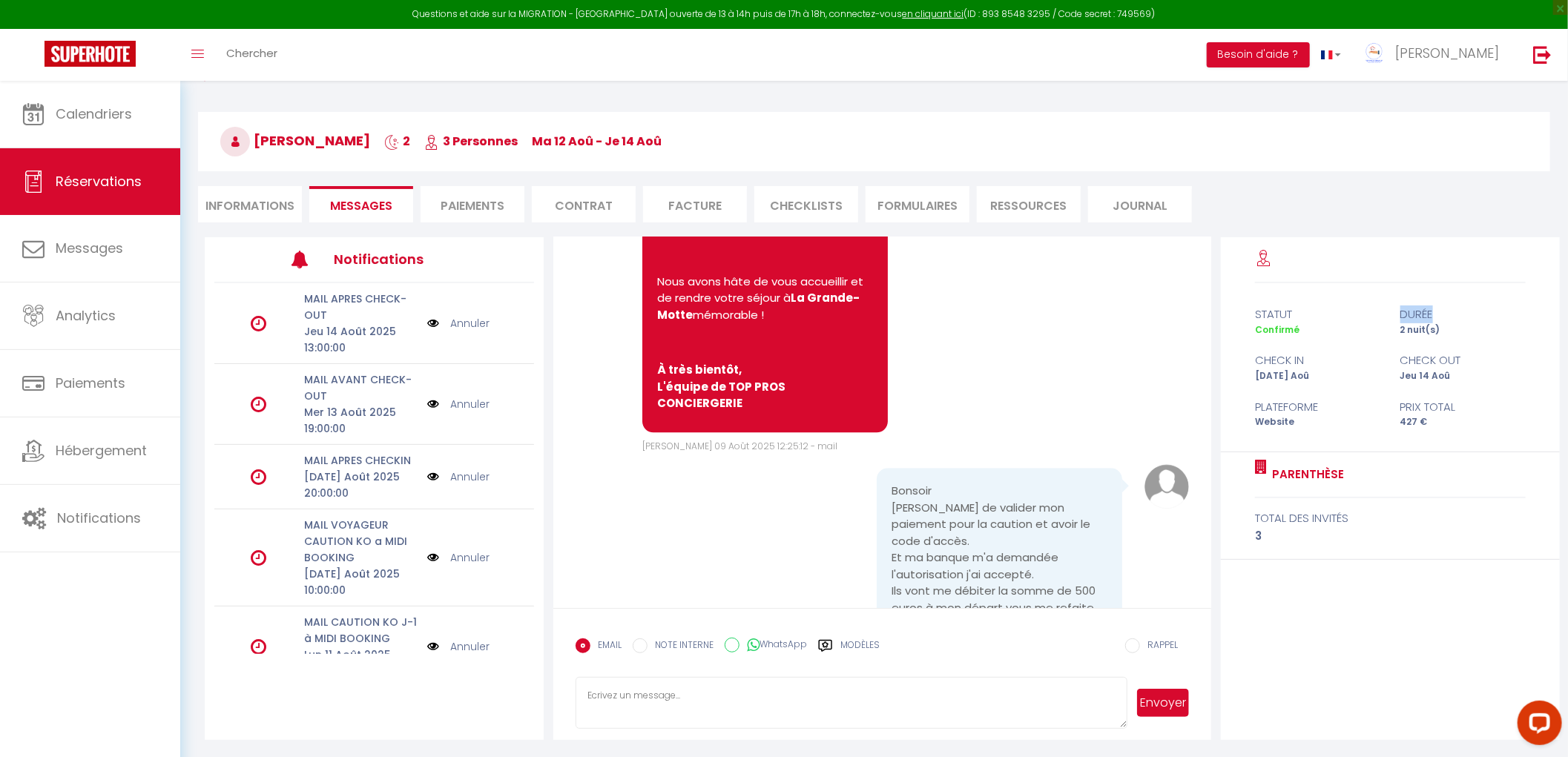
scroll to position [5786, 0]
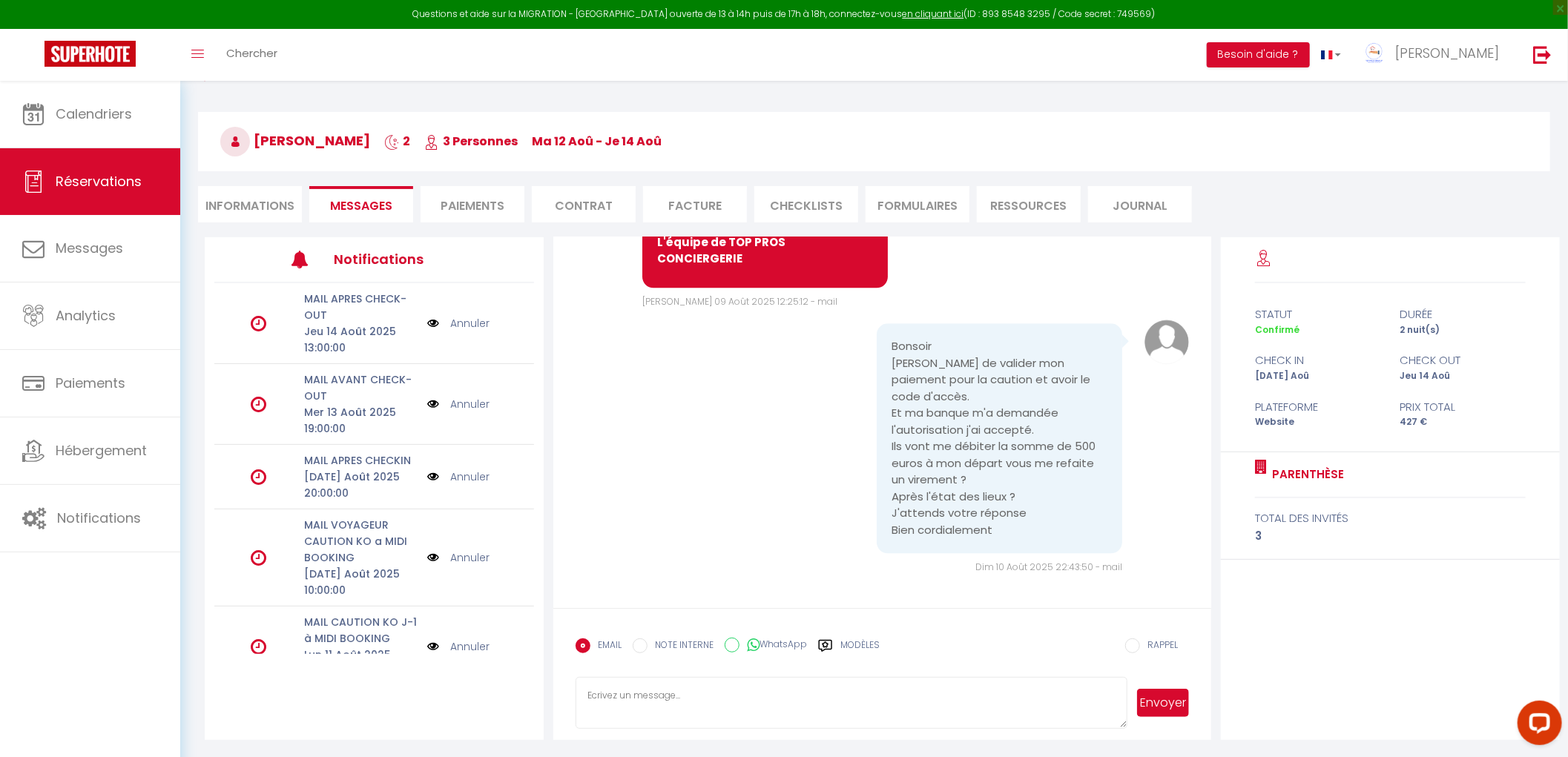
click at [438, 216] on li "Paiements" at bounding box center [473, 204] width 104 height 36
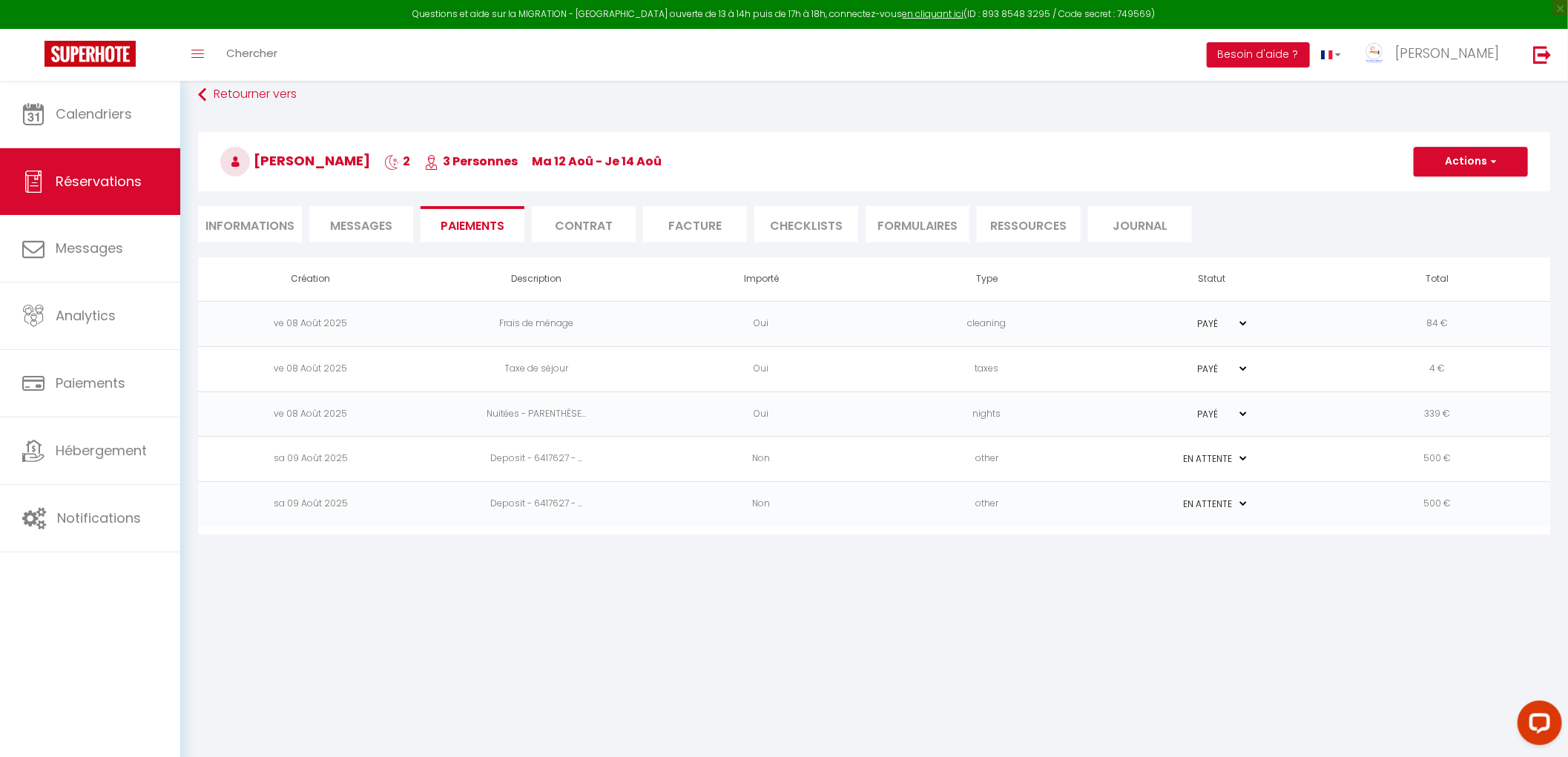
click at [377, 217] on span "Messages" at bounding box center [362, 226] width 62 height 17
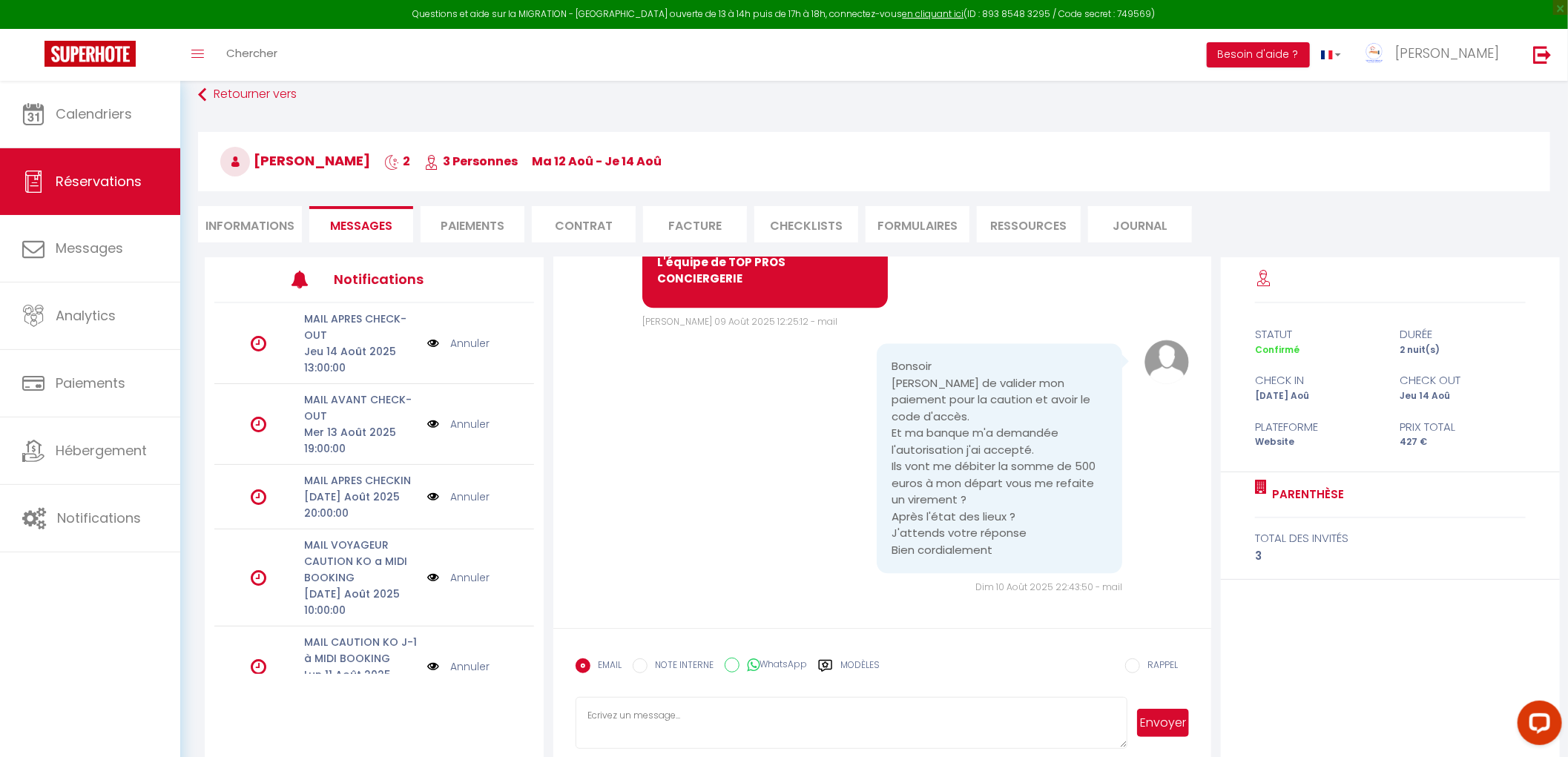
scroll to position [100, 0]
